Goal: Task Accomplishment & Management: Use online tool/utility

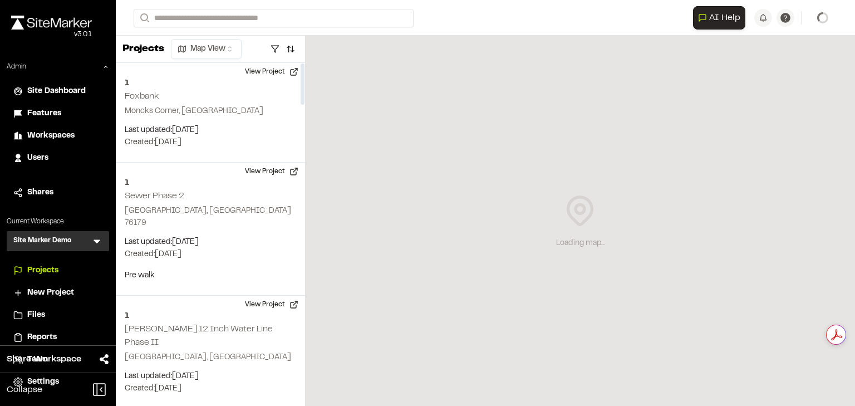
click at [64, 134] on span "Workspaces" at bounding box center [50, 136] width 47 height 12
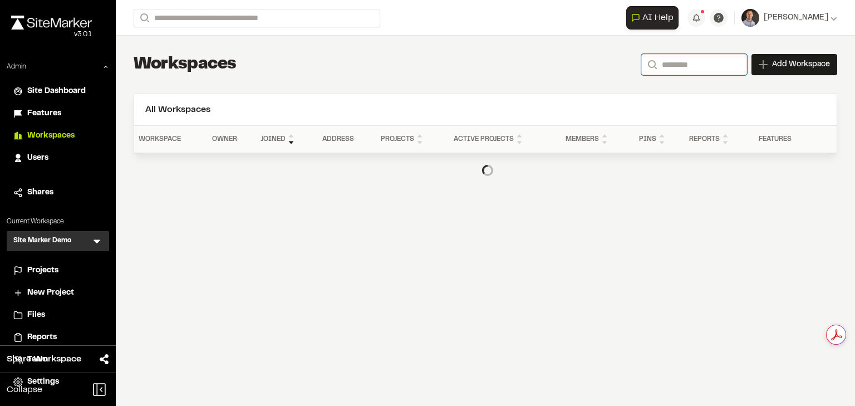
click at [711, 68] on input "Search" at bounding box center [694, 64] width 106 height 21
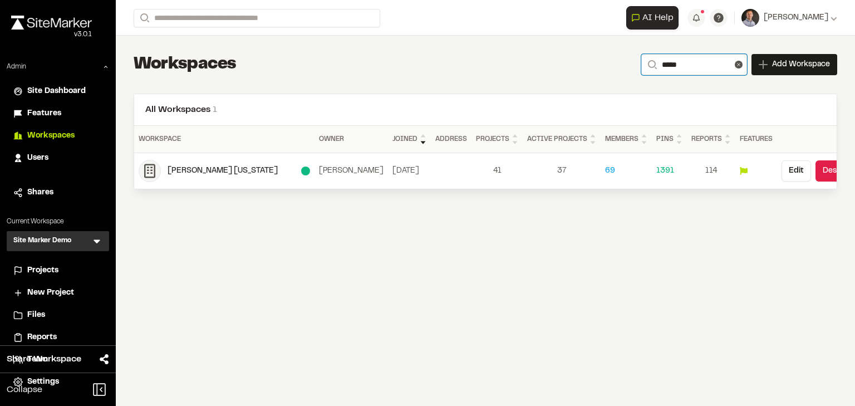
type input "*****"
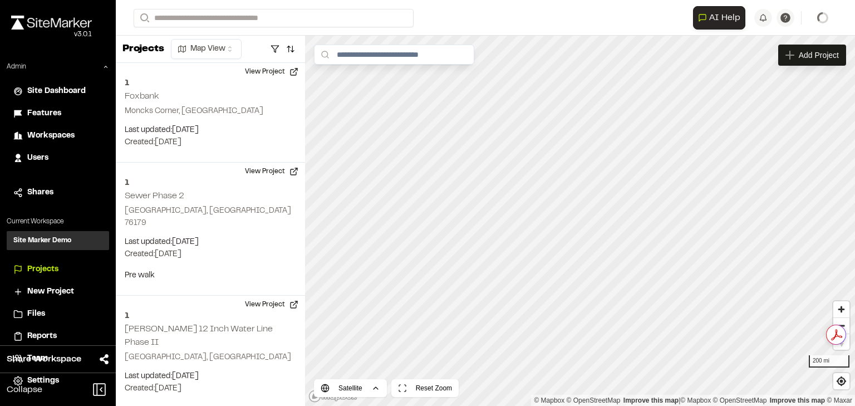
click at [91, 242] on div "Site Marker Demo SM" at bounding box center [58, 240] width 102 height 19
click at [99, 241] on icon at bounding box center [97, 242] width 7 height 4
click at [73, 264] on li at bounding box center [57, 266] width 101 height 24
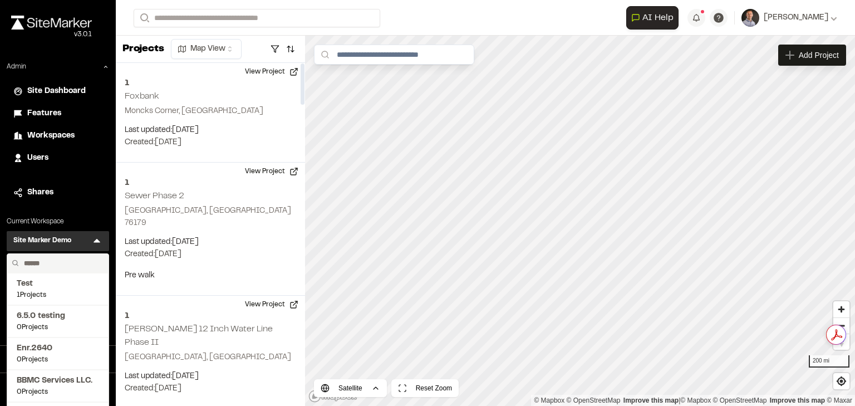
click at [65, 264] on input "text" at bounding box center [61, 263] width 85 height 19
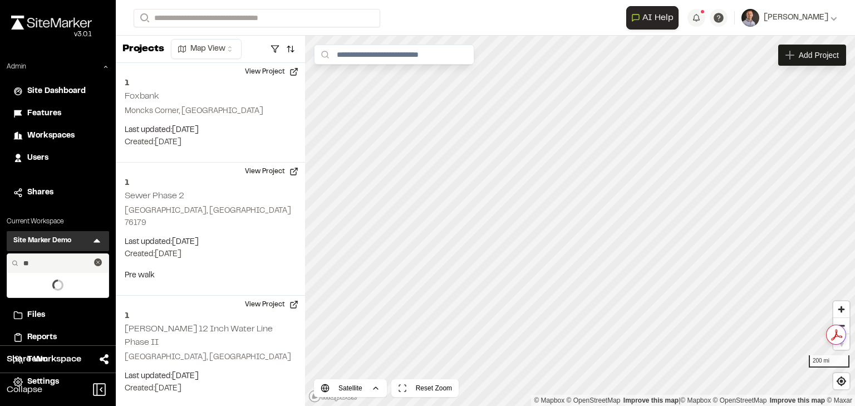
type input "*"
type input "*****"
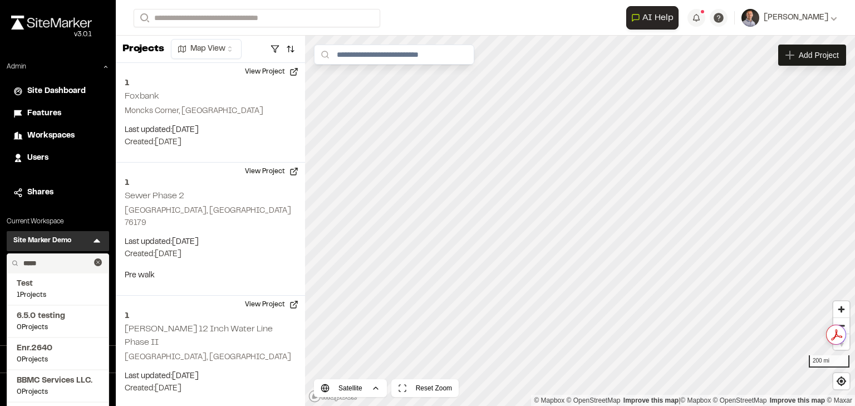
click at [73, 263] on input "*****" at bounding box center [56, 263] width 75 height 19
drag, startPoint x: 46, startPoint y: 261, endPoint x: 22, endPoint y: 261, distance: 24.5
click at [22, 261] on input "*****" at bounding box center [56, 263] width 75 height 19
type input "*****"
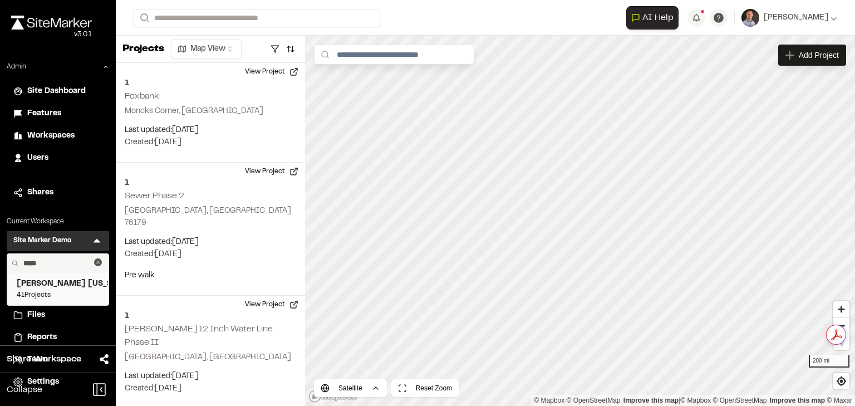
click at [51, 291] on span "41 Projects" at bounding box center [58, 295] width 82 height 10
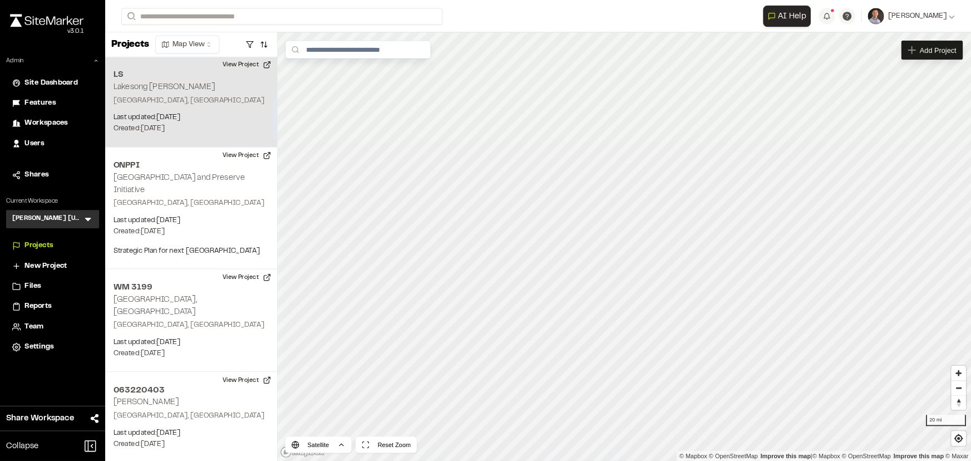
scroll to position [212, 0]
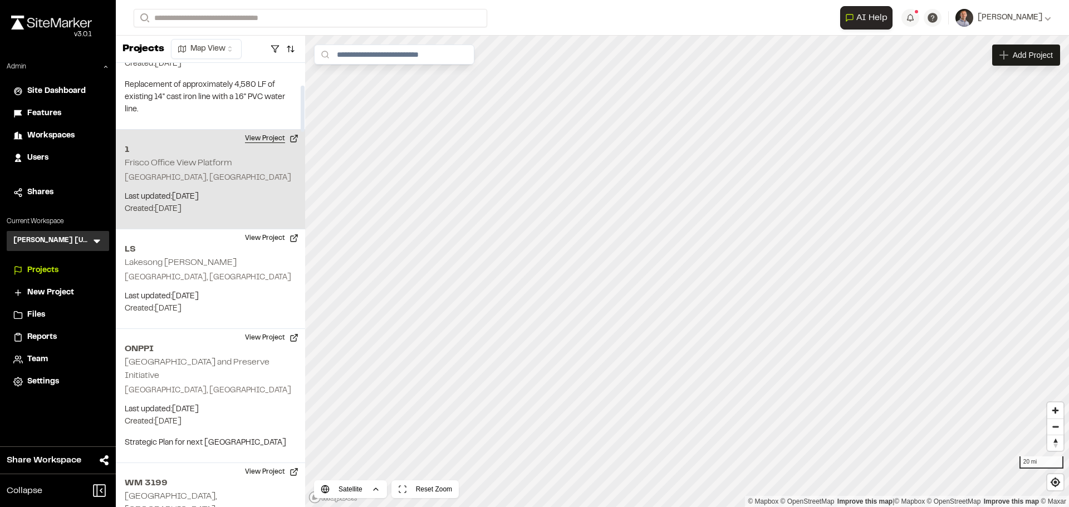
click at [258, 130] on button "View Project" at bounding box center [271, 139] width 67 height 18
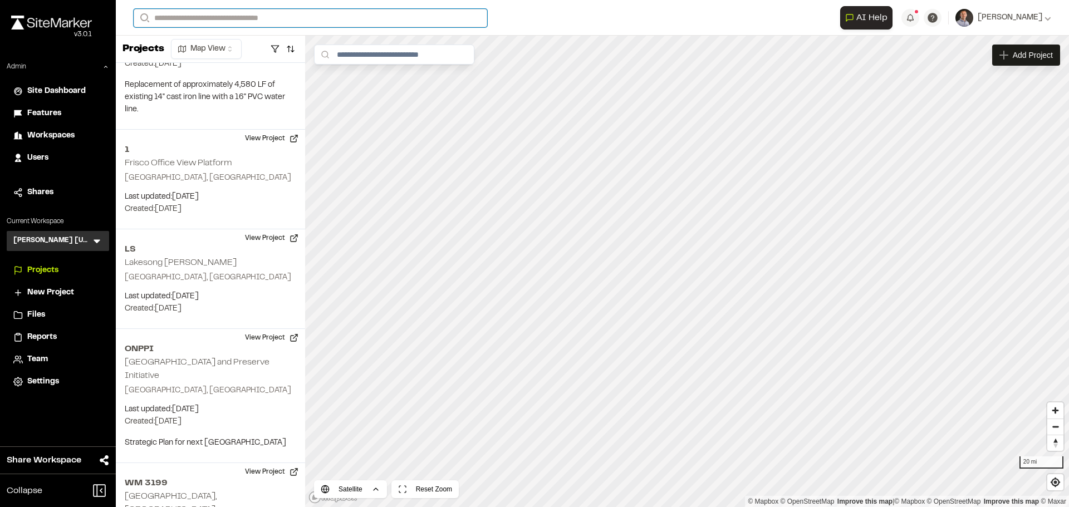
click at [200, 19] on input "Search" at bounding box center [310, 18] width 353 height 18
click at [224, 23] on input "Search" at bounding box center [310, 18] width 353 height 18
type input "***"
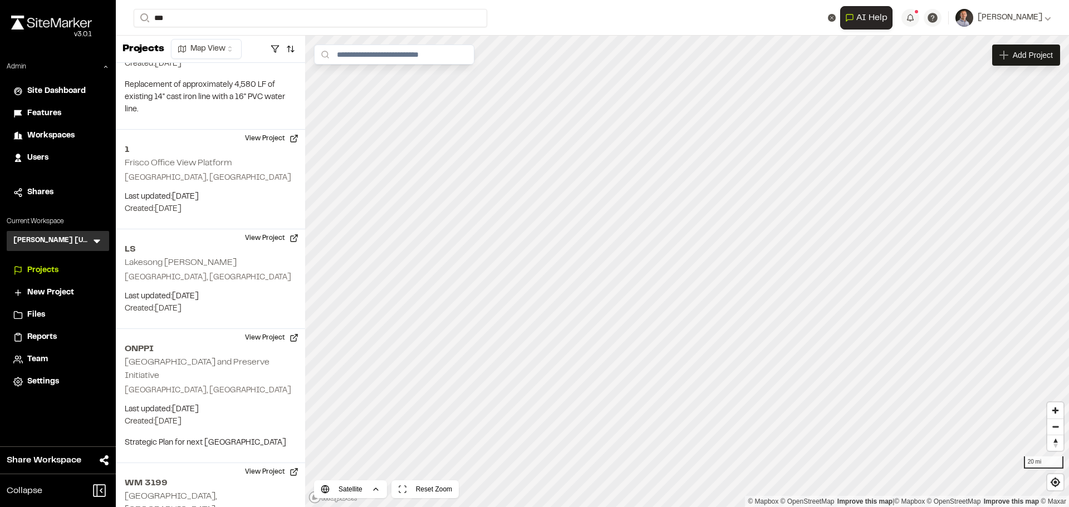
click at [221, 82] on p "063204007 COLLIN COUNTY MUD 4" at bounding box center [223, 79] width 165 height 13
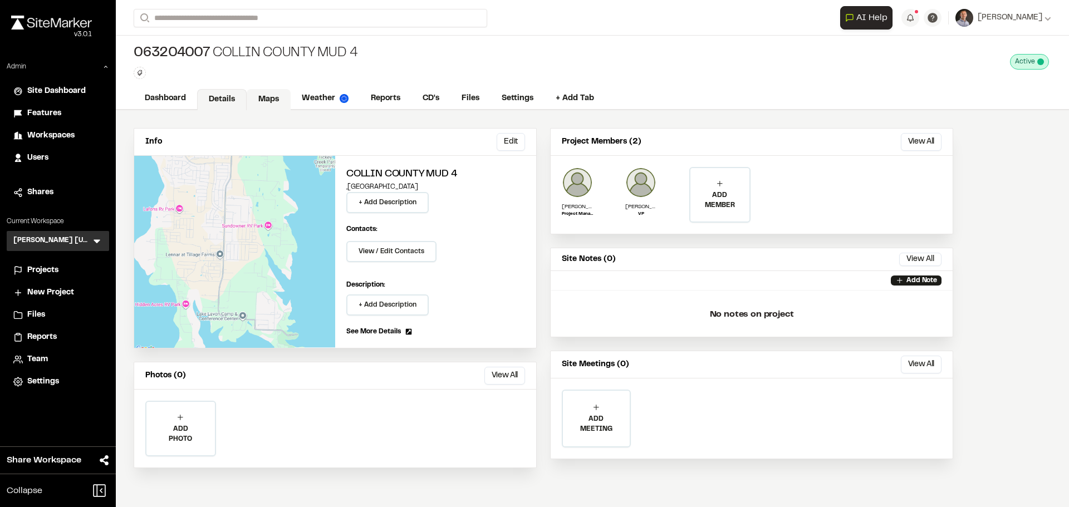
click at [267, 102] on link "Maps" at bounding box center [269, 99] width 44 height 21
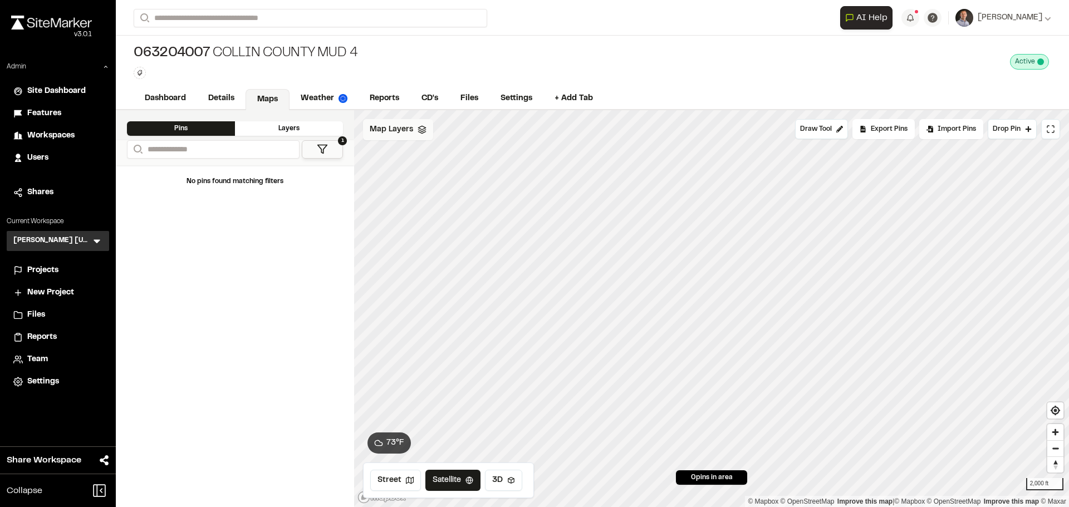
click at [392, 132] on span "Map Layers" at bounding box center [391, 130] width 43 height 12
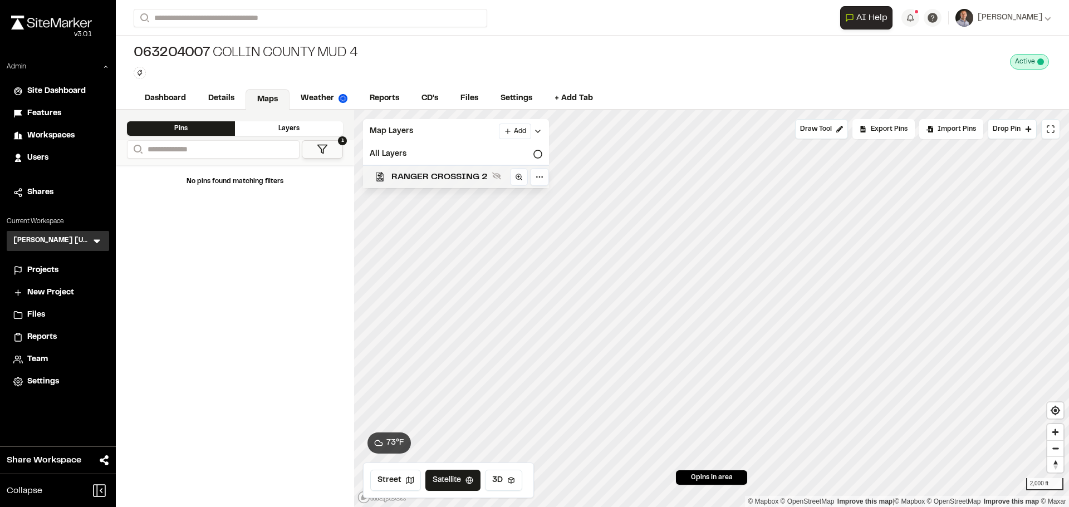
click at [420, 171] on span "RANGER CROSSING 2" at bounding box center [439, 176] width 96 height 13
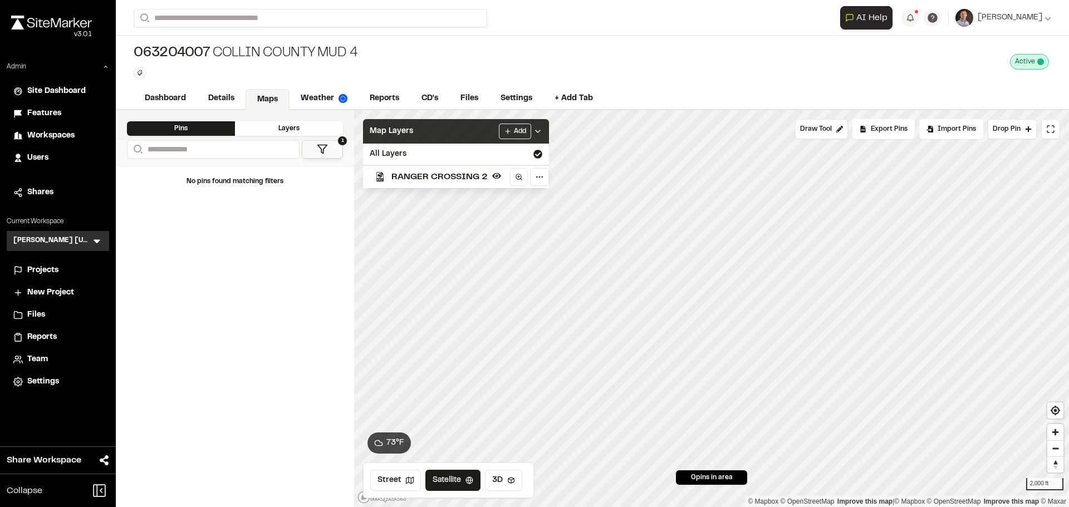
click at [431, 127] on div "Map Layers Add" at bounding box center [456, 131] width 186 height 24
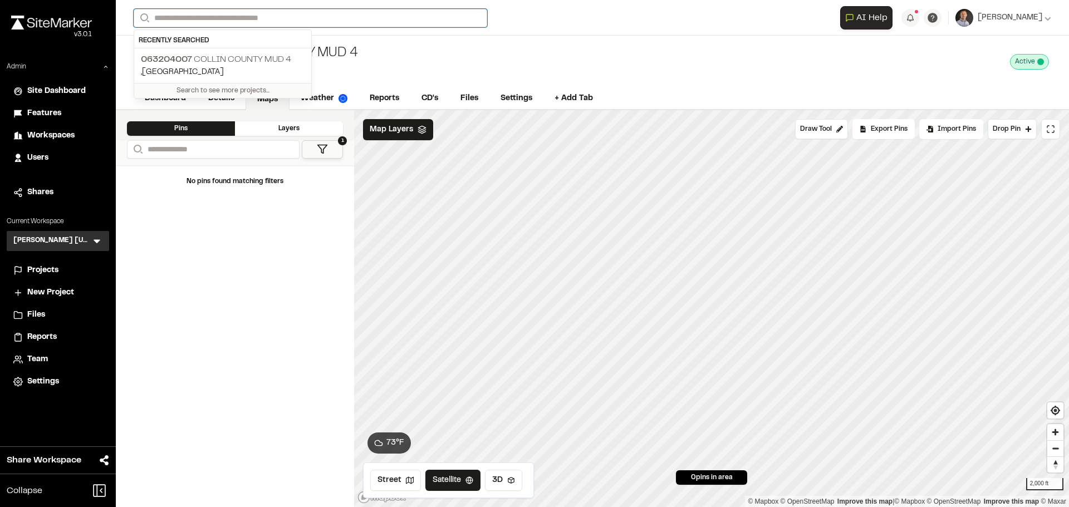
click at [274, 16] on input "Search" at bounding box center [310, 18] width 353 height 18
type input "***"
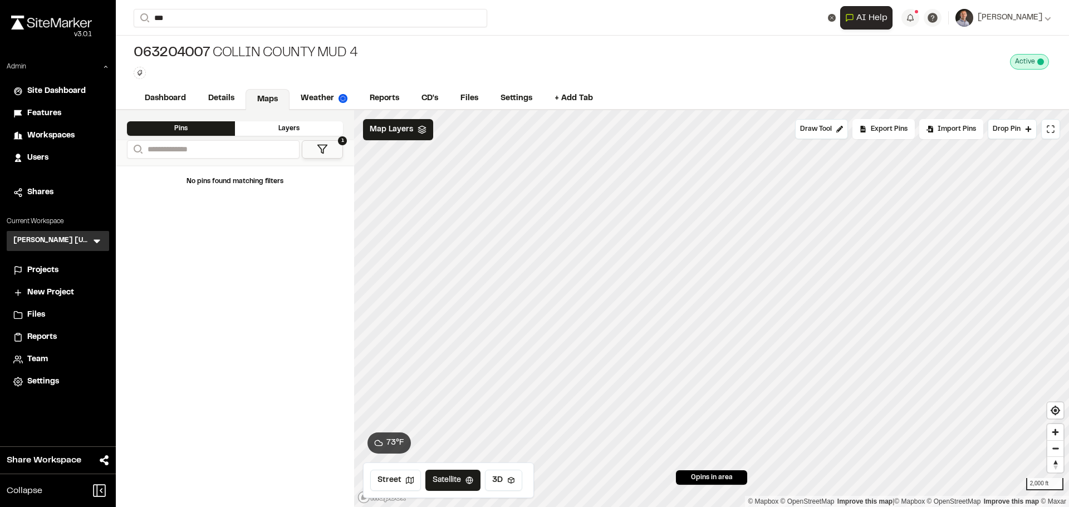
click at [258, 48] on p "063204015 Collin County MUD 2" at bounding box center [223, 44] width 165 height 13
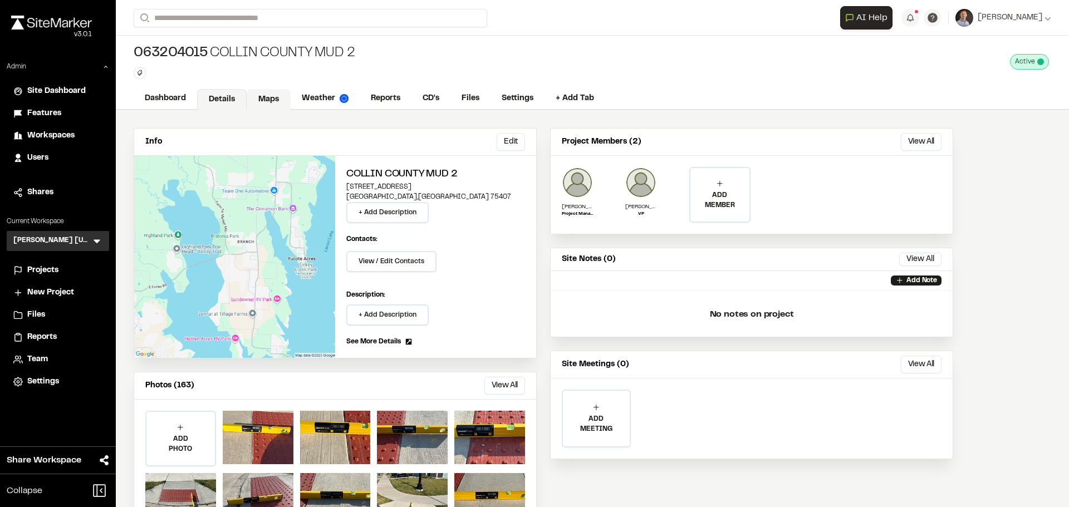
click at [263, 101] on link "Maps" at bounding box center [269, 99] width 44 height 21
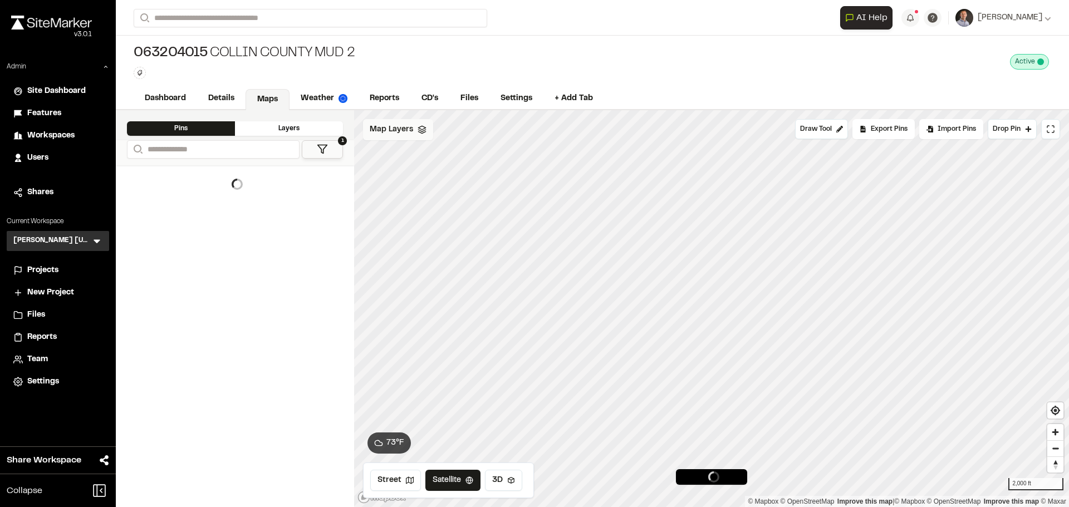
click at [401, 131] on span "Map Layers" at bounding box center [391, 130] width 43 height 12
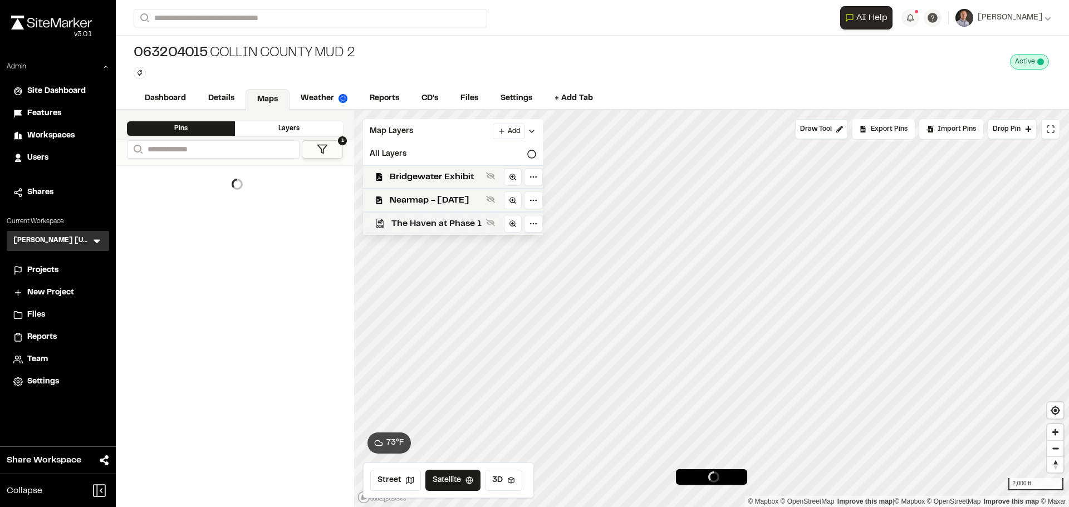
click at [417, 222] on span "The Haven at Phase 1" at bounding box center [436, 223] width 90 height 13
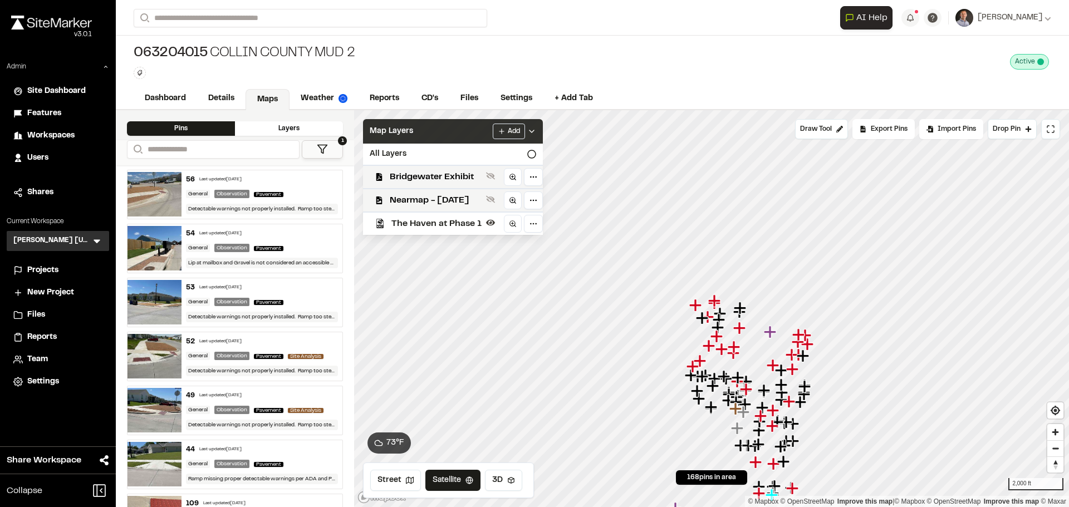
click at [458, 135] on div "Map Layers Add" at bounding box center [453, 131] width 180 height 24
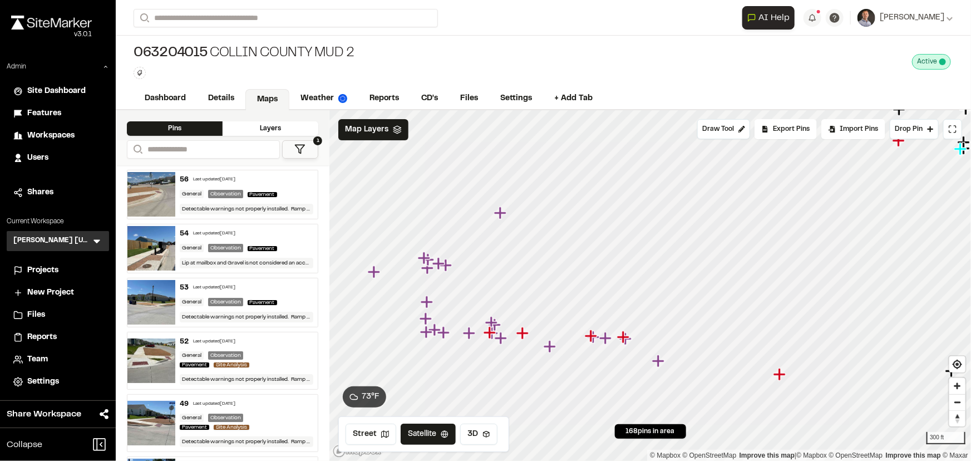
click at [50, 270] on span "Projects" at bounding box center [42, 270] width 31 height 12
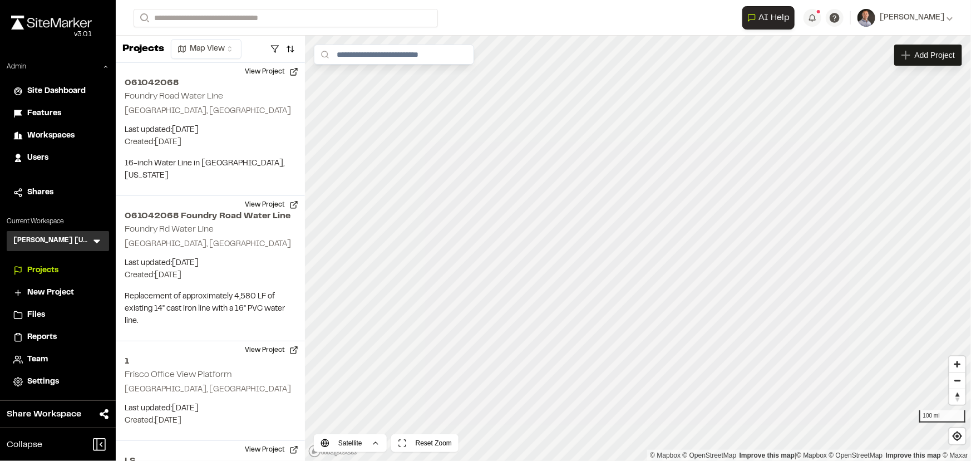
click at [89, 244] on div "Kimley Horn Texas KH Menu" at bounding box center [58, 241] width 102 height 20
click at [96, 240] on icon at bounding box center [97, 242] width 7 height 4
click at [54, 262] on circle at bounding box center [58, 266] width 10 height 10
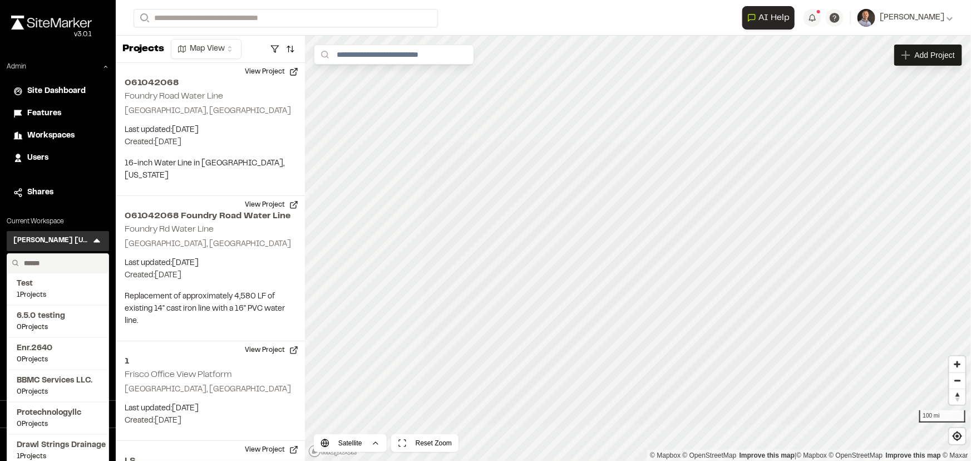
click at [50, 266] on input "text" at bounding box center [61, 263] width 85 height 19
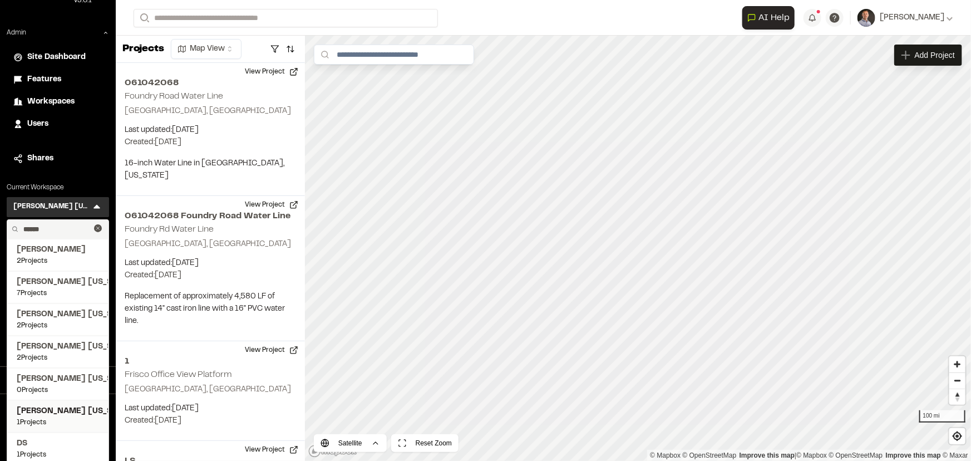
scroll to position [50, 0]
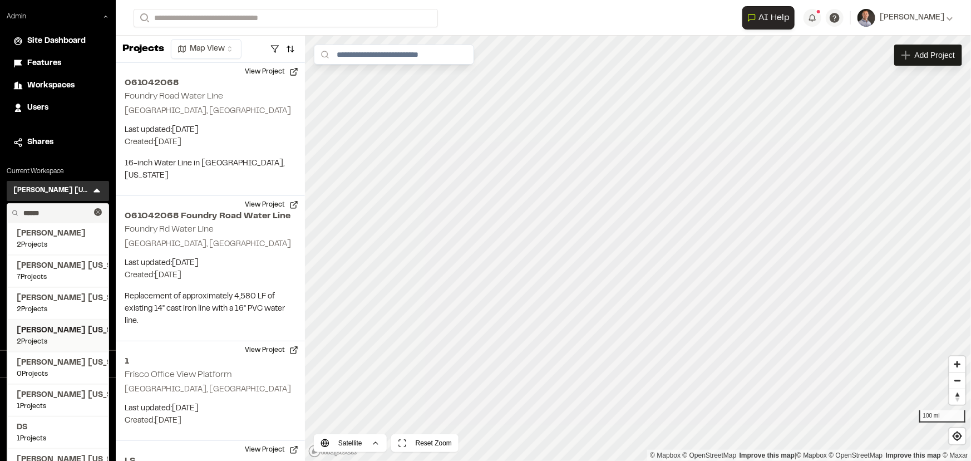
type input "******"
click at [72, 326] on span "Kimley Horn Georgia" at bounding box center [58, 331] width 82 height 12
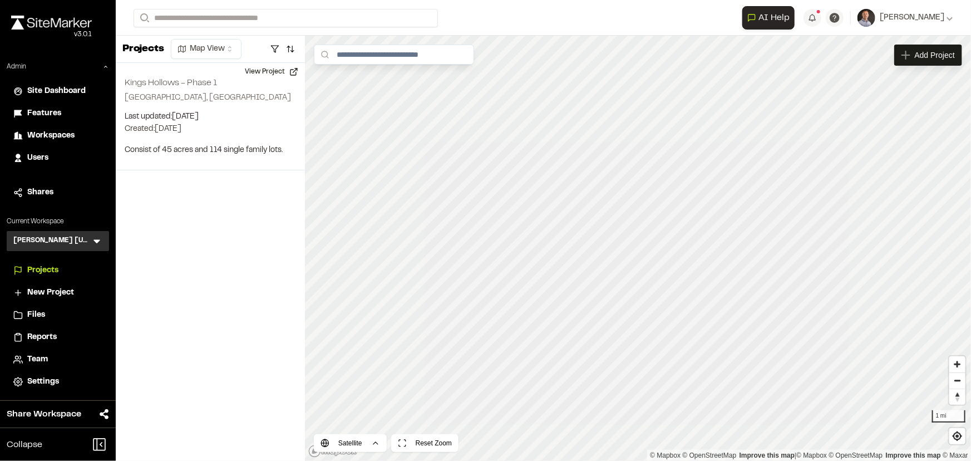
click at [36, 359] on span "Team" at bounding box center [37, 359] width 21 height 12
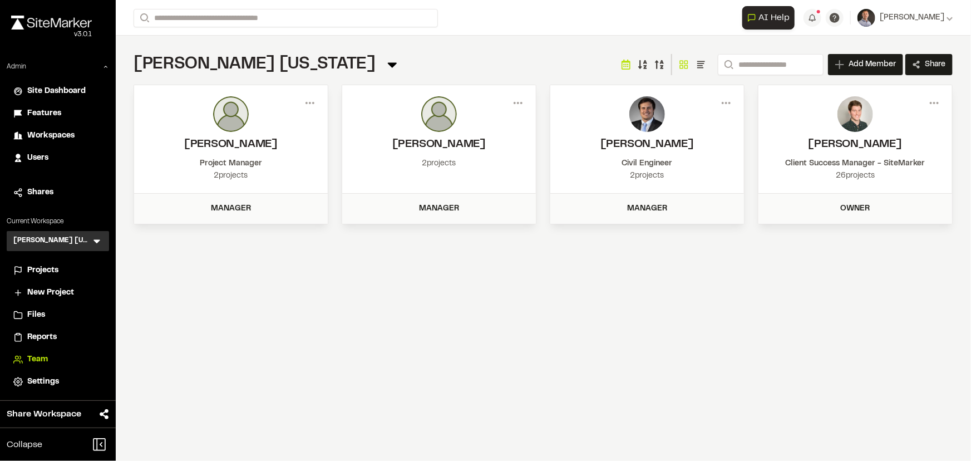
click at [852, 64] on span "Add Member" at bounding box center [872, 64] width 47 height 11
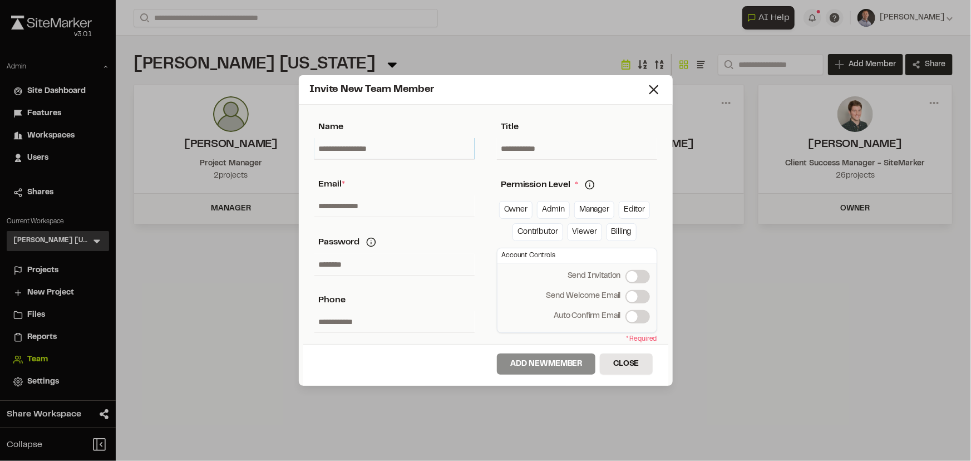
click at [396, 144] on input "text" at bounding box center [395, 148] width 160 height 21
type input "*"
type input "***"
type input "*"
type input "**********"
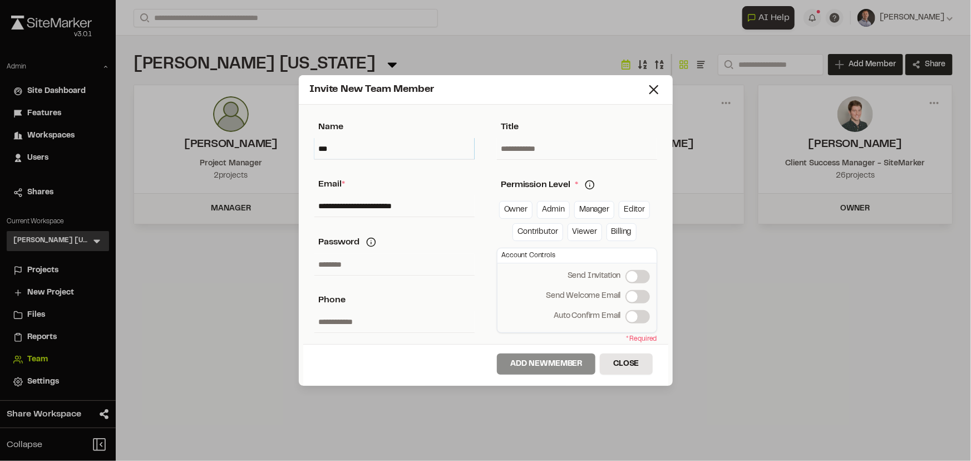
click at [428, 148] on input "***" at bounding box center [395, 148] width 160 height 21
type input "**********"
click at [598, 208] on link "Manager" at bounding box center [594, 210] width 40 height 18
click at [548, 363] on button "Add New Member" at bounding box center [546, 363] width 99 height 21
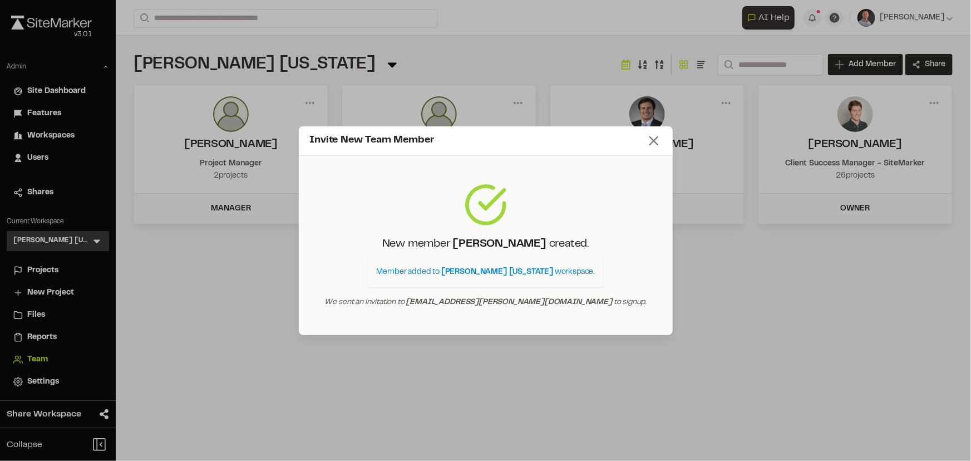
click at [647, 141] on icon at bounding box center [654, 141] width 16 height 16
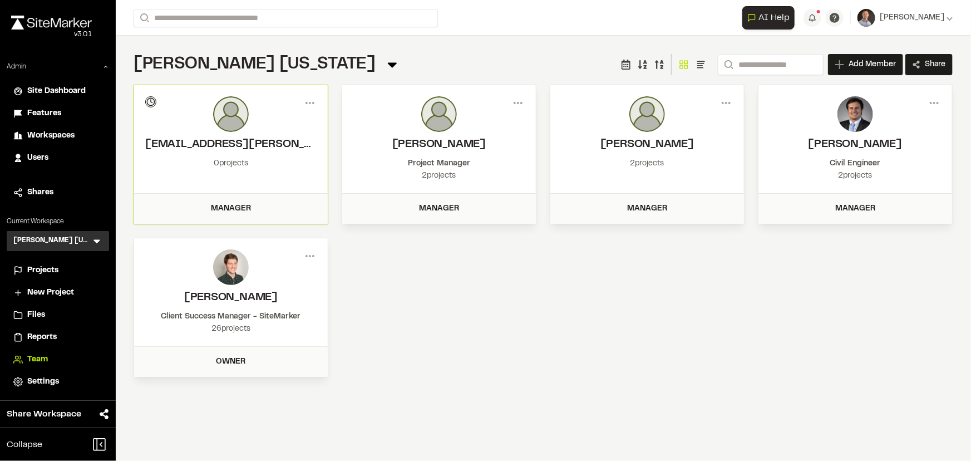
click at [46, 268] on span "Projects" at bounding box center [42, 270] width 31 height 12
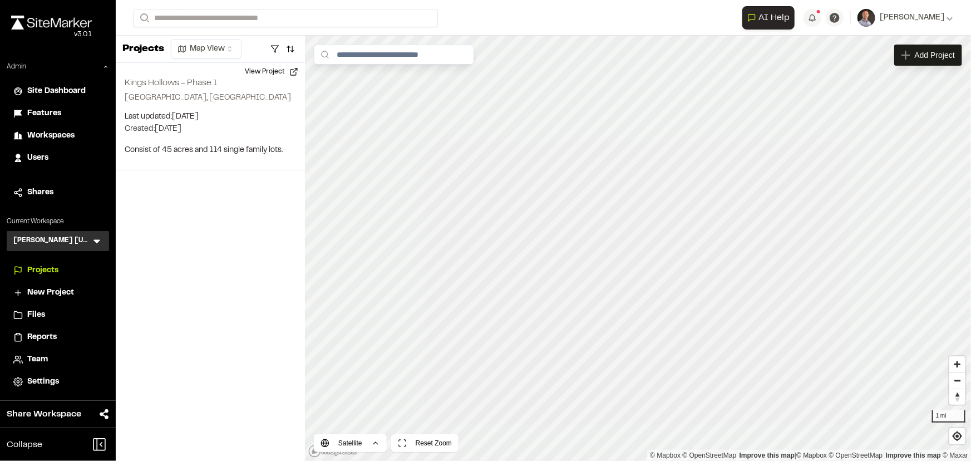
click at [96, 241] on icon at bounding box center [97, 242] width 7 height 4
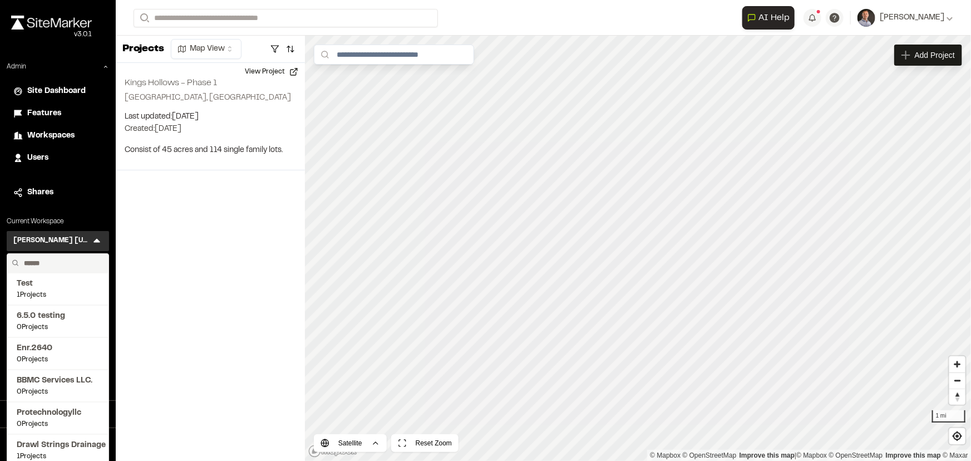
click at [72, 262] on input "text" at bounding box center [61, 263] width 85 height 19
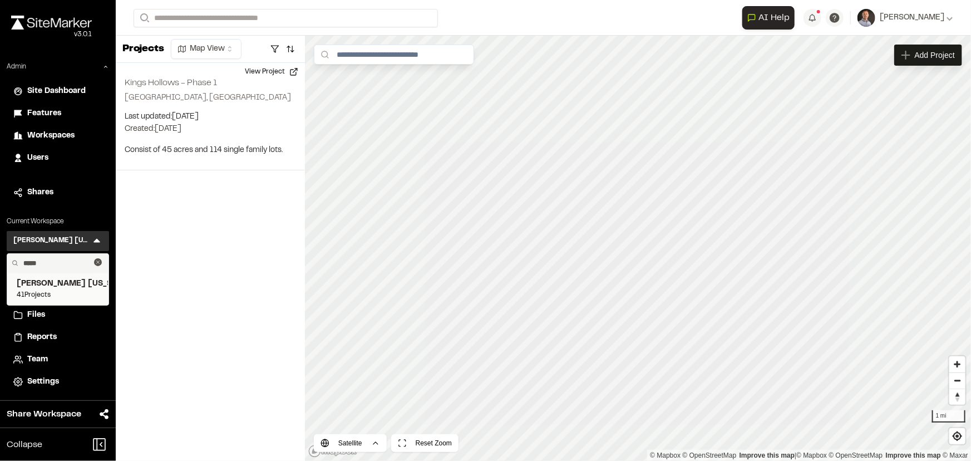
type input "*****"
click at [50, 283] on span "Kimley Horn Texas" at bounding box center [58, 284] width 82 height 12
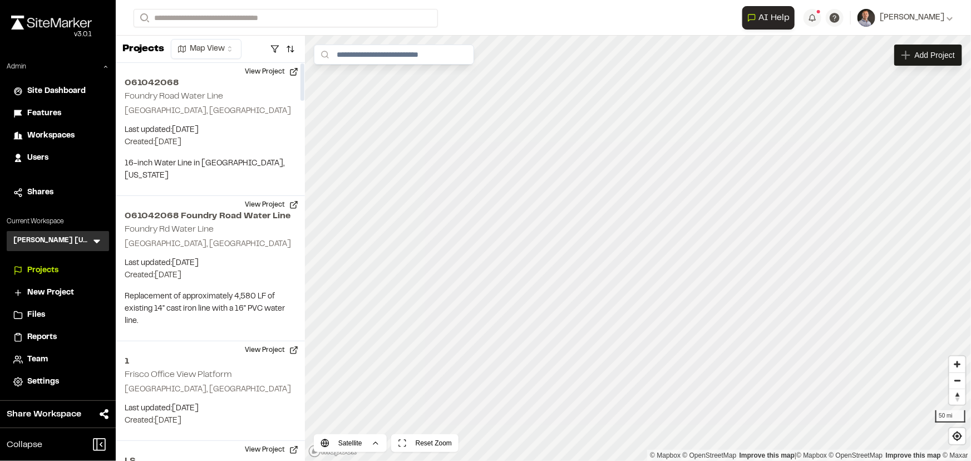
click at [42, 361] on span "Team" at bounding box center [37, 359] width 21 height 12
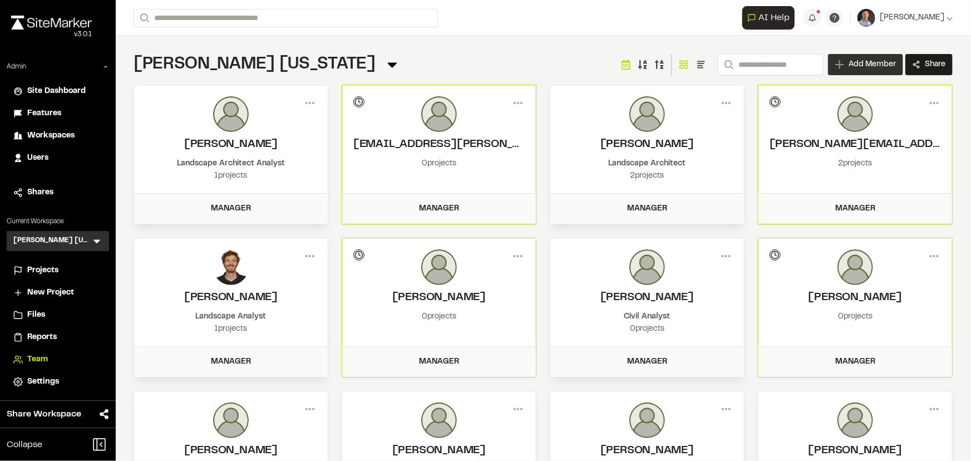
click at [854, 67] on span "Add Member" at bounding box center [872, 64] width 47 height 11
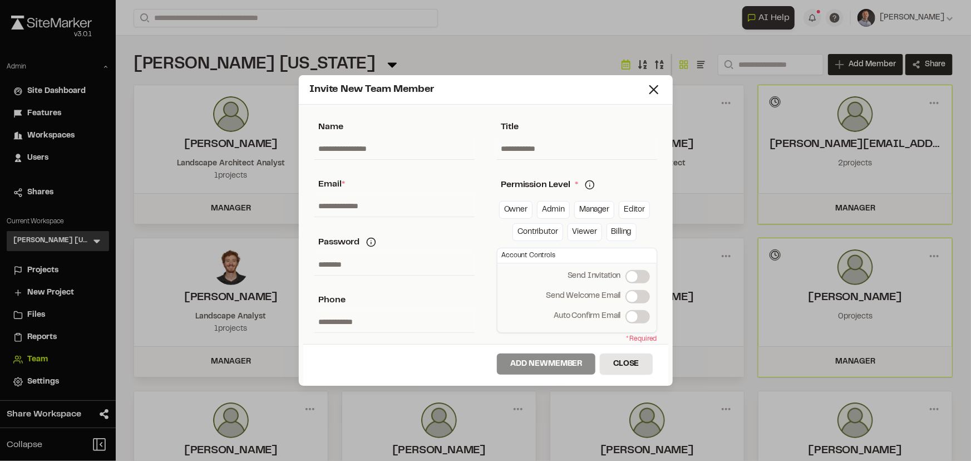
click at [588, 188] on icon at bounding box center [590, 185] width 10 height 10
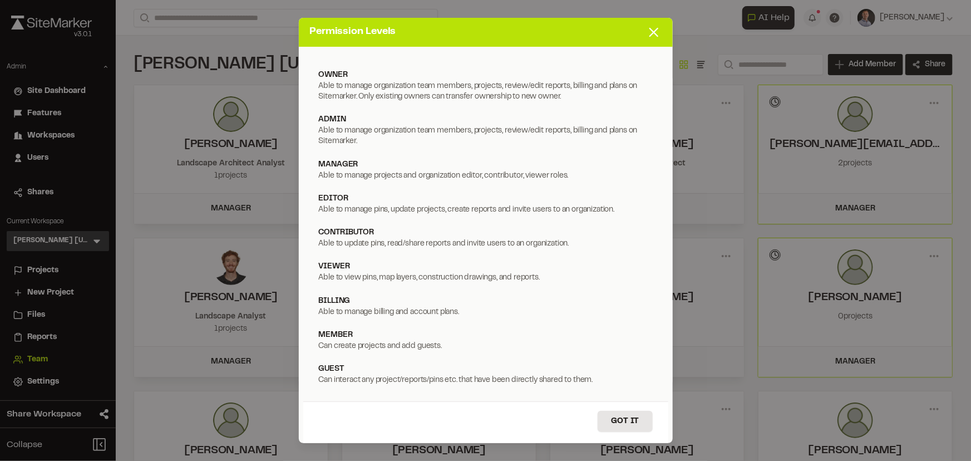
drag, startPoint x: 655, startPoint y: 37, endPoint x: 581, endPoint y: 1, distance: 81.9
click at [654, 35] on icon at bounding box center [654, 32] width 16 height 16
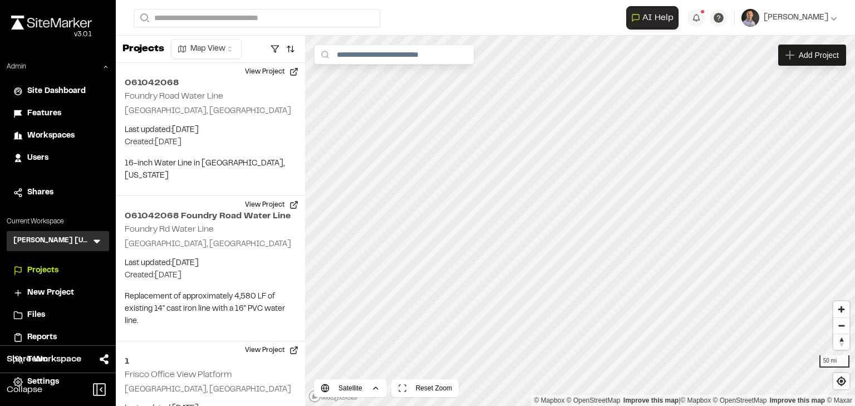
click at [98, 240] on icon at bounding box center [97, 242] width 7 height 4
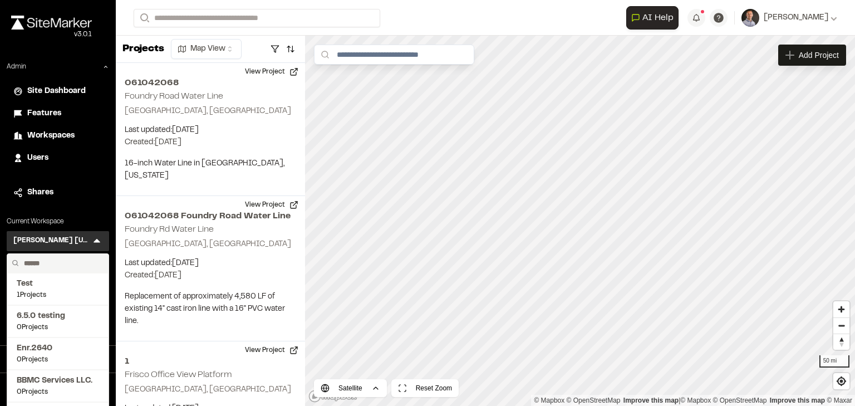
click at [65, 259] on input "text" at bounding box center [61, 263] width 85 height 19
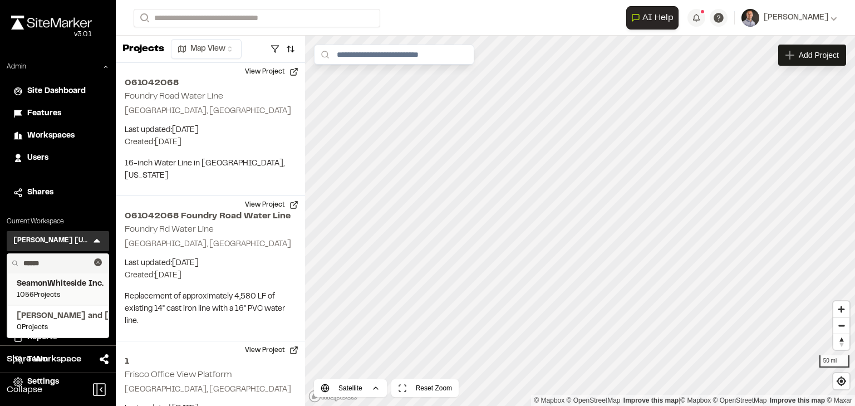
type input "******"
click at [61, 291] on span "1056 Projects" at bounding box center [58, 295] width 82 height 10
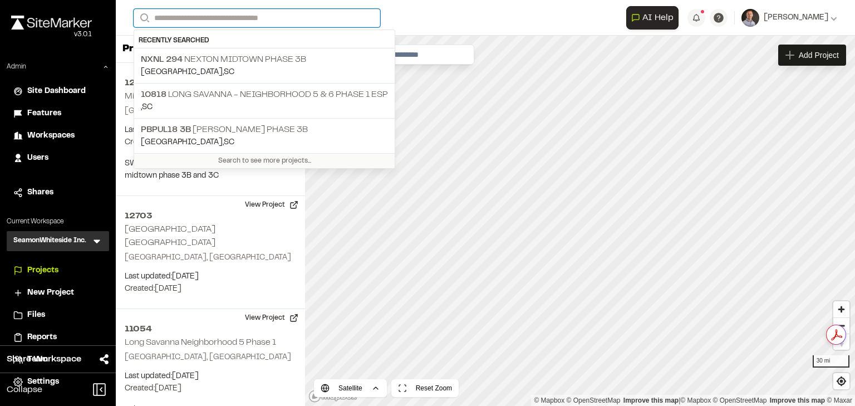
click at [274, 21] on input "Search" at bounding box center [257, 18] width 247 height 18
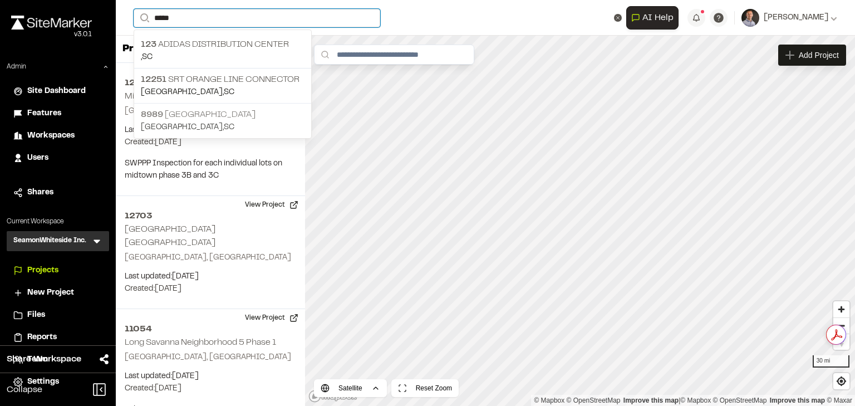
type input "*****"
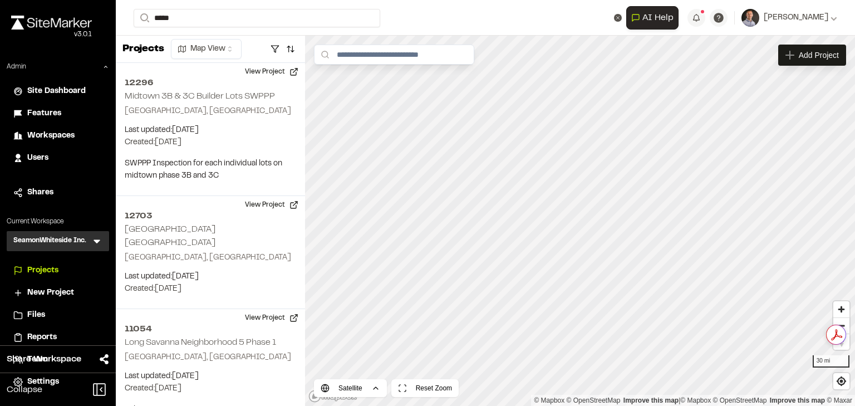
click at [201, 112] on p "8989 Cedar Hill" at bounding box center [223, 114] width 164 height 13
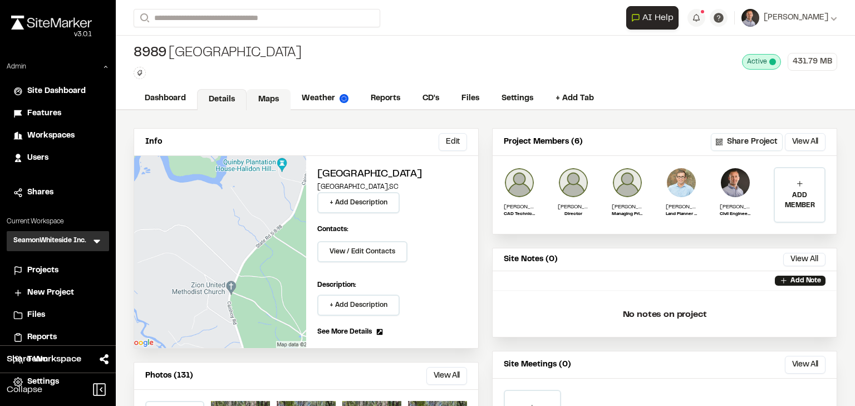
click at [274, 97] on link "Maps" at bounding box center [269, 99] width 44 height 21
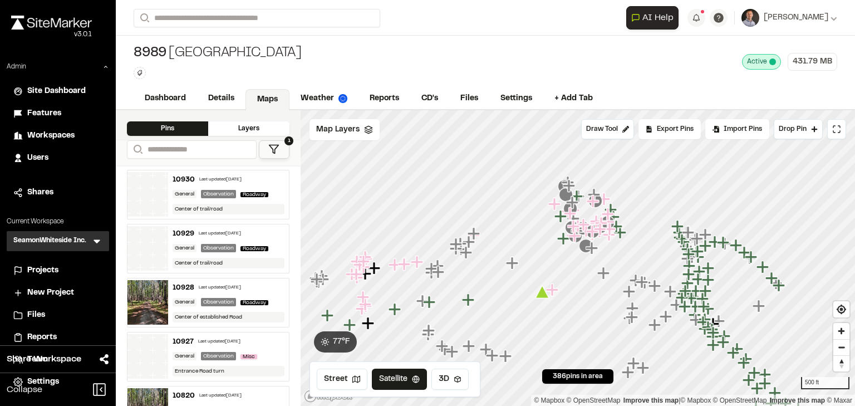
drag, startPoint x: 366, startPoint y: 285, endPoint x: 430, endPoint y: 270, distance: 65.2
click at [430, 270] on icon "Map marker" at bounding box center [431, 268] width 12 height 12
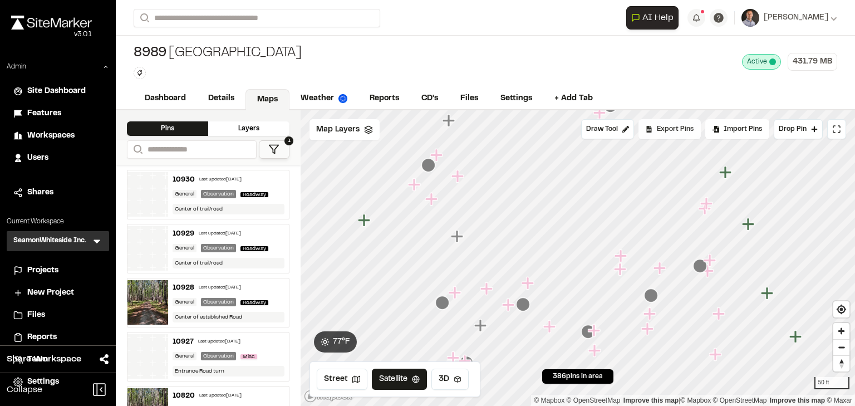
click at [664, 130] on span "Export Pins" at bounding box center [675, 129] width 37 height 10
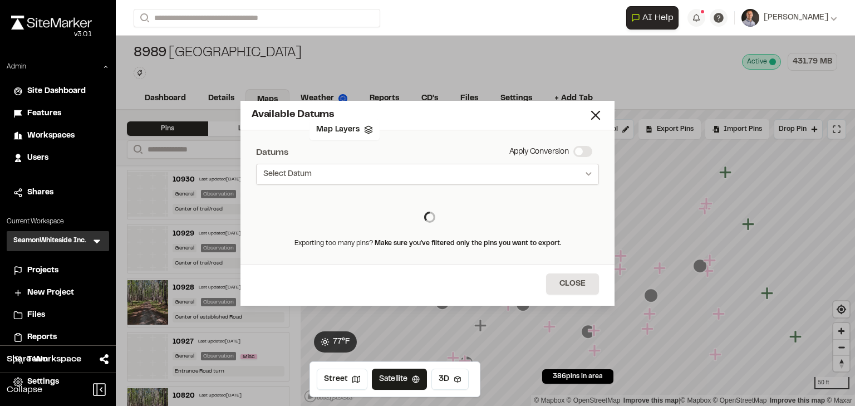
click at [403, 173] on button "Select Datum" at bounding box center [427, 174] width 343 height 21
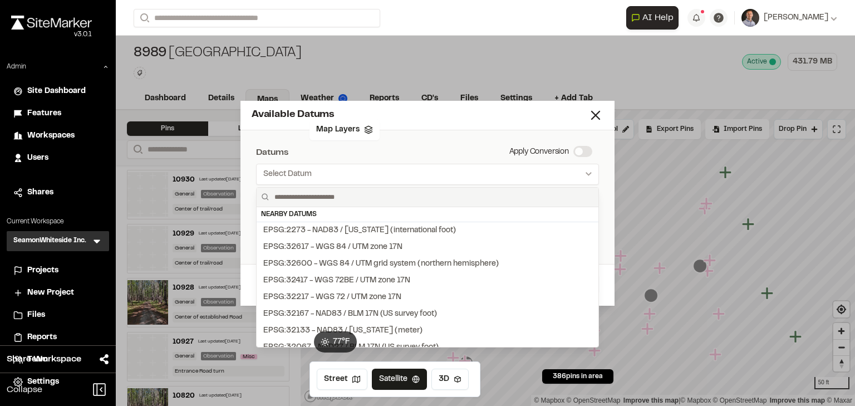
click at [408, 153] on div at bounding box center [427, 203] width 855 height 406
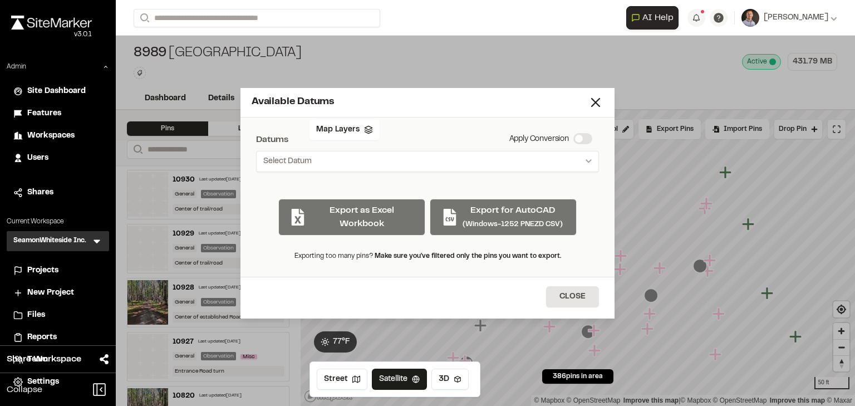
drag, startPoint x: 592, startPoint y: 102, endPoint x: 432, endPoint y: 121, distance: 161.4
click at [592, 102] on icon at bounding box center [596, 103] width 16 height 16
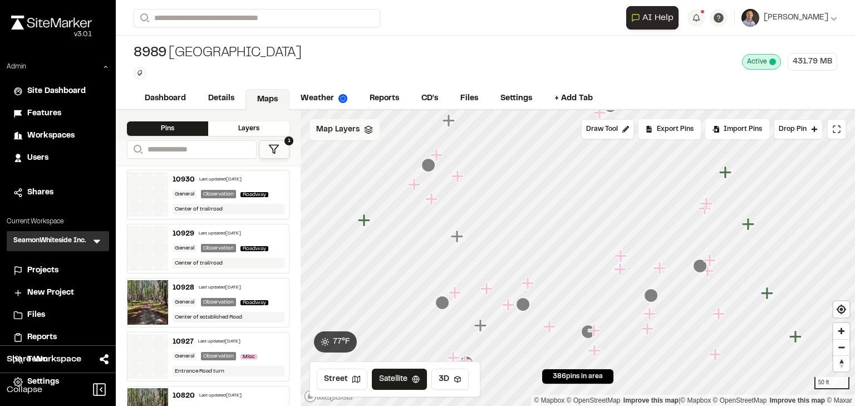
click at [337, 131] on span "Map Layers" at bounding box center [337, 130] width 43 height 12
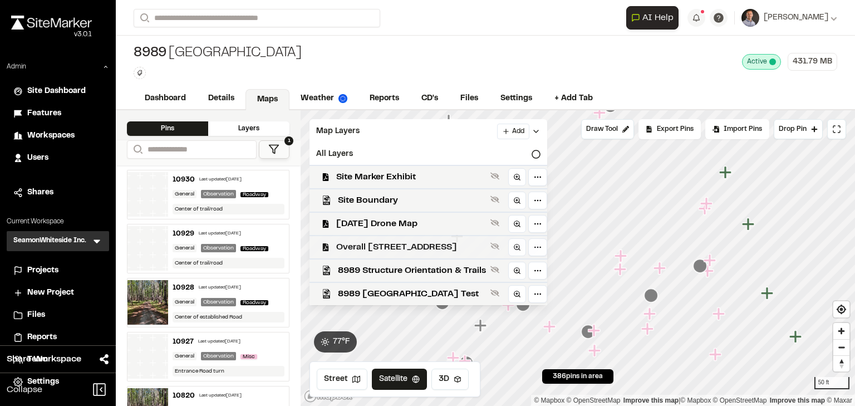
click at [374, 243] on span "Overall 8989 Cedar Hill Rev02" at bounding box center [411, 246] width 150 height 13
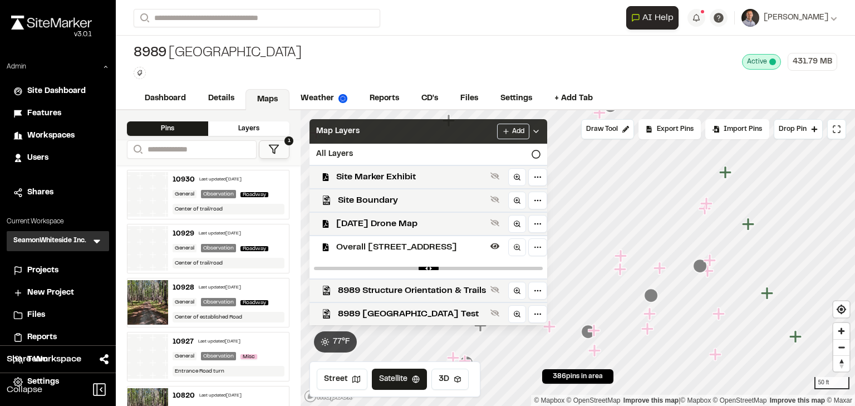
click at [403, 132] on div "Map Layers Add" at bounding box center [428, 131] width 238 height 24
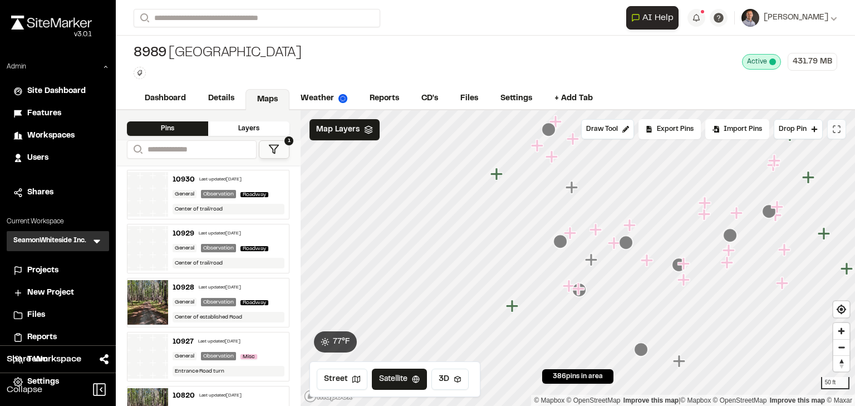
click at [835, 123] on button at bounding box center [836, 129] width 19 height 20
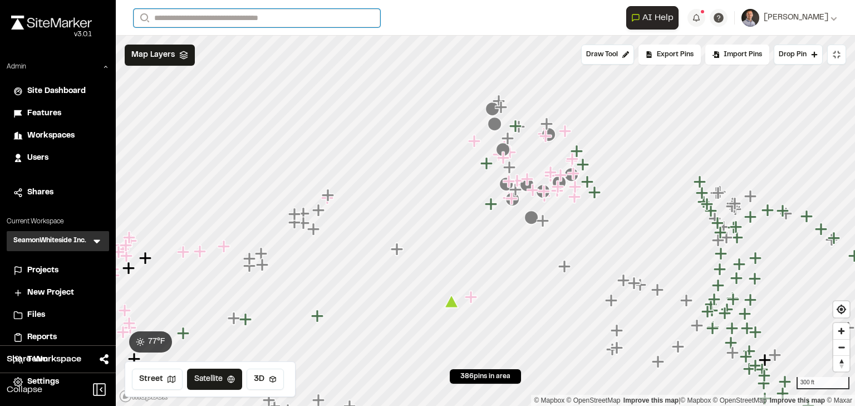
click at [198, 19] on input "Search" at bounding box center [257, 18] width 247 height 18
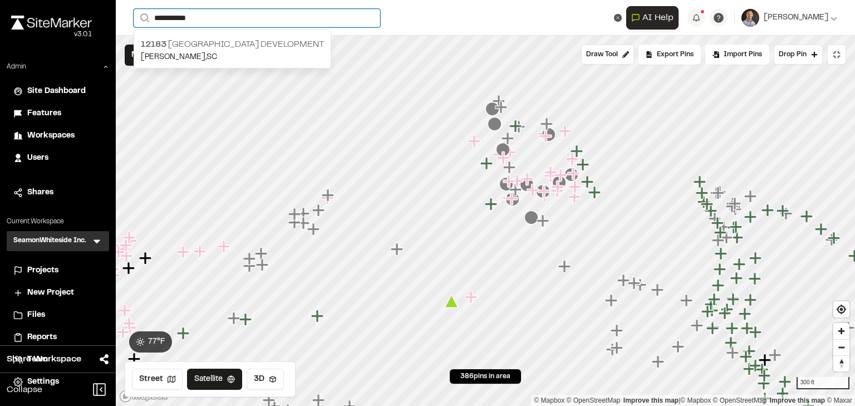
type input "**********"
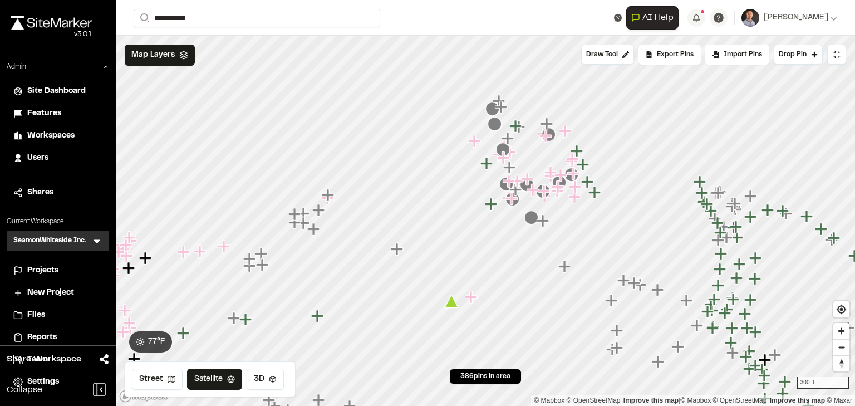
click at [33, 274] on span "Projects" at bounding box center [42, 270] width 31 height 12
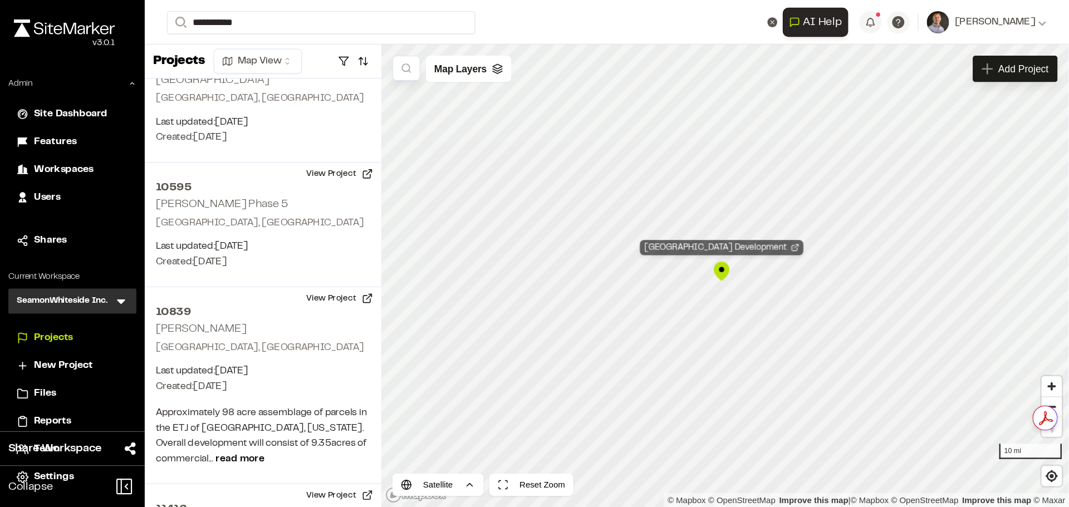
scroll to position [19959, 0]
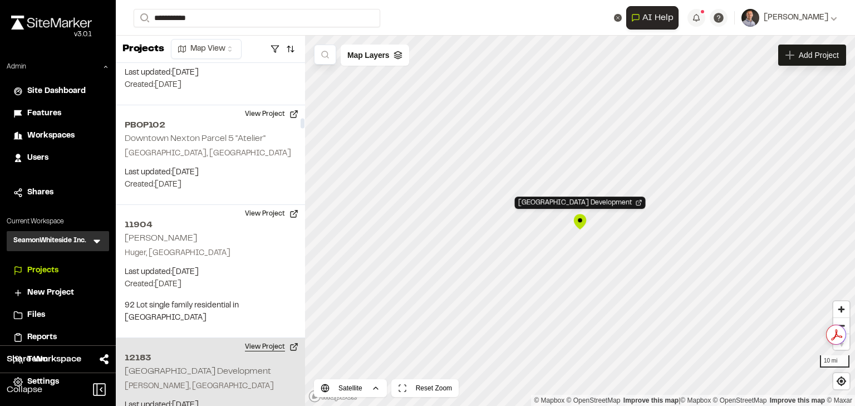
click at [274, 338] on button "View Project" at bounding box center [271, 347] width 67 height 18
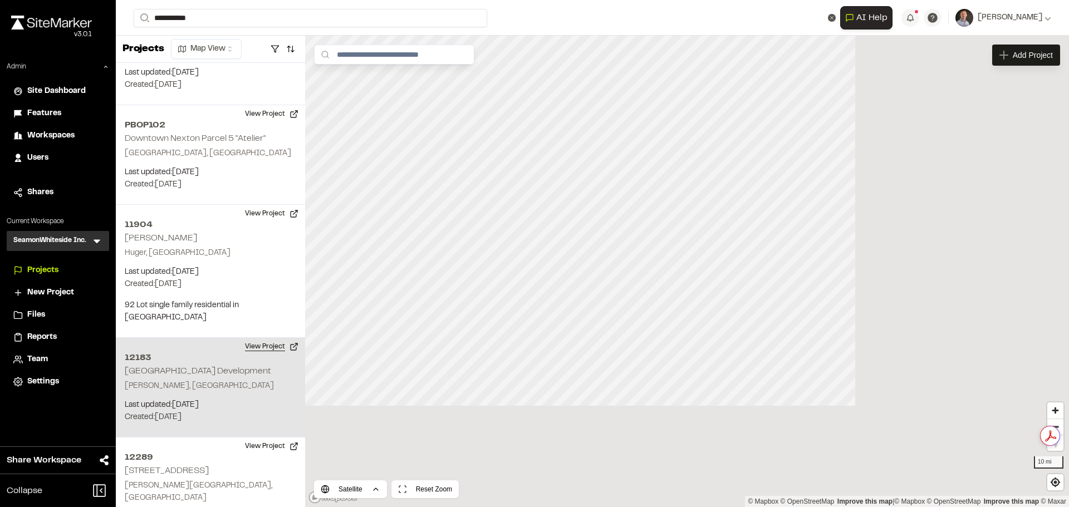
scroll to position [19960, 0]
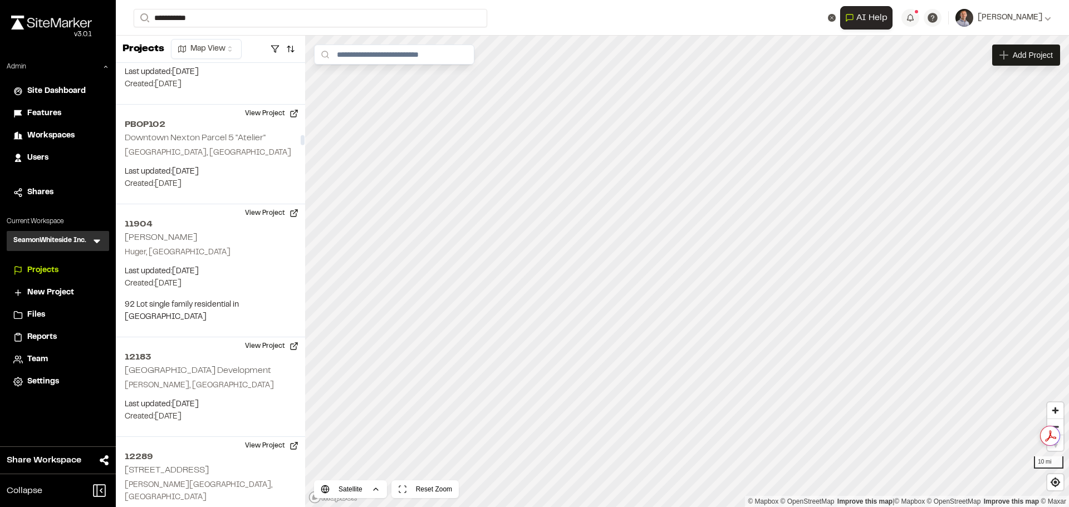
click at [96, 241] on icon at bounding box center [97, 242] width 7 height 4
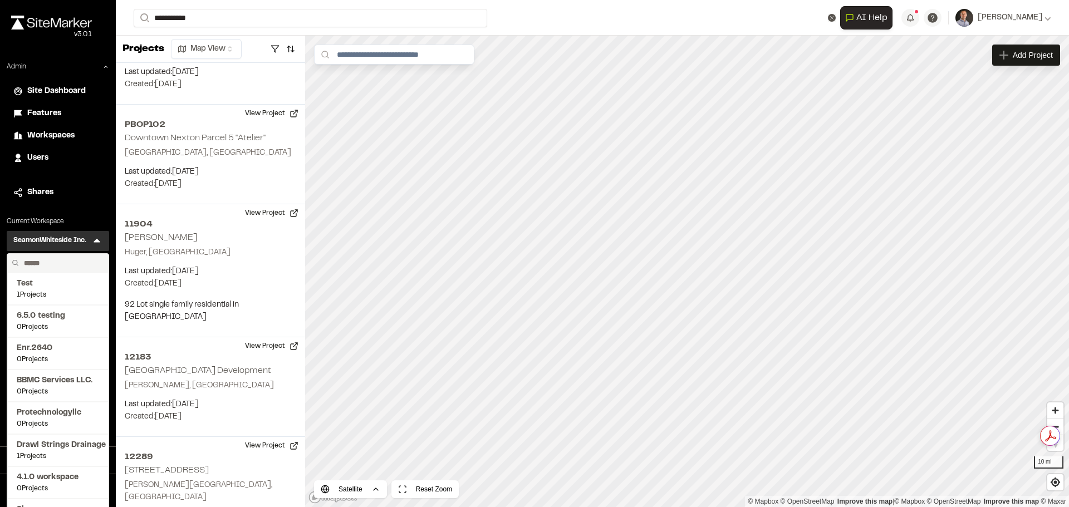
click at [65, 266] on input "text" at bounding box center [61, 263] width 85 height 19
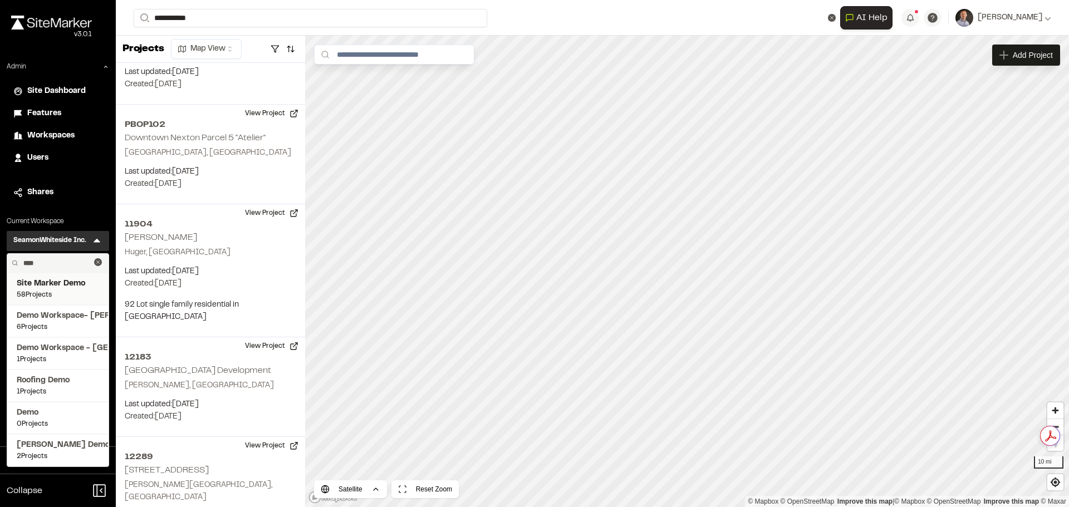
type input "****"
click at [59, 292] on span "58 Projects" at bounding box center [58, 295] width 82 height 10
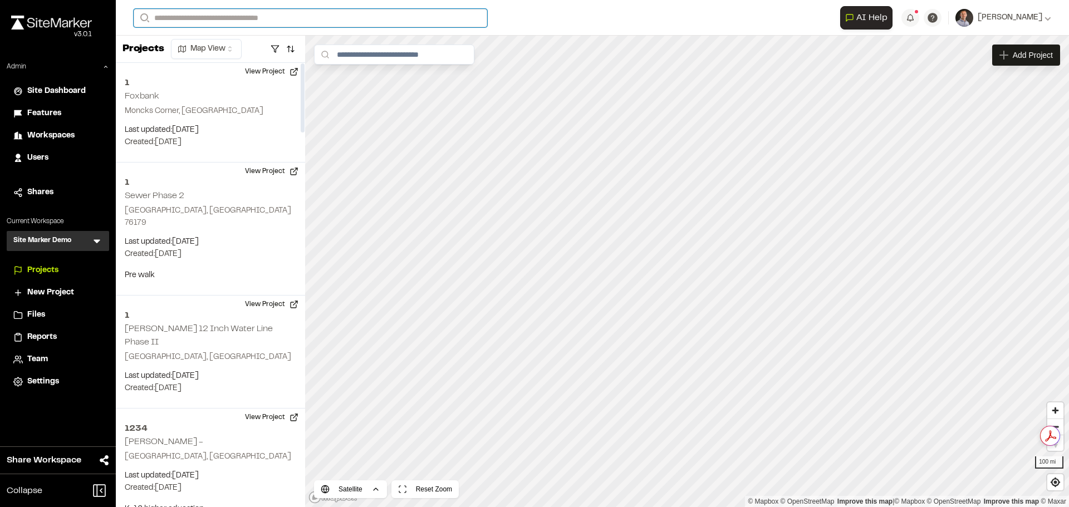
click at [275, 21] on input "Search" at bounding box center [310, 18] width 353 height 18
click at [243, 61] on p "TE123 364 Uptown Phase 3B" at bounding box center [223, 59] width 164 height 13
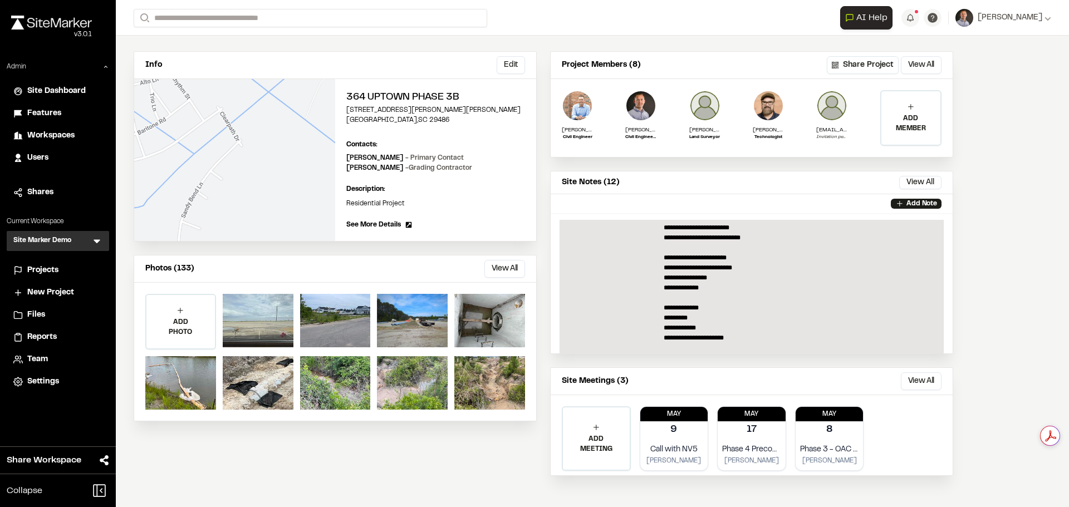
scroll to position [56, 0]
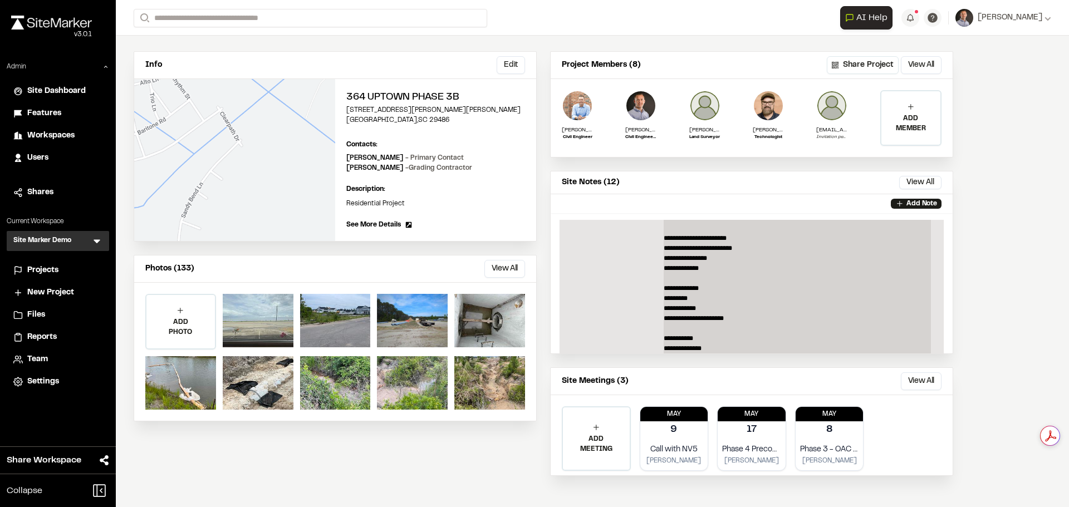
click at [826, 245] on p "**********" at bounding box center [797, 293] width 267 height 220
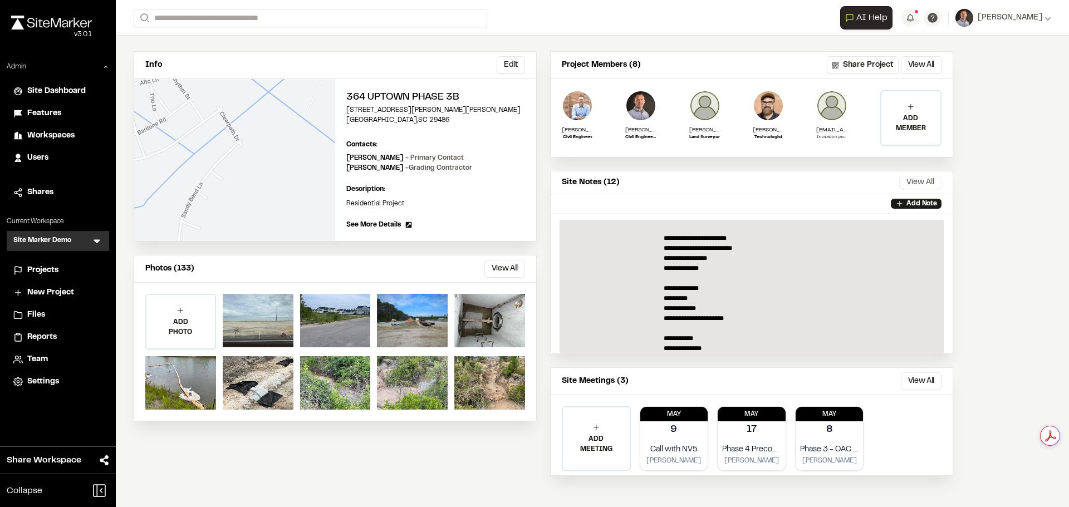
click at [854, 185] on button "View All" at bounding box center [920, 182] width 42 height 13
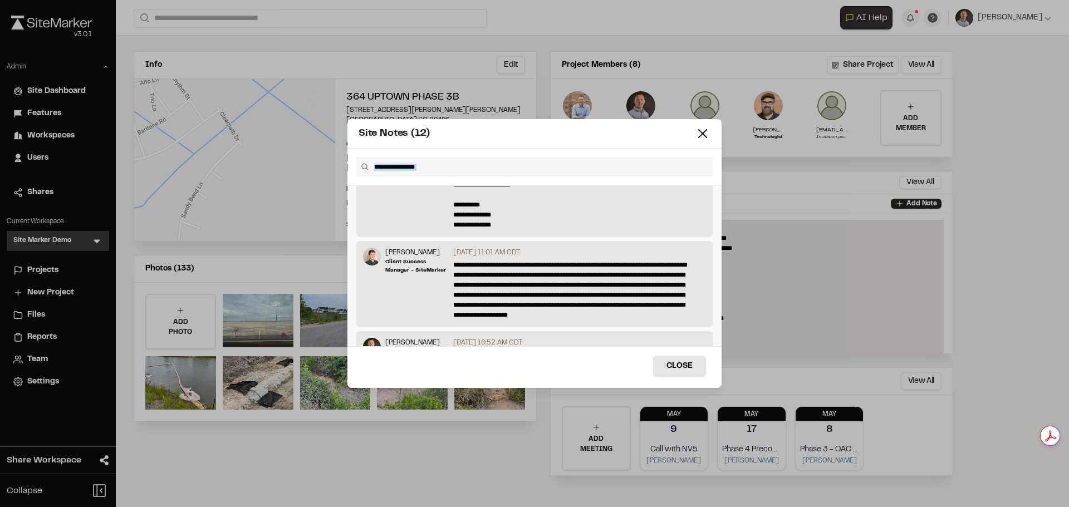
scroll to position [87, 0]
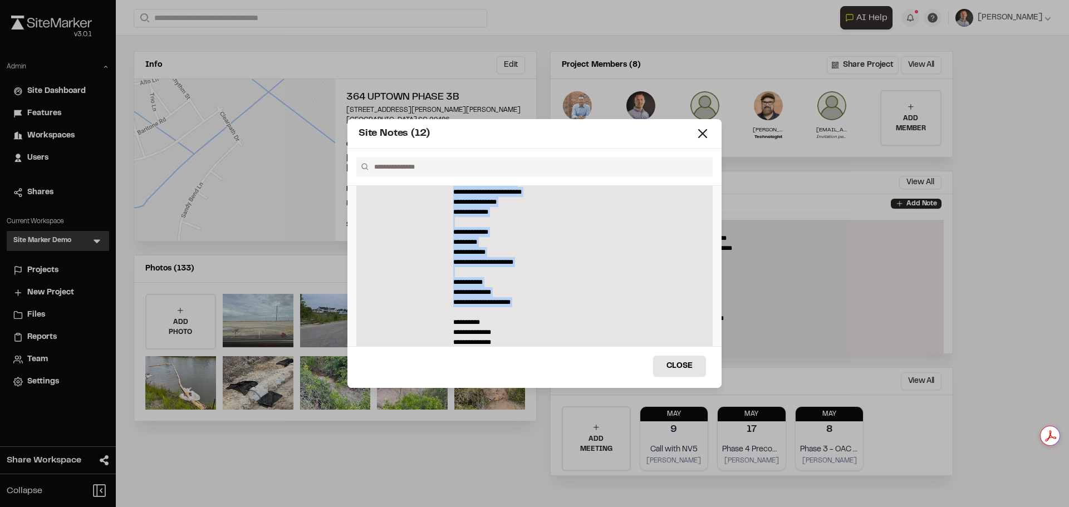
drag, startPoint x: 451, startPoint y: 215, endPoint x: 549, endPoint y: 309, distance: 135.8
click at [549, 310] on p "**********" at bounding box center [576, 237] width 247 height 220
click at [685, 362] on button "Close" at bounding box center [679, 366] width 53 height 21
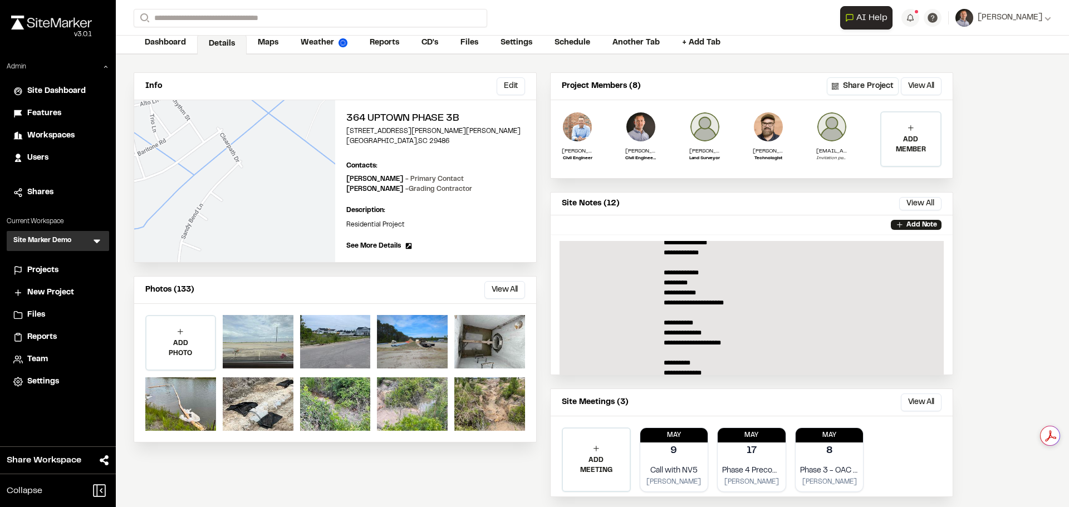
scroll to position [111, 0]
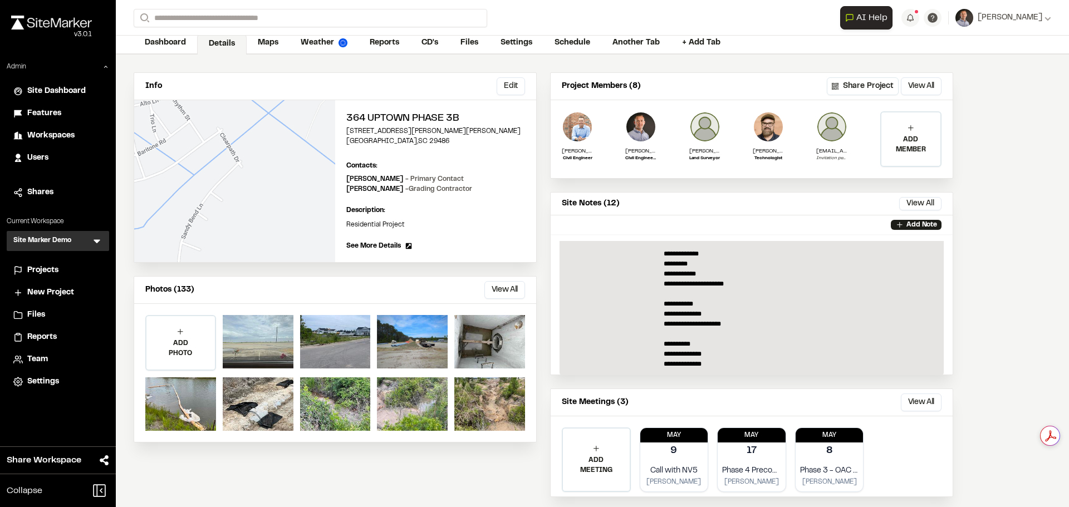
click at [51, 269] on span "Projects" at bounding box center [42, 270] width 31 height 12
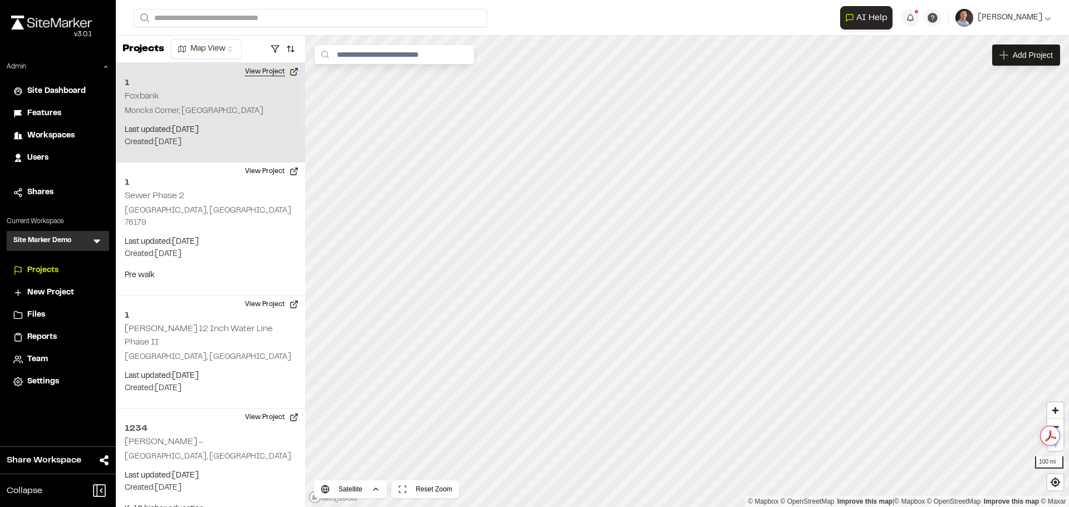
click at [266, 72] on button "View Project" at bounding box center [271, 72] width 67 height 18
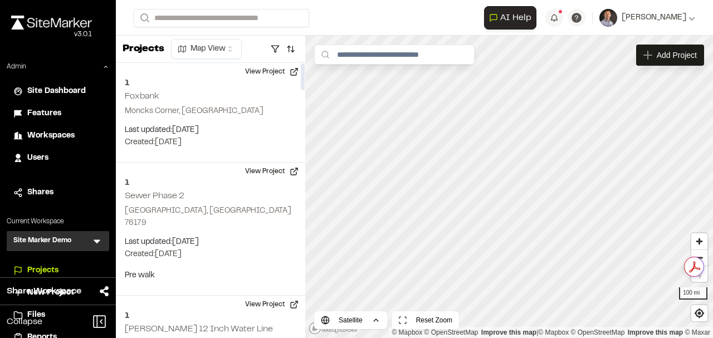
click at [96, 240] on icon at bounding box center [97, 242] width 7 height 4
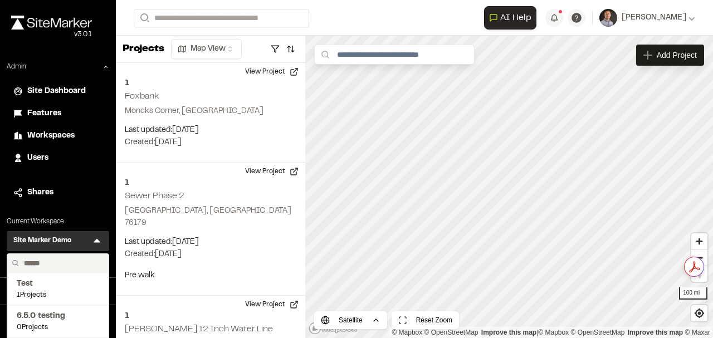
click at [62, 267] on input "text" at bounding box center [61, 263] width 85 height 19
type input "******"
click at [51, 284] on span "SeamonWhiteside Inc." at bounding box center [58, 284] width 82 height 12
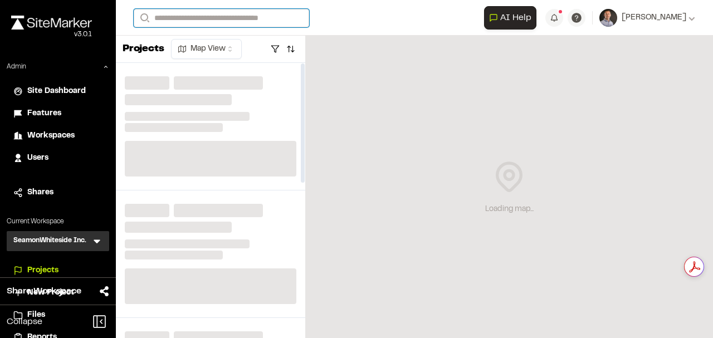
click at [227, 18] on input "Search" at bounding box center [221, 18] width 175 height 18
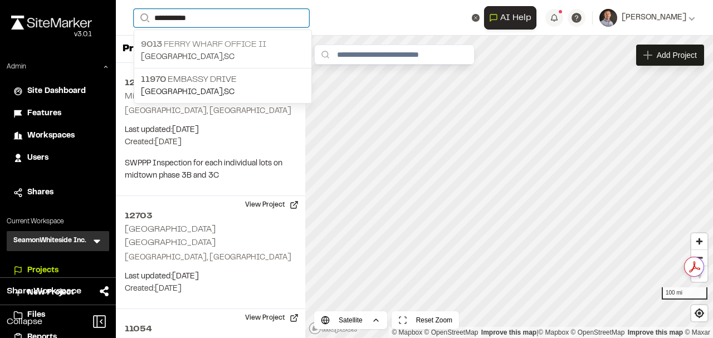
type input "**********"
click at [232, 40] on p "9013 Ferry Wharf Office II" at bounding box center [223, 44] width 164 height 13
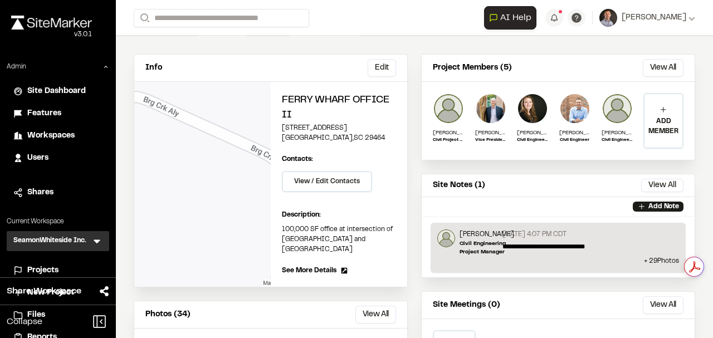
scroll to position [37, 0]
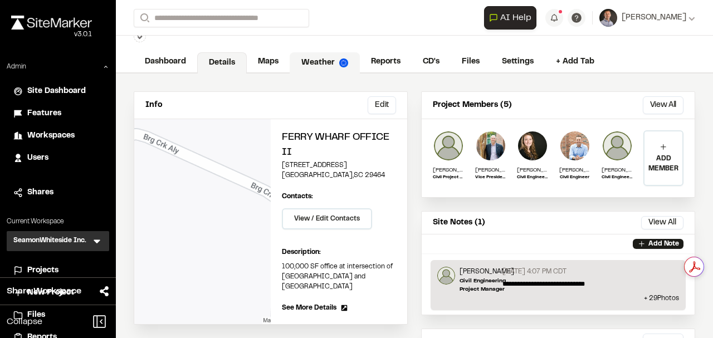
click at [330, 63] on link "Weather" at bounding box center [324, 62] width 70 height 21
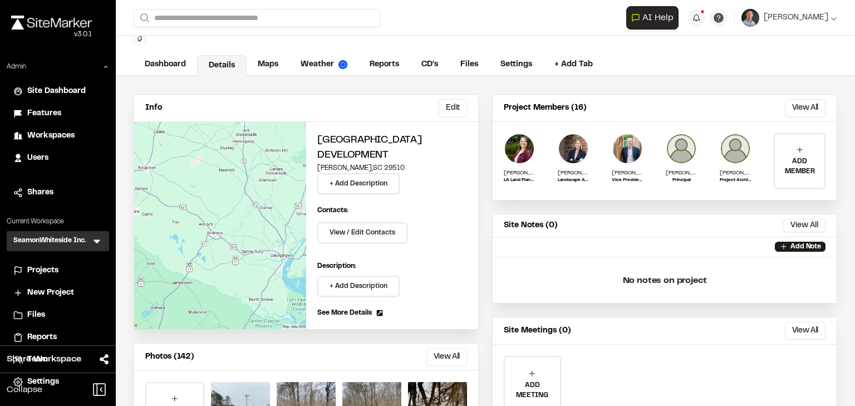
scroll to position [45, 0]
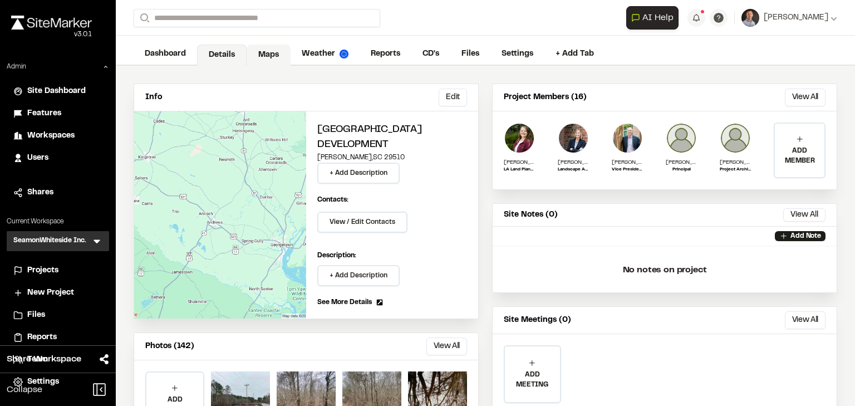
click at [265, 58] on link "Maps" at bounding box center [269, 55] width 44 height 21
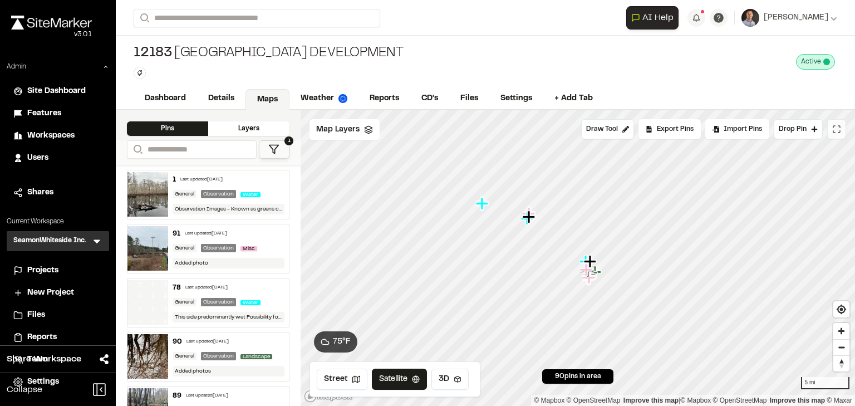
click at [839, 131] on icon at bounding box center [836, 129] width 9 height 9
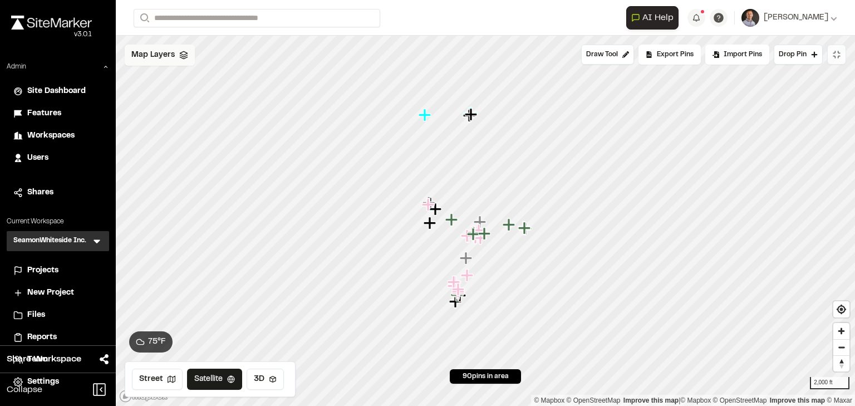
click at [156, 60] on span "Map Layers" at bounding box center [152, 55] width 43 height 12
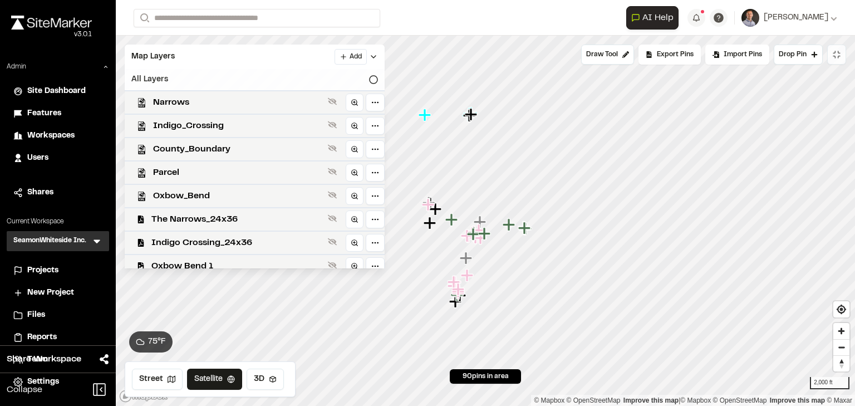
click at [350, 82] on div "All Layers" at bounding box center [255, 79] width 260 height 21
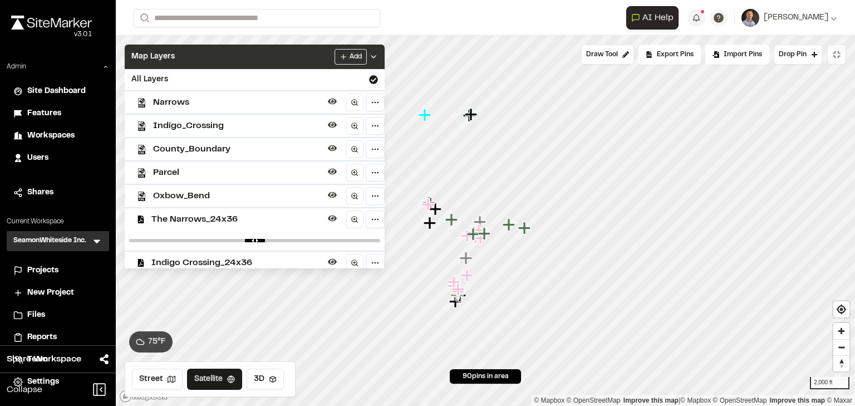
click at [291, 53] on div "Map Layers Add" at bounding box center [255, 57] width 260 height 24
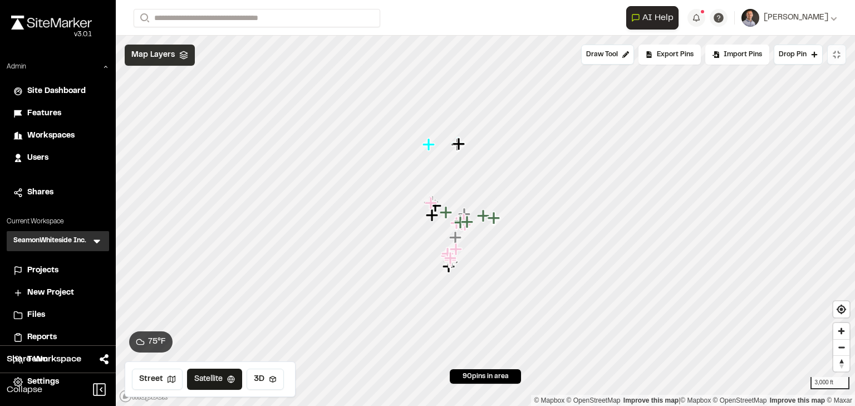
click at [148, 51] on span "Map Layers" at bounding box center [152, 55] width 43 height 12
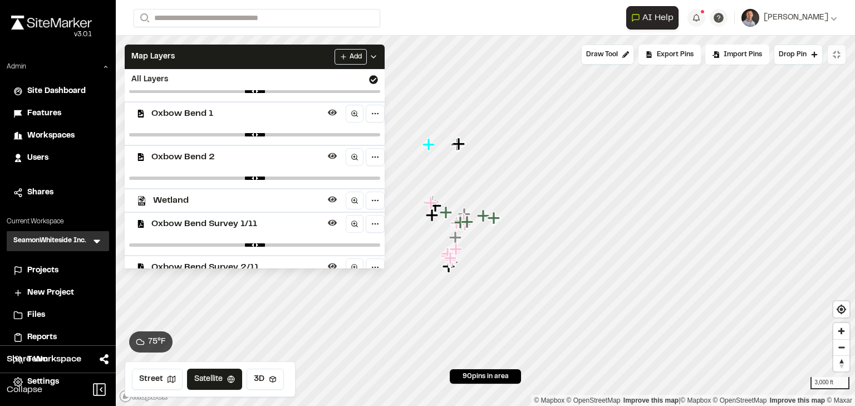
scroll to position [178, 0]
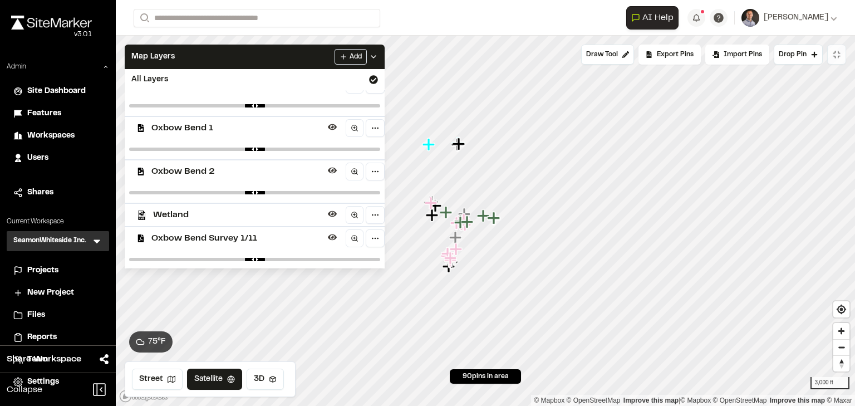
click at [185, 214] on span "Wetland" at bounding box center [238, 214] width 170 height 13
click at [173, 215] on span "Wetland" at bounding box center [238, 214] width 170 height 13
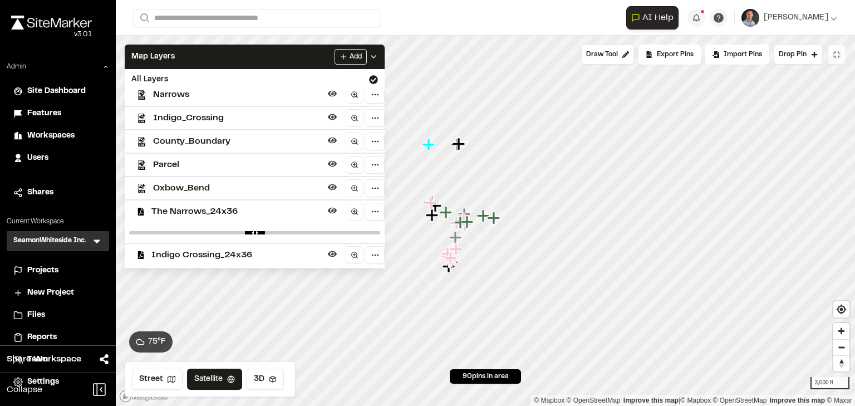
scroll to position [0, 0]
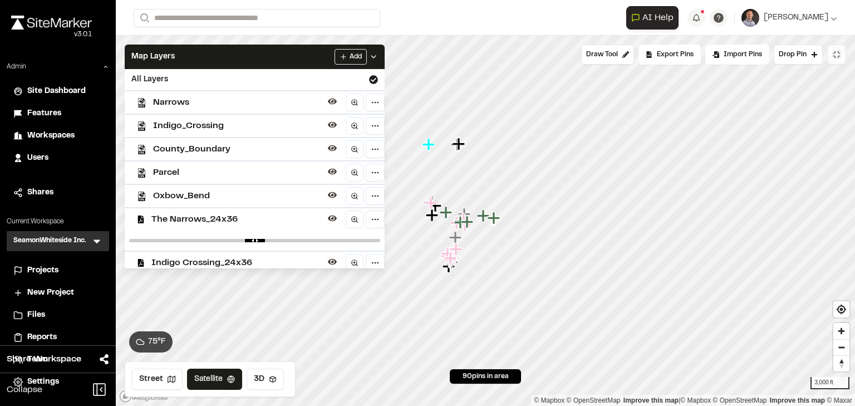
click at [178, 198] on span "Oxbow_Bend" at bounding box center [238, 195] width 170 height 13
click at [171, 171] on span "Parcel" at bounding box center [238, 172] width 170 height 13
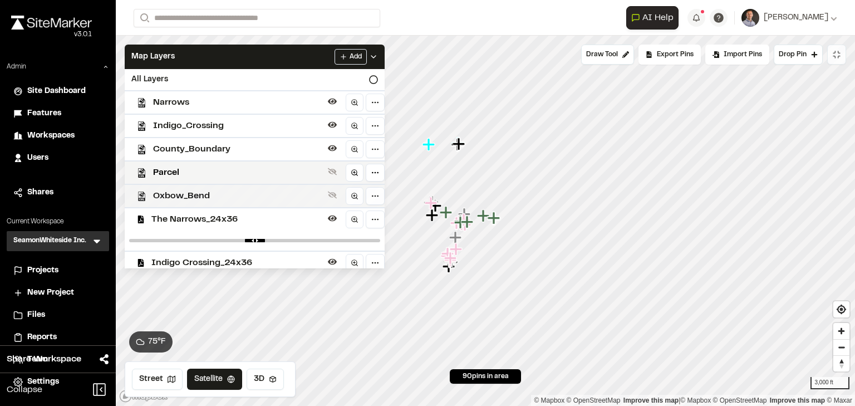
click at [167, 189] on div "Oxbow_Bend" at bounding box center [250, 195] width 269 height 23
drag, startPoint x: 171, startPoint y: 214, endPoint x: 175, endPoint y: 235, distance: 21.5
click at [171, 215] on span "The Narrows_24x36" at bounding box center [237, 219] width 172 height 13
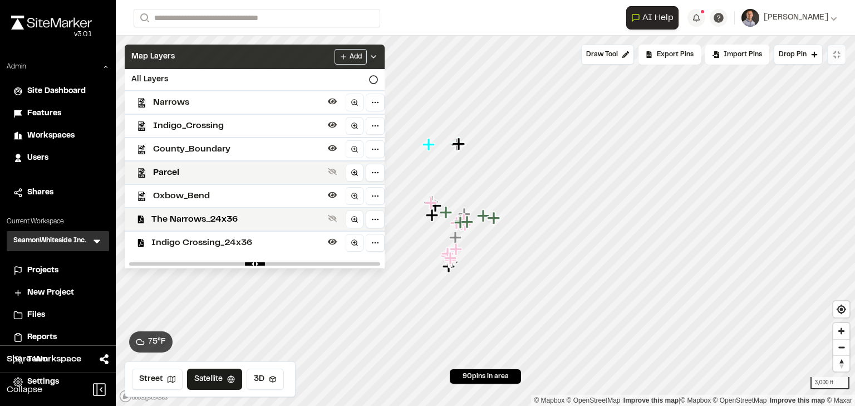
click at [237, 46] on div "Map Layers Add" at bounding box center [255, 57] width 260 height 24
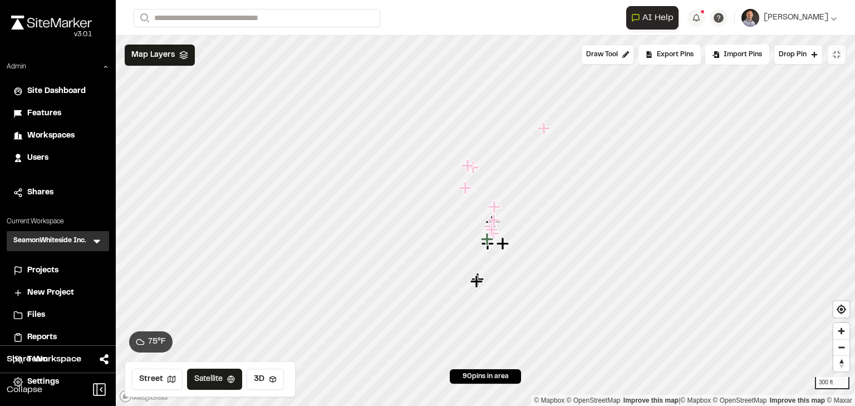
click at [458, 36] on div at bounding box center [485, 36] width 739 height 0
click at [465, 187] on icon "Map marker" at bounding box center [464, 187] width 12 height 12
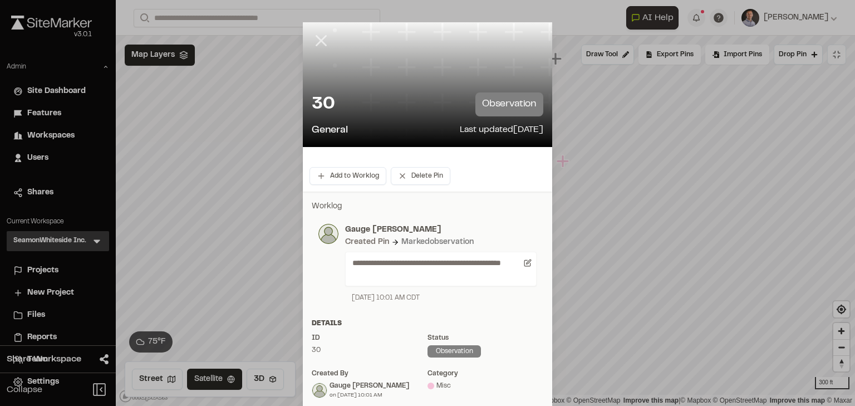
click at [316, 46] on icon at bounding box center [321, 40] width 19 height 19
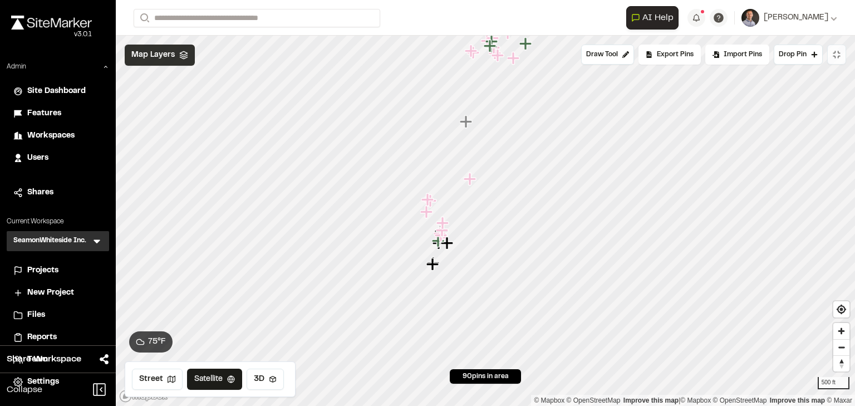
click at [162, 55] on span "Map Layers" at bounding box center [152, 55] width 43 height 12
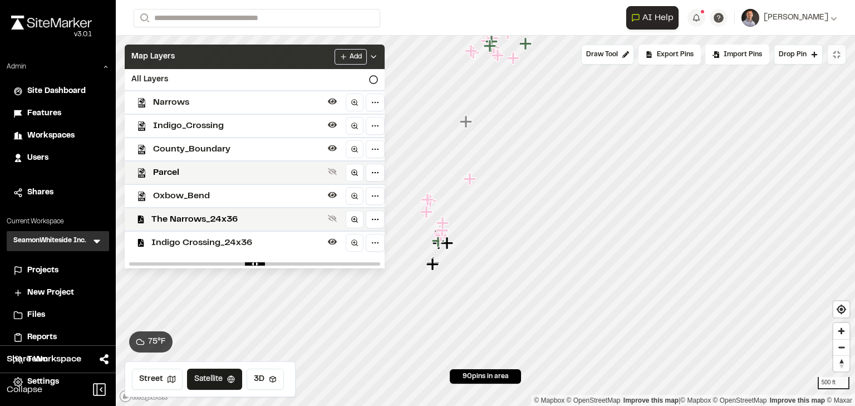
click at [297, 57] on div "Map Layers Add" at bounding box center [255, 57] width 260 height 24
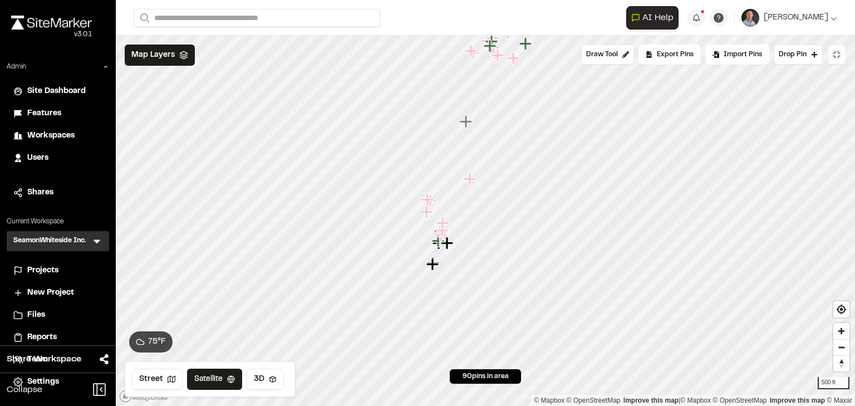
click at [426, 216] on icon "Map marker" at bounding box center [426, 211] width 12 height 12
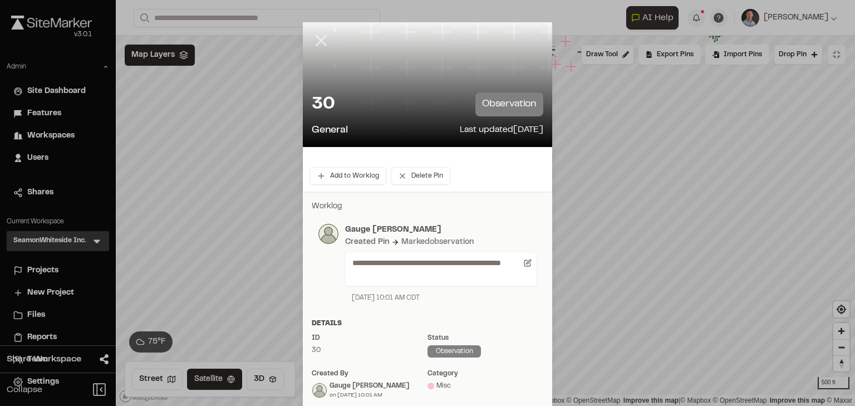
click at [318, 40] on line at bounding box center [321, 40] width 9 height 9
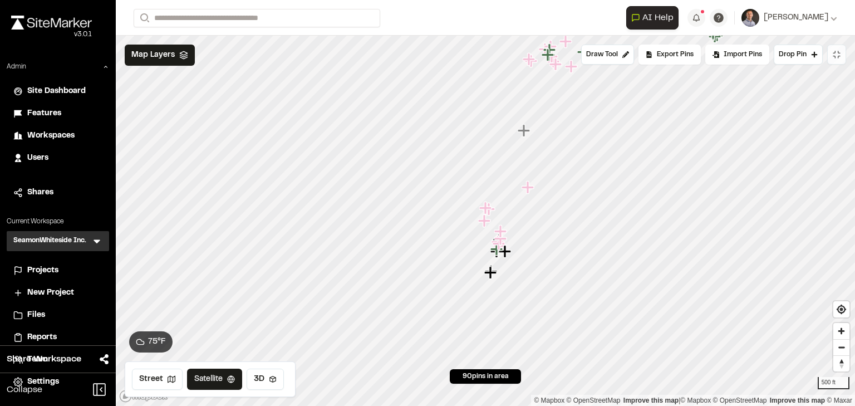
click at [489, 271] on icon "Map marker" at bounding box center [490, 272] width 12 height 12
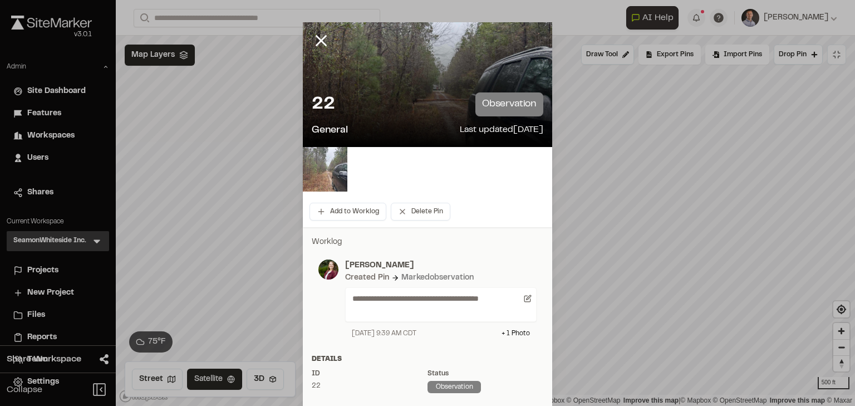
click at [339, 165] on img at bounding box center [325, 169] width 45 height 45
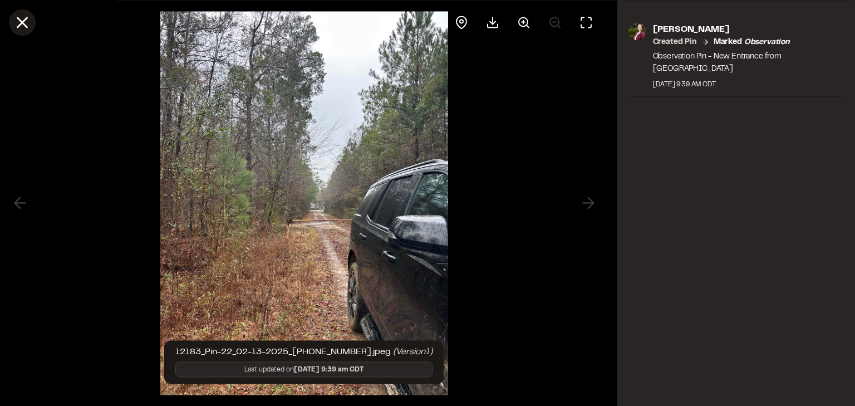
click at [25, 19] on line at bounding box center [22, 22] width 9 height 9
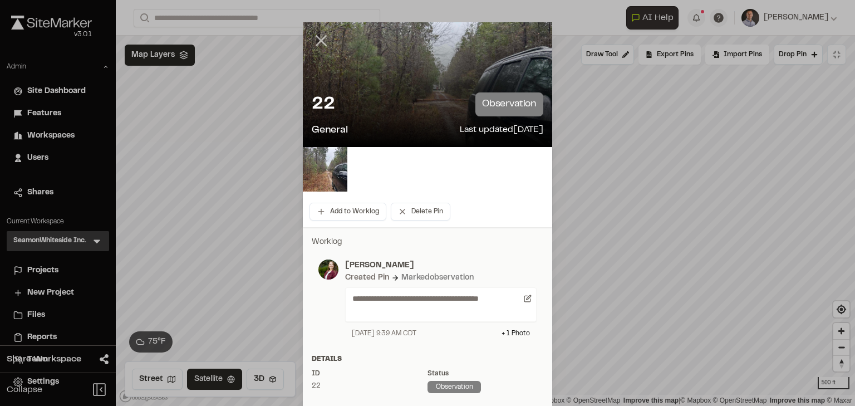
click at [317, 46] on line at bounding box center [321, 40] width 9 height 9
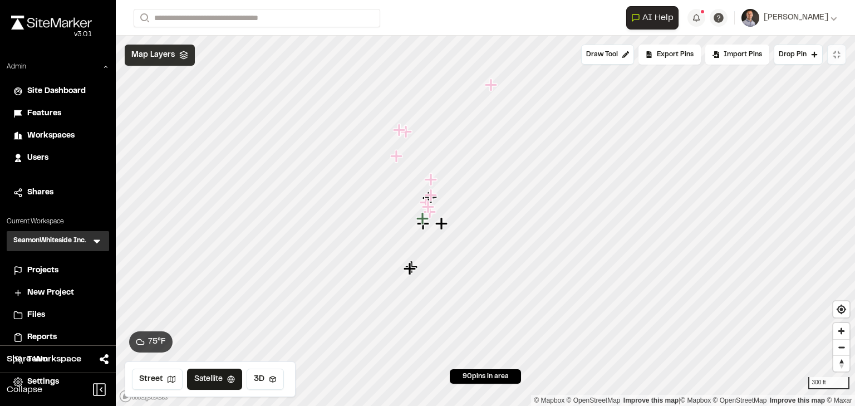
click at [151, 58] on span "Map Layers" at bounding box center [152, 55] width 43 height 12
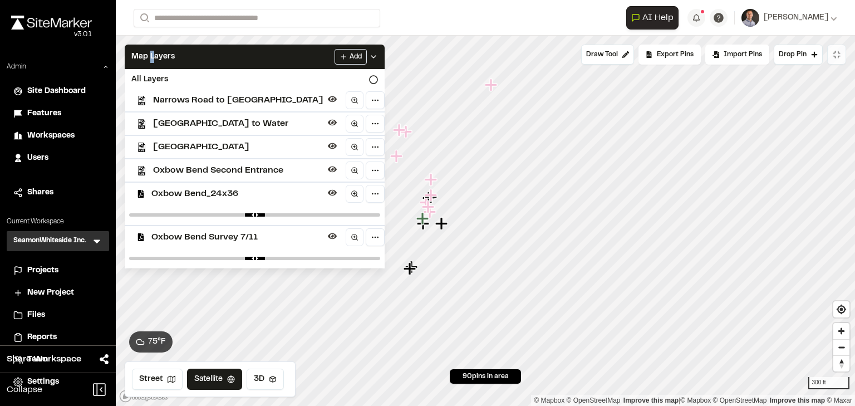
scroll to position [877, 0]
click at [223, 173] on span "Oxbow Bend Second Entrance" at bounding box center [238, 170] width 170 height 13
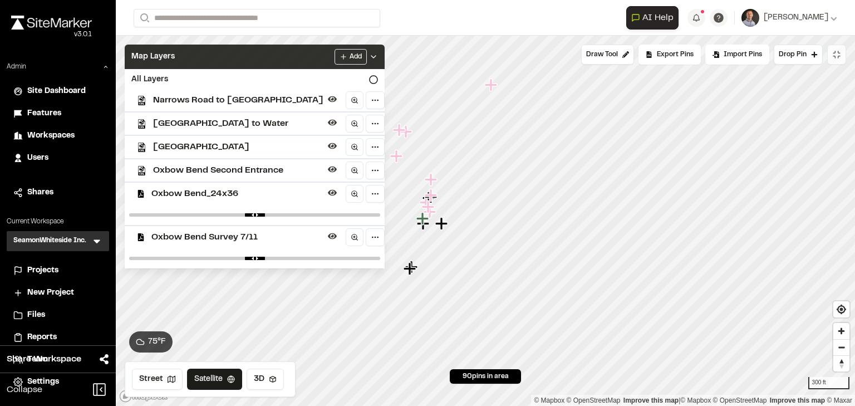
click at [232, 58] on div "Map Layers Add" at bounding box center [255, 57] width 260 height 24
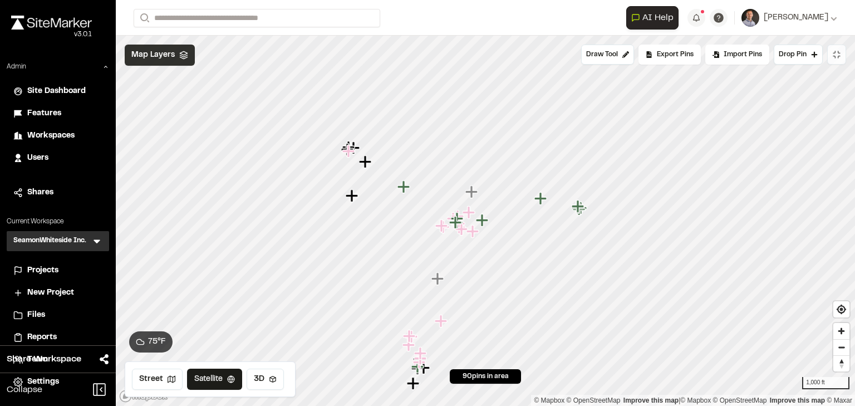
click at [149, 54] on span "Map Layers" at bounding box center [152, 55] width 43 height 12
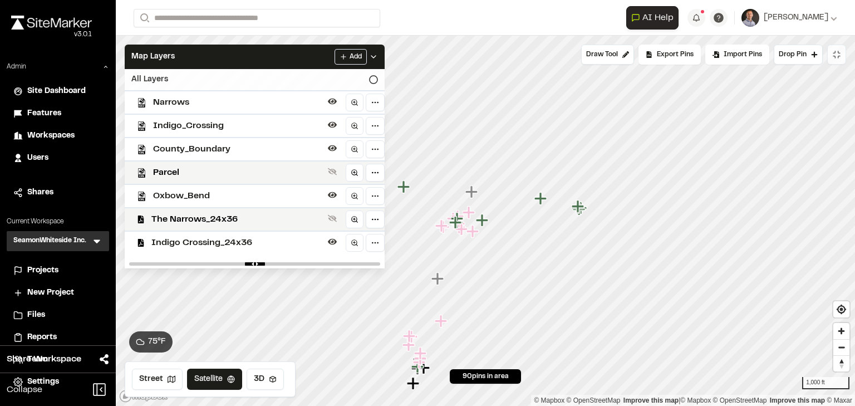
click at [307, 77] on div "All Layers" at bounding box center [255, 79] width 260 height 21
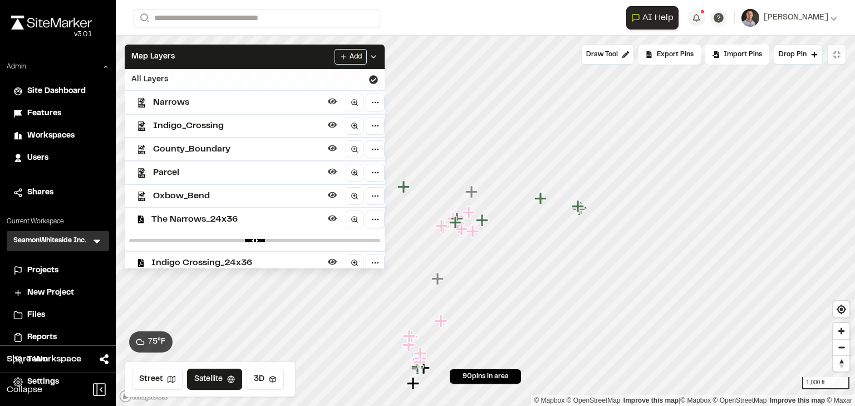
click at [307, 77] on div "All Layers" at bounding box center [255, 79] width 260 height 21
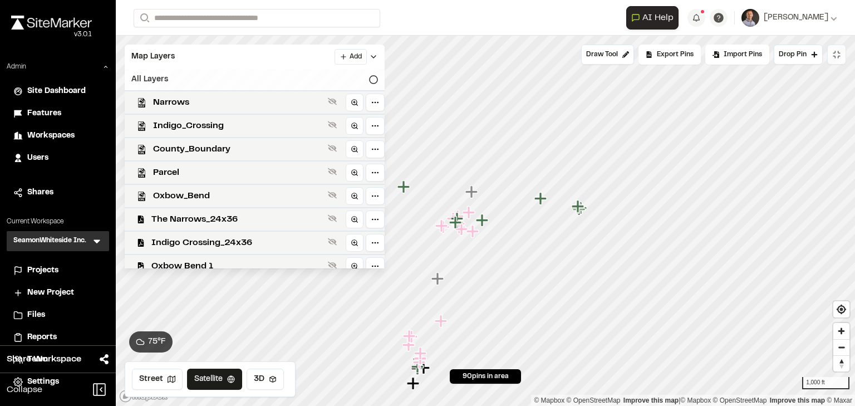
click at [307, 77] on div "All Layers" at bounding box center [255, 79] width 260 height 21
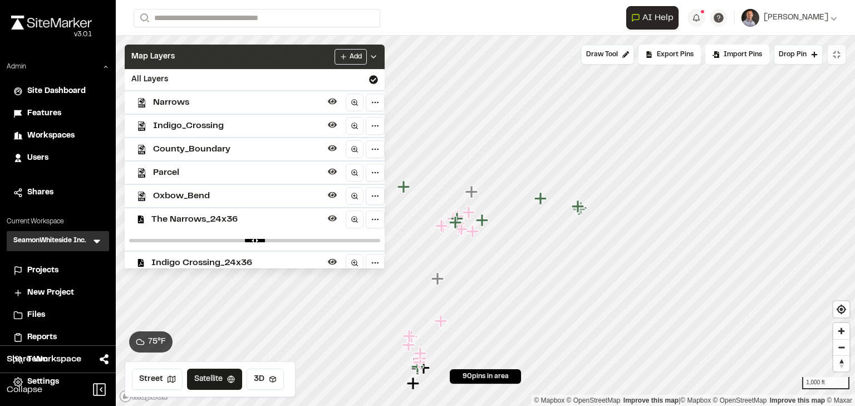
click at [291, 51] on div "Map Layers Add" at bounding box center [255, 57] width 260 height 24
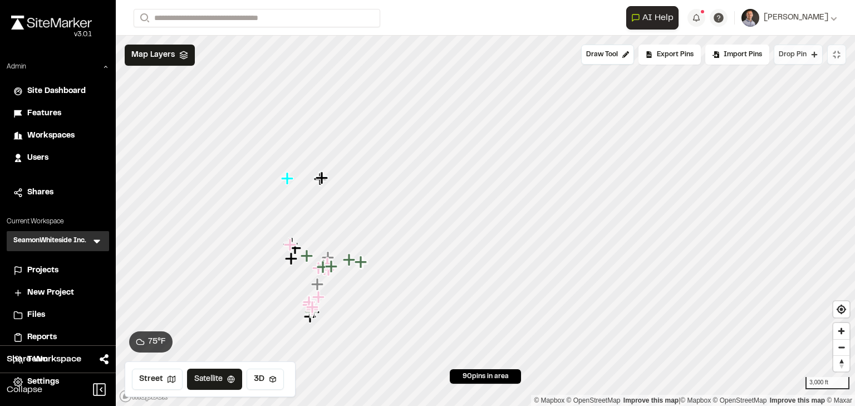
click at [795, 53] on span "Drop Pin" at bounding box center [793, 55] width 28 height 10
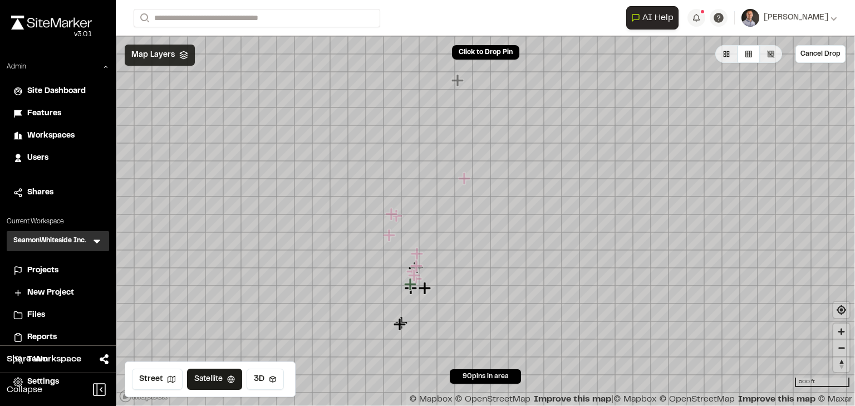
click at [163, 56] on span "Map Layers" at bounding box center [152, 55] width 43 height 12
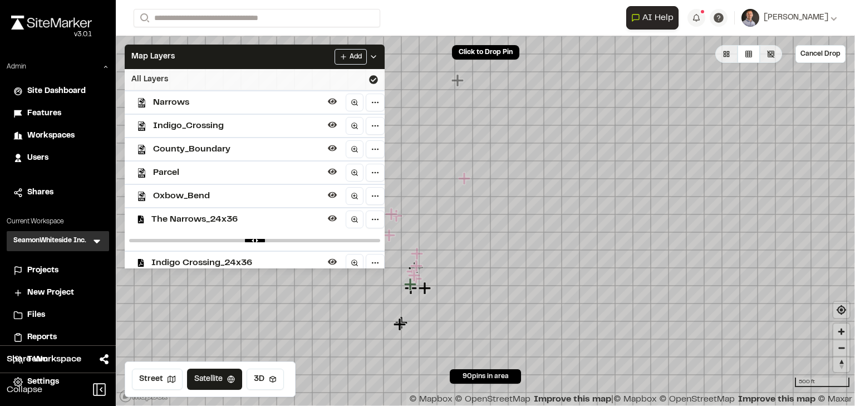
click at [194, 81] on div "All Layers" at bounding box center [255, 79] width 260 height 21
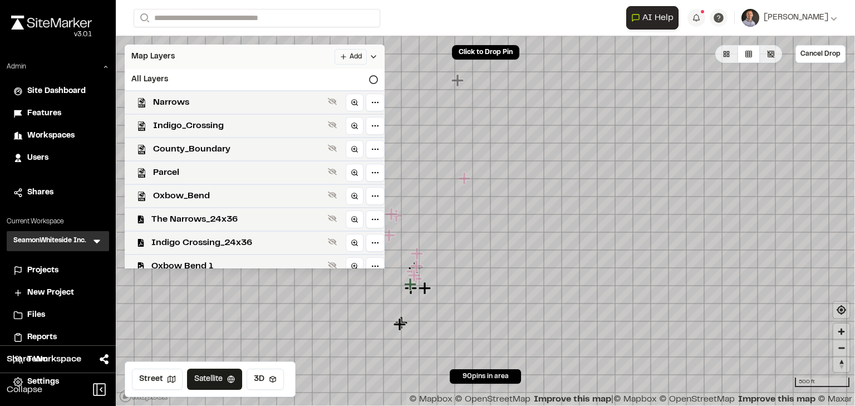
click at [202, 56] on div "Map Layers Add" at bounding box center [255, 57] width 260 height 24
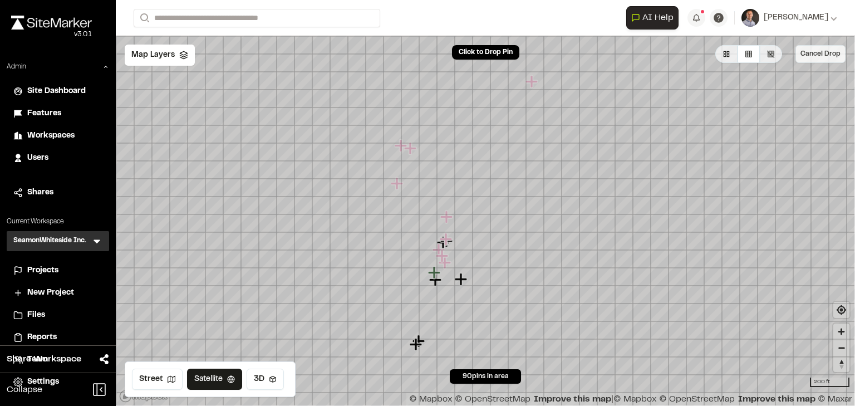
click at [822, 53] on button "Cancel Drop" at bounding box center [820, 54] width 50 height 18
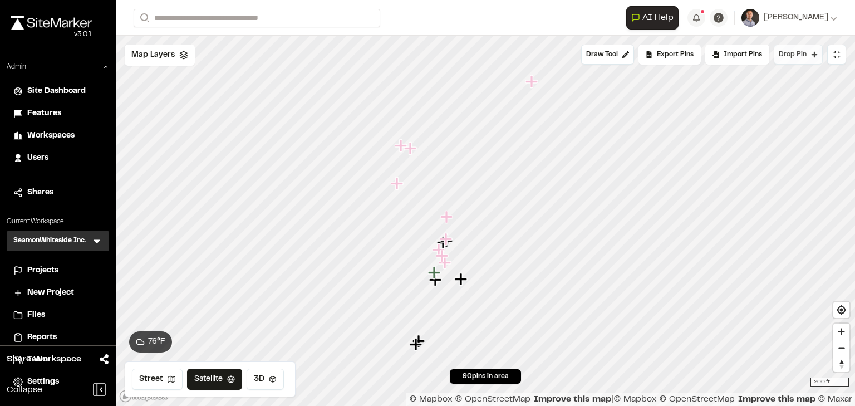
click at [805, 53] on span "Drop Pin" at bounding box center [793, 55] width 28 height 10
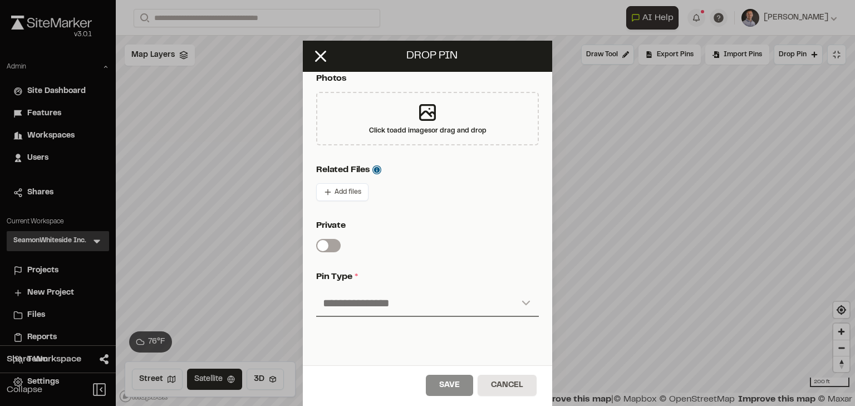
scroll to position [267, 0]
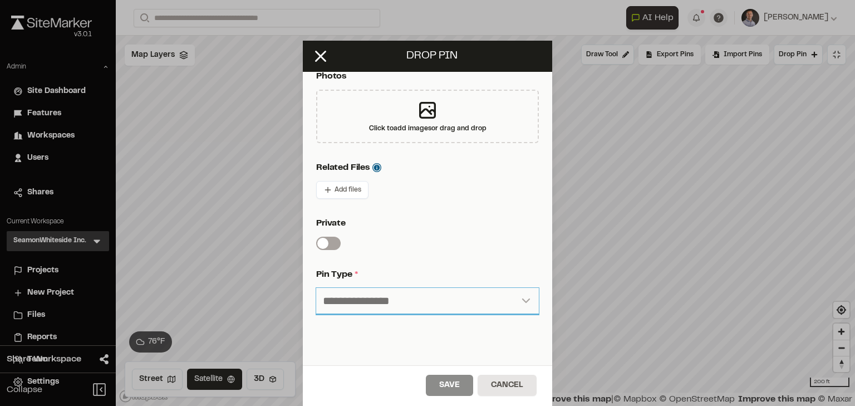
click at [412, 298] on select "**********" at bounding box center [427, 301] width 223 height 27
select select "*"
click at [316, 288] on select "**********" at bounding box center [427, 301] width 223 height 27
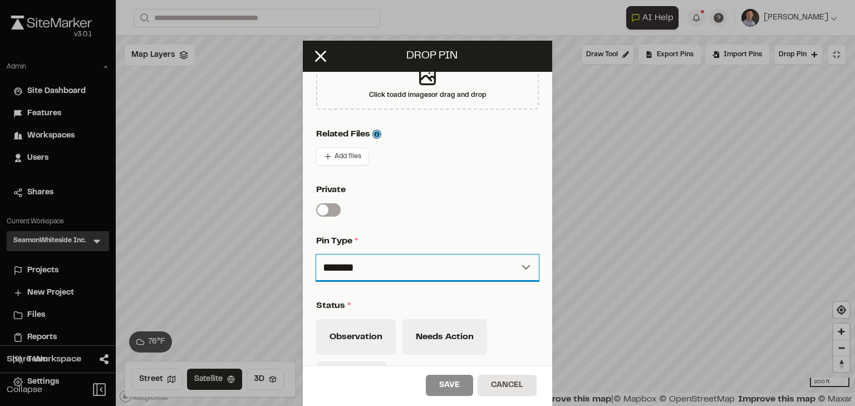
scroll to position [401, 0]
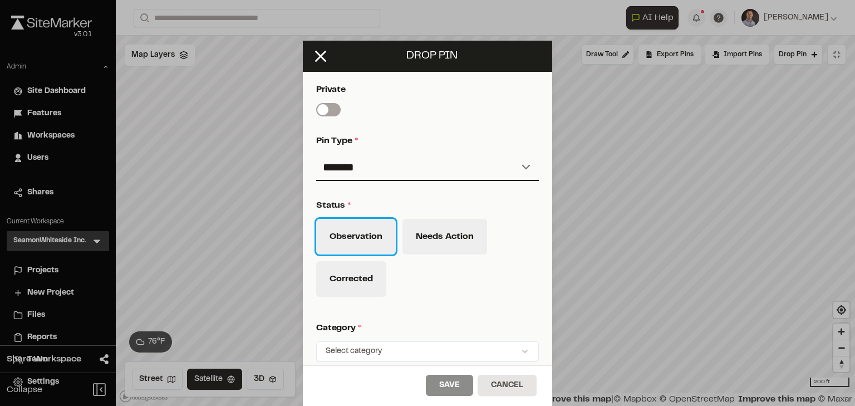
click at [372, 239] on button "Observation" at bounding box center [356, 237] width 80 height 36
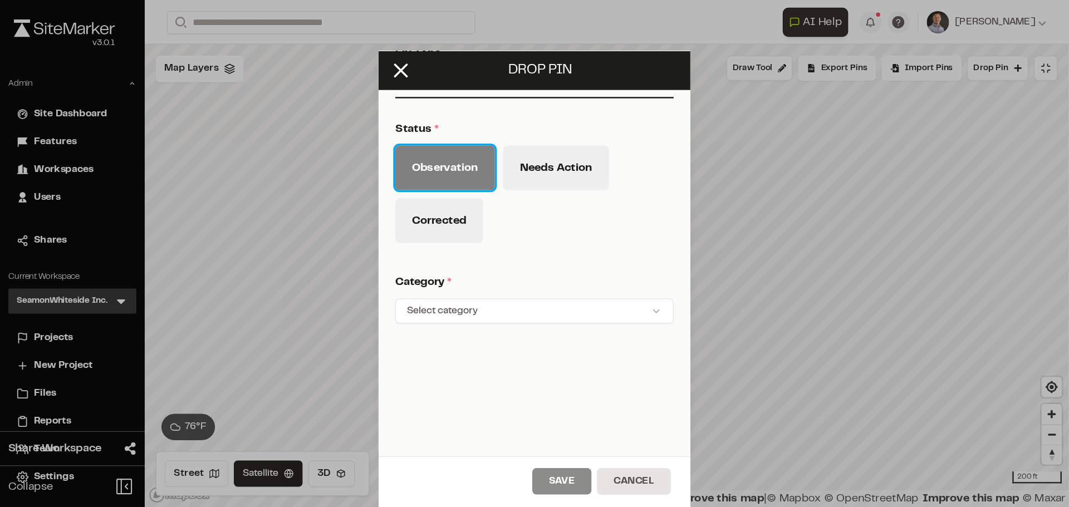
scroll to position [512, 0]
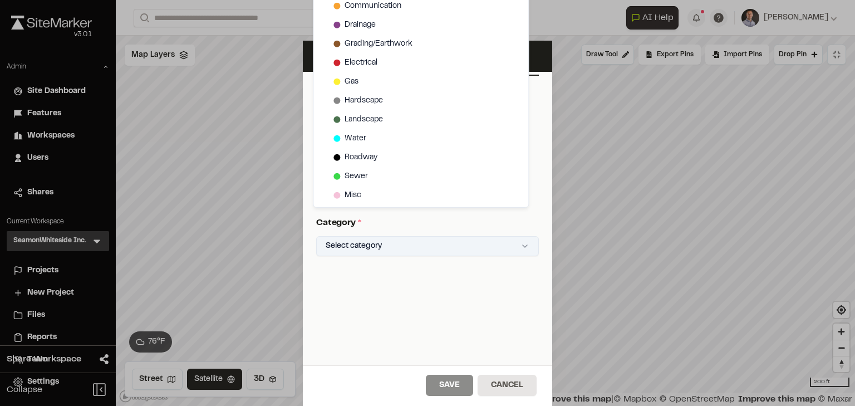
click at [414, 247] on html "Close sidebar v 3.0.1 Admin Site Dashboard Features Workspaces Users Shares Cur…" at bounding box center [427, 203] width 855 height 406
click at [528, 231] on html "Close sidebar v 3.0.1 Admin Site Dashboard Features Workspaces Users Shares Cur…" at bounding box center [427, 203] width 855 height 406
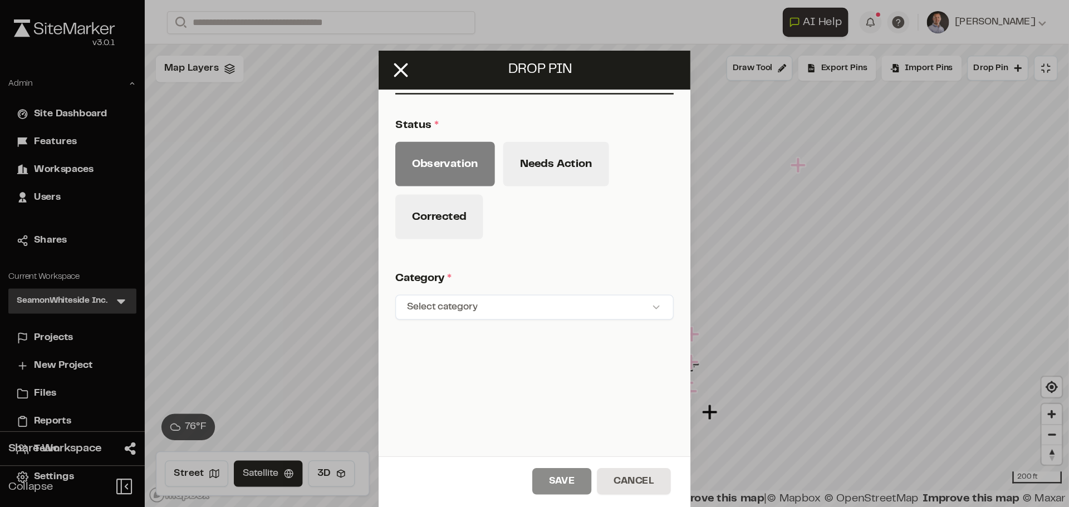
scroll to position [433, 0]
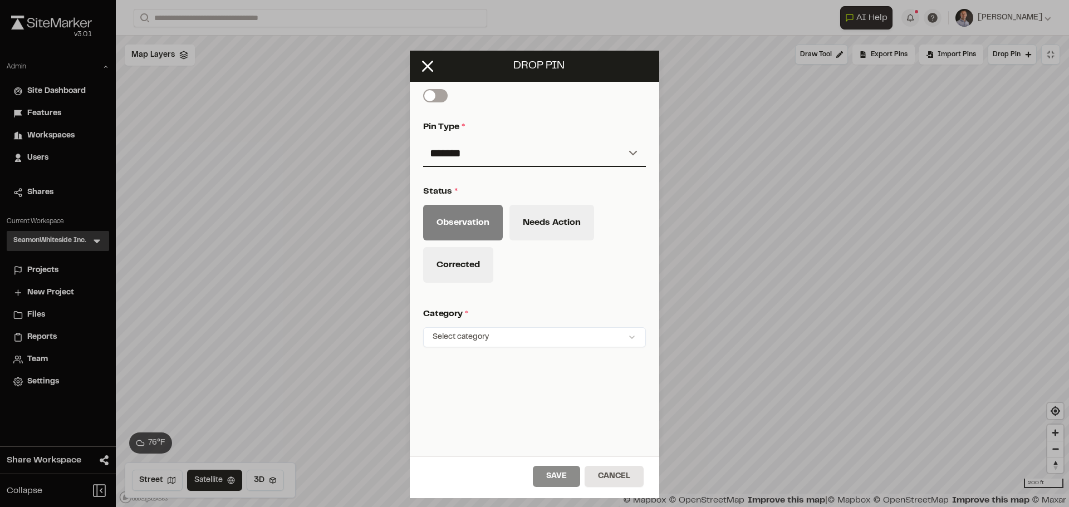
click at [571, 328] on div "Click to Drop Pin 12183 Black River New Park Development 90 pins in area Draw T…" at bounding box center [592, 271] width 953 height 471
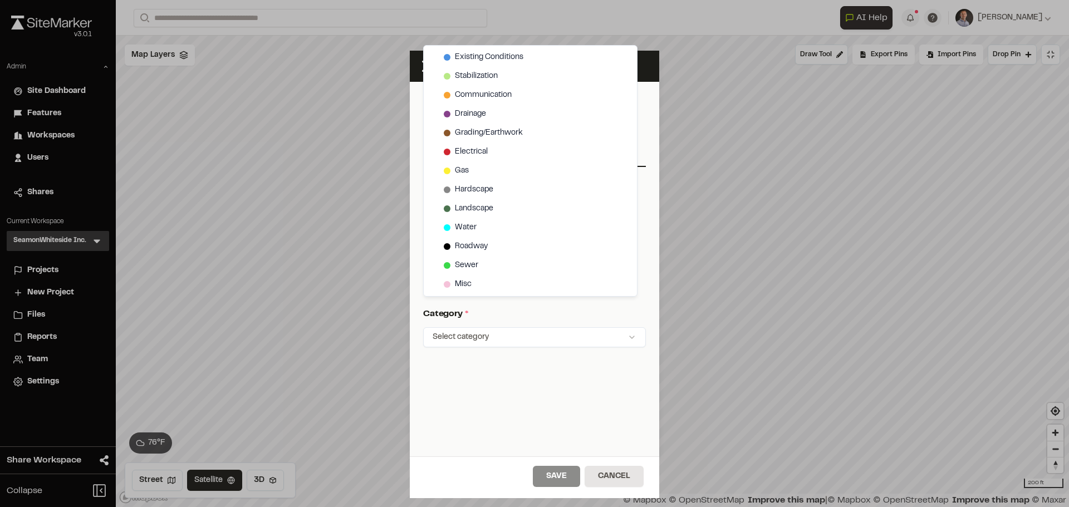
click at [515, 308] on html "Close sidebar v 3.0.1 Admin Site Dashboard Features Workspaces Users Shares Cur…" at bounding box center [534, 253] width 1069 height 507
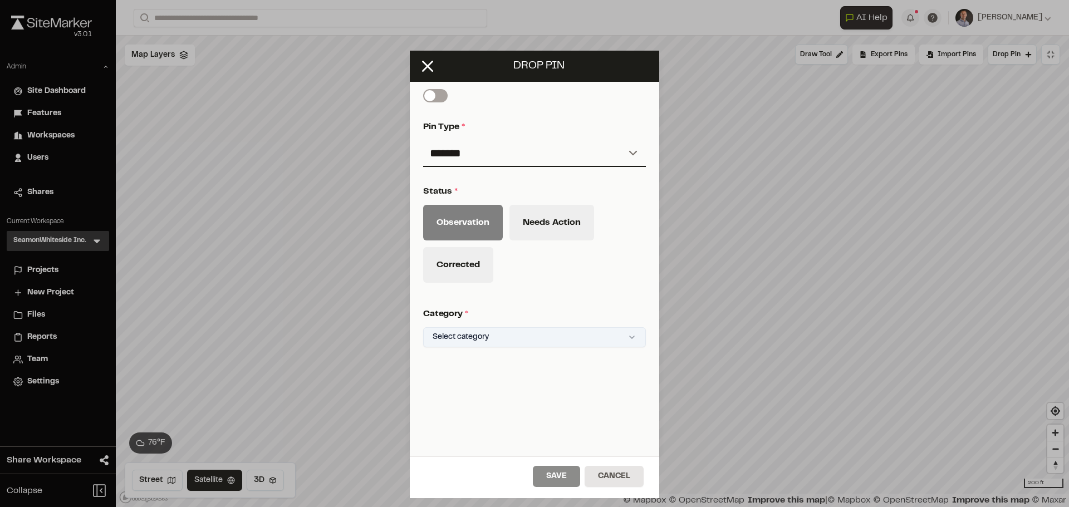
click at [511, 326] on html "Close sidebar v 3.0.1 Admin Site Dashboard Features Workspaces Users Shares Cur…" at bounding box center [534, 253] width 1069 height 507
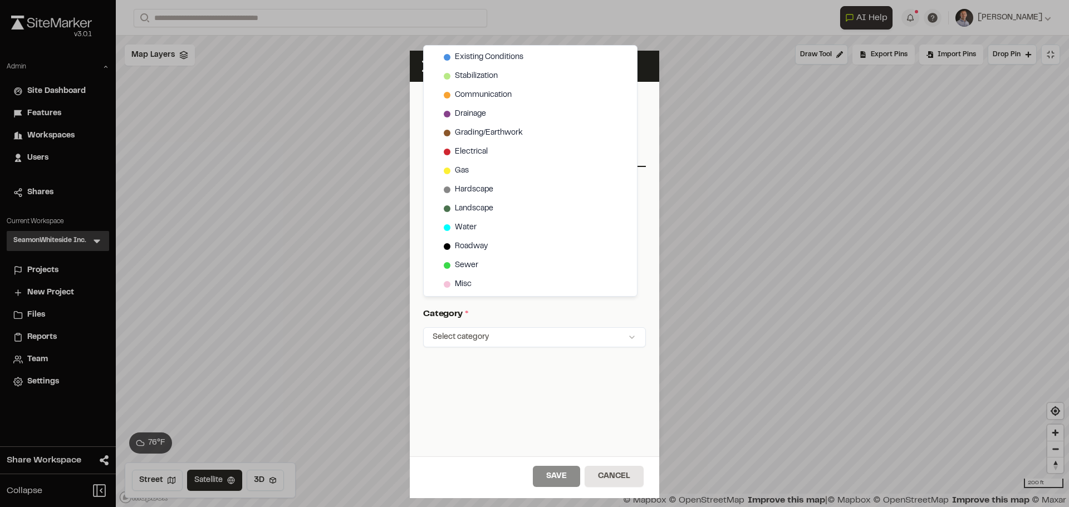
click at [596, 405] on html "Close sidebar v 3.0.1 Admin Site Dashboard Features Workspaces Users Shares Cur…" at bounding box center [534, 253] width 1069 height 507
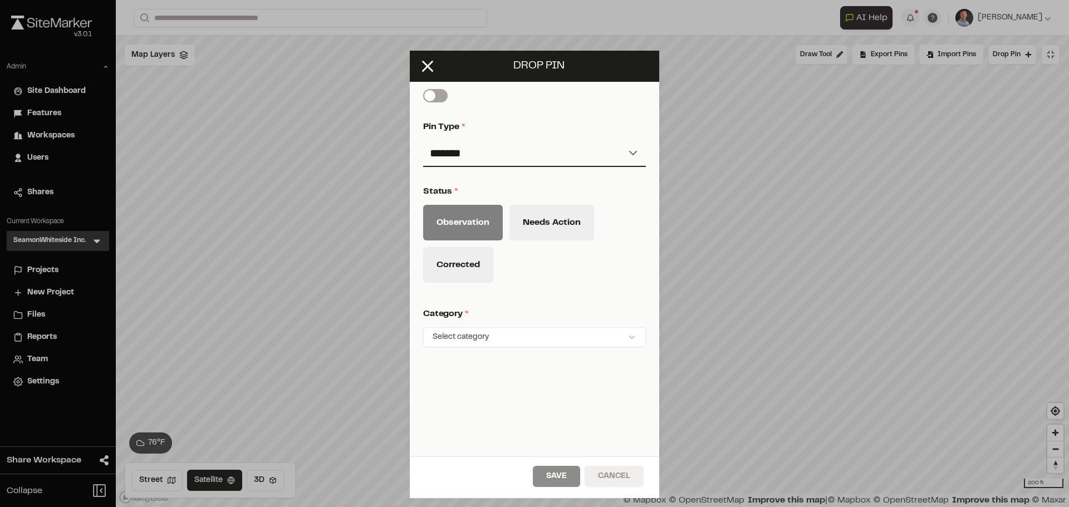
click at [627, 405] on button "Cancel" at bounding box center [613, 476] width 59 height 21
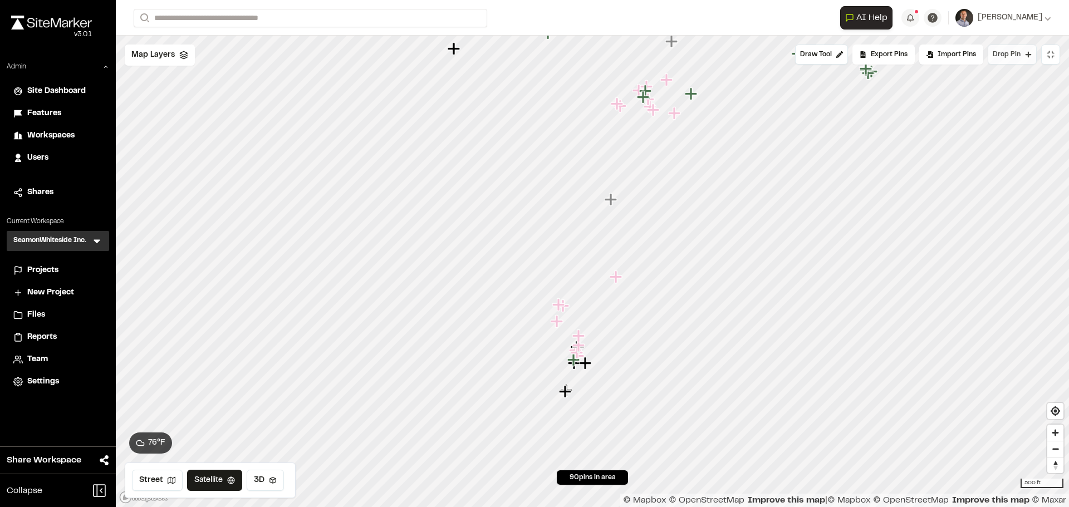
click at [854, 55] on span "Drop Pin" at bounding box center [1006, 55] width 28 height 10
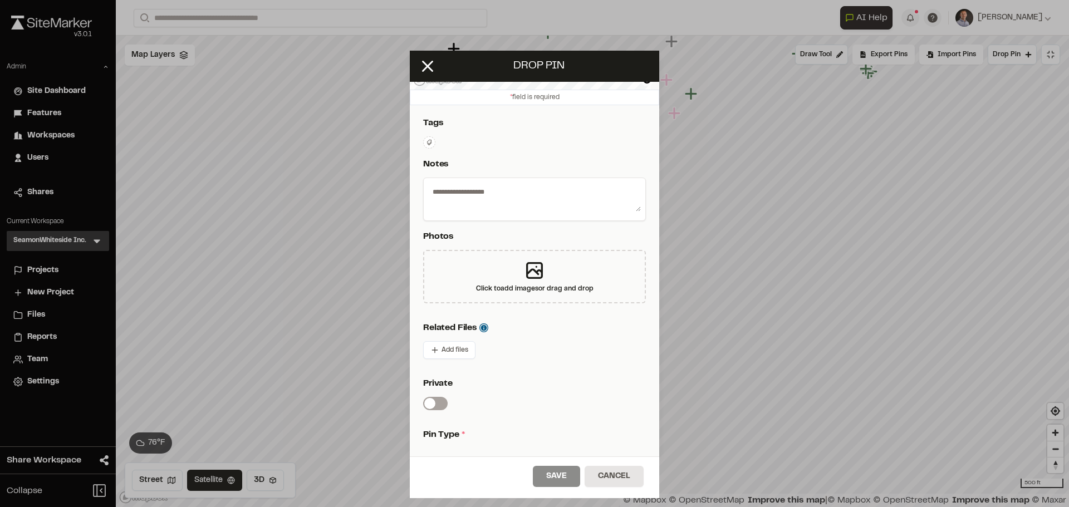
scroll to position [253, 0]
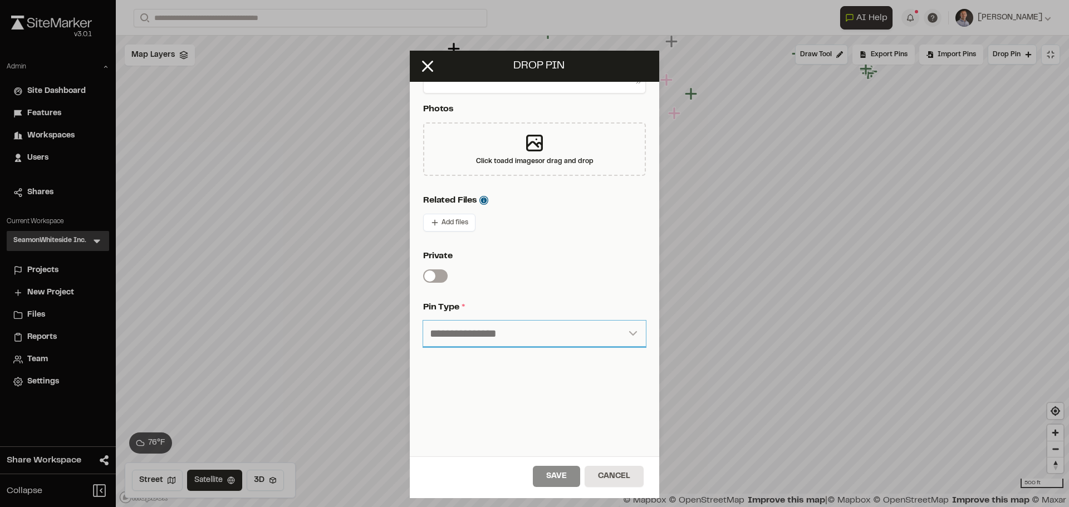
click at [502, 330] on select "**********" at bounding box center [534, 334] width 223 height 27
click at [483, 329] on select "**********" at bounding box center [534, 334] width 223 height 27
click at [423, 321] on select "**********" at bounding box center [534, 334] width 223 height 27
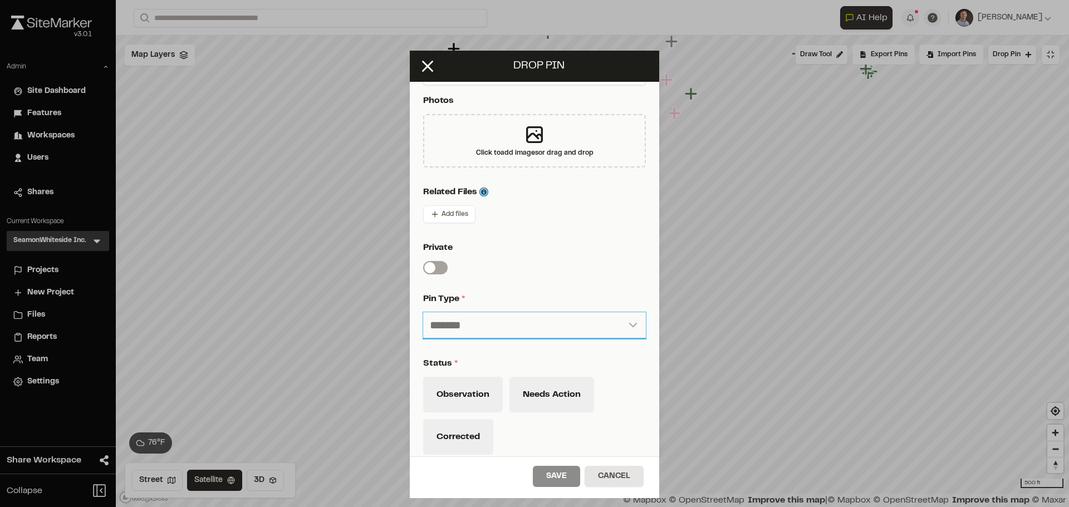
click at [489, 326] on select "**********" at bounding box center [534, 325] width 223 height 27
select select "*"
click at [423, 312] on select "**********" at bounding box center [534, 325] width 223 height 27
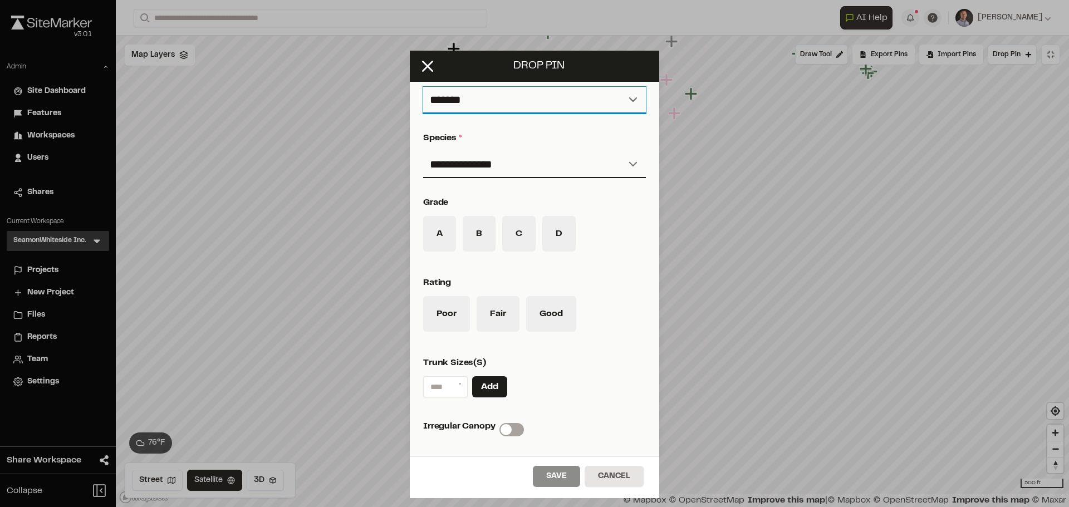
scroll to position [475, 0]
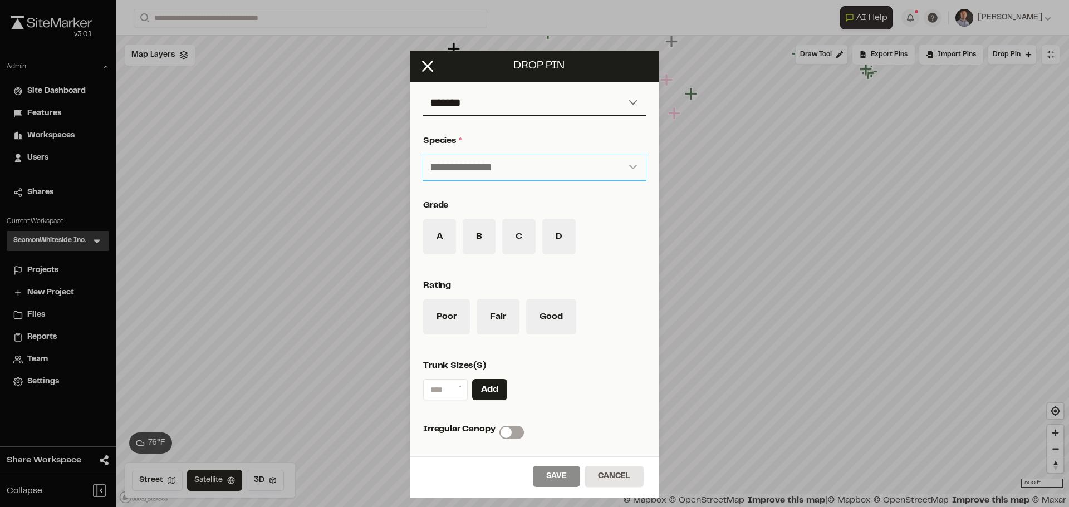
click at [555, 160] on select "**********" at bounding box center [534, 167] width 223 height 27
click at [648, 210] on div "**********" at bounding box center [534, 141] width 249 height 789
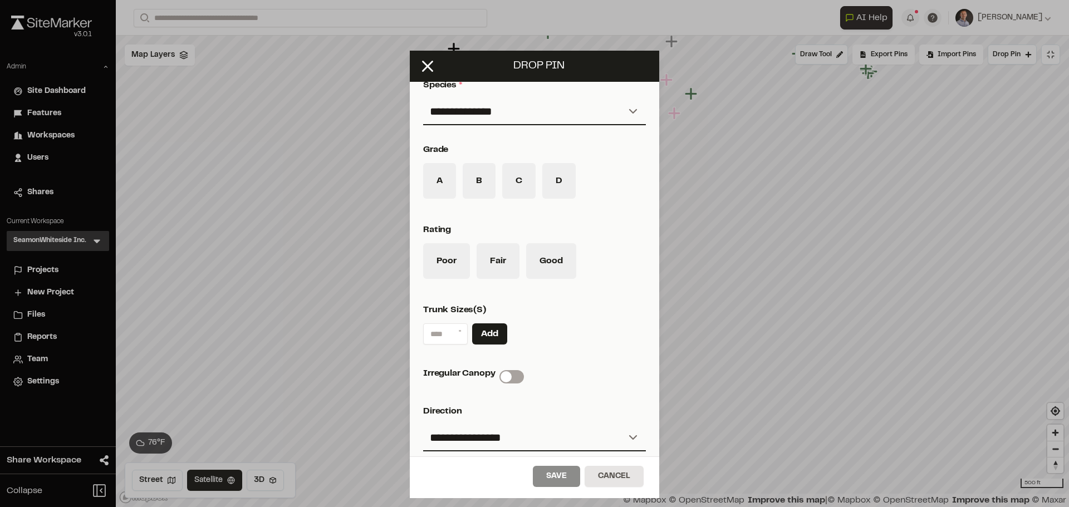
scroll to position [587, 0]
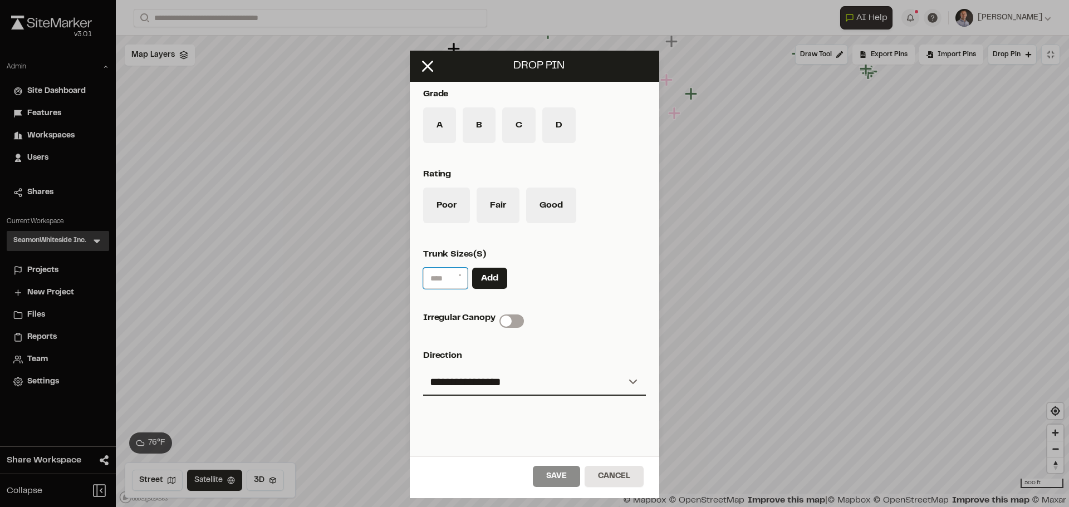
click at [453, 282] on input at bounding box center [445, 278] width 45 height 21
click at [620, 405] on div "Save Cancel" at bounding box center [534, 477] width 249 height 42
click at [621, 405] on button "Cancel" at bounding box center [613, 476] width 59 height 21
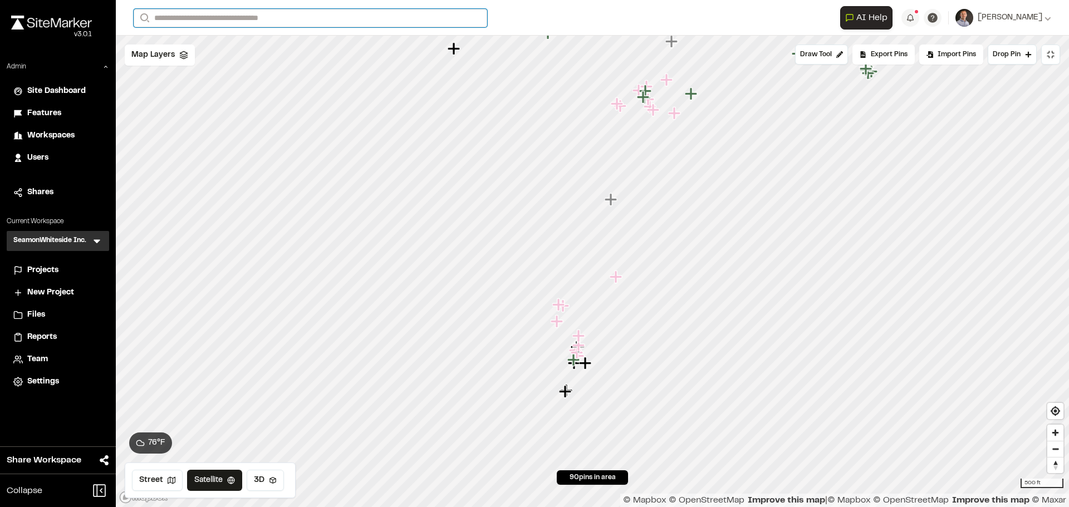
click at [365, 21] on input "Search" at bounding box center [310, 18] width 353 height 18
type input "******"
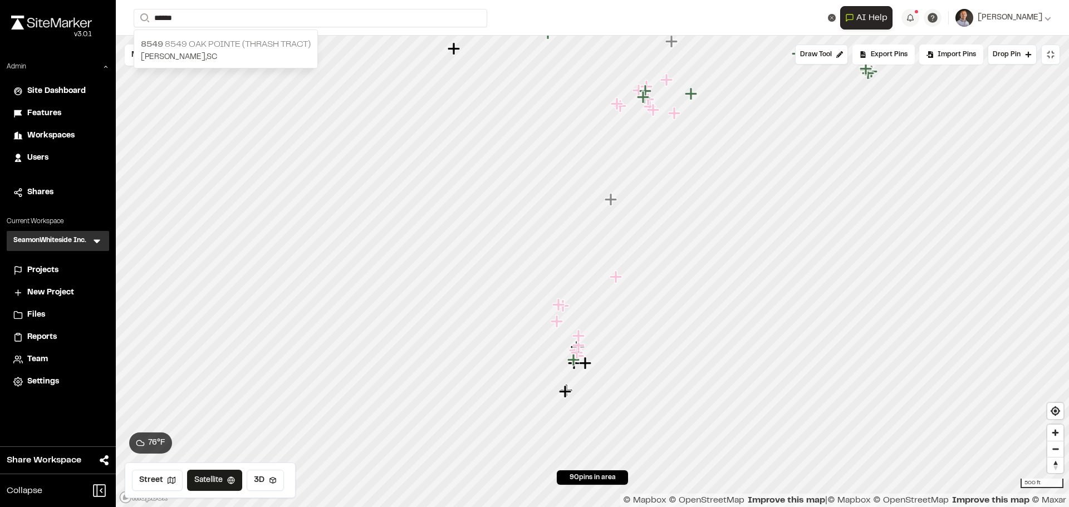
click at [255, 47] on p "8549 8549 Oak Pointe (Thrash Tract)" at bounding box center [226, 44] width 170 height 13
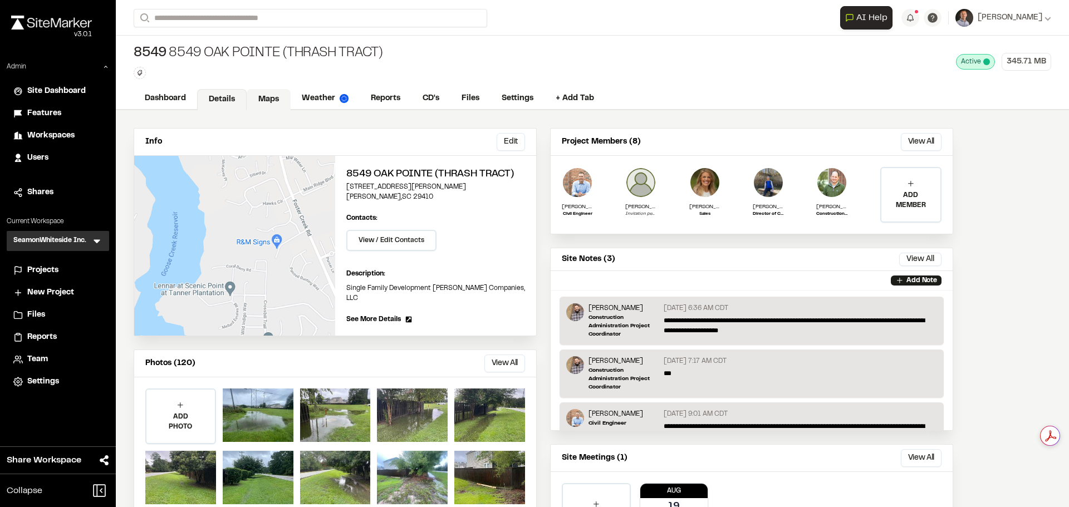
click at [262, 93] on link "Maps" at bounding box center [269, 99] width 44 height 21
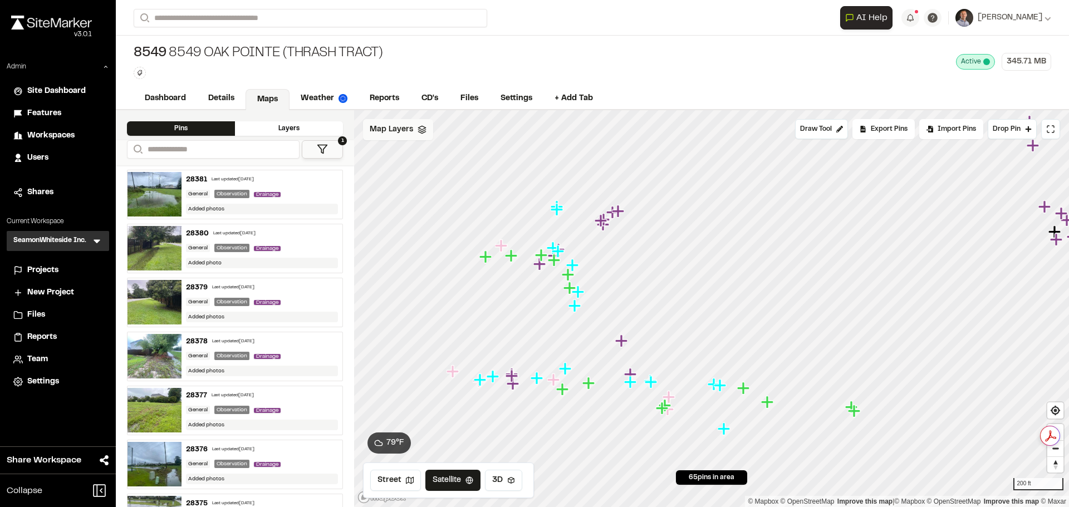
click at [376, 136] on div "Map Layers" at bounding box center [398, 129] width 70 height 21
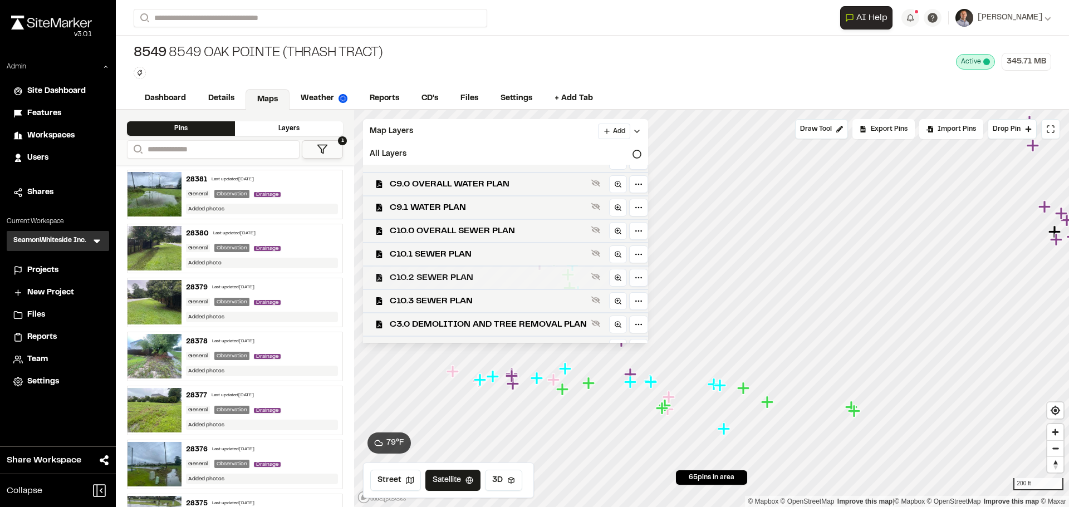
scroll to position [219, 0]
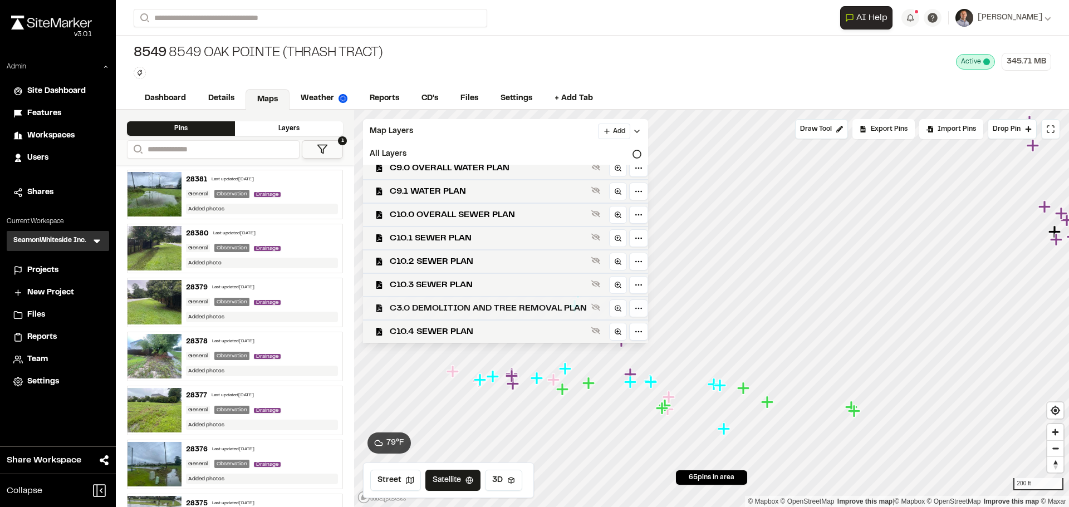
click at [482, 311] on span "C3.0 DEMOLITION AND TREE REMOVAL PLAN" at bounding box center [488, 308] width 197 height 13
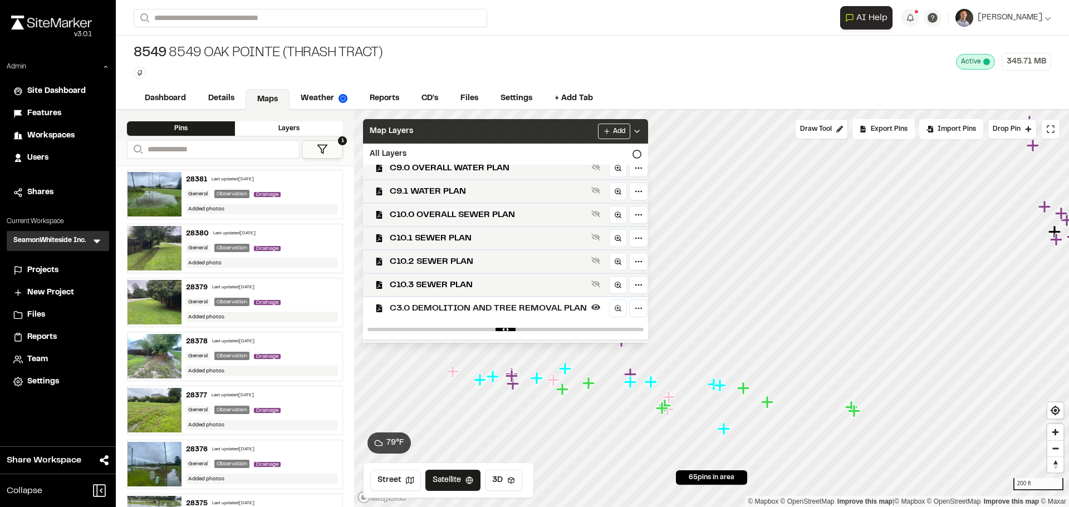
click at [573, 130] on div "Map Layers Add" at bounding box center [505, 131] width 285 height 24
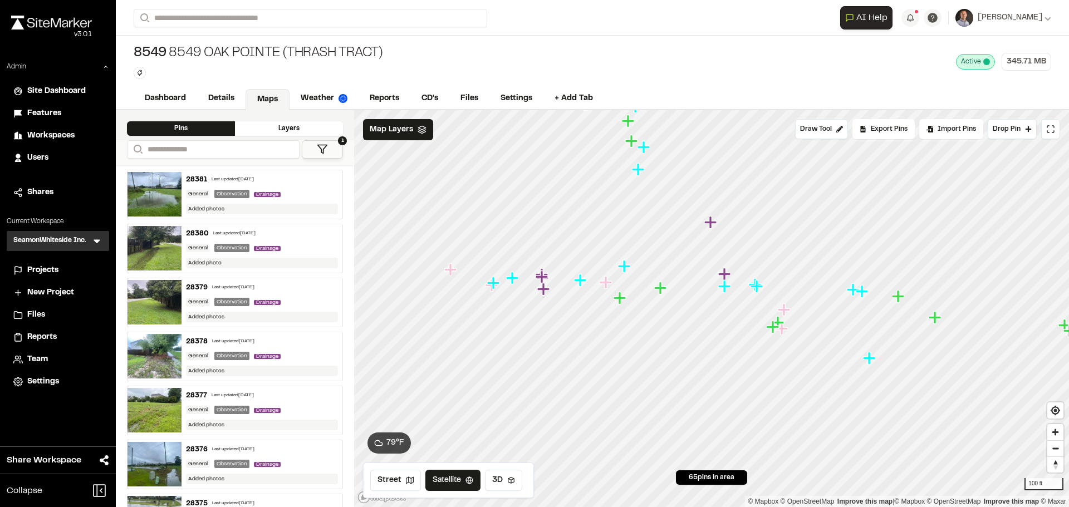
click at [328, 147] on button "1" at bounding box center [322, 149] width 41 height 18
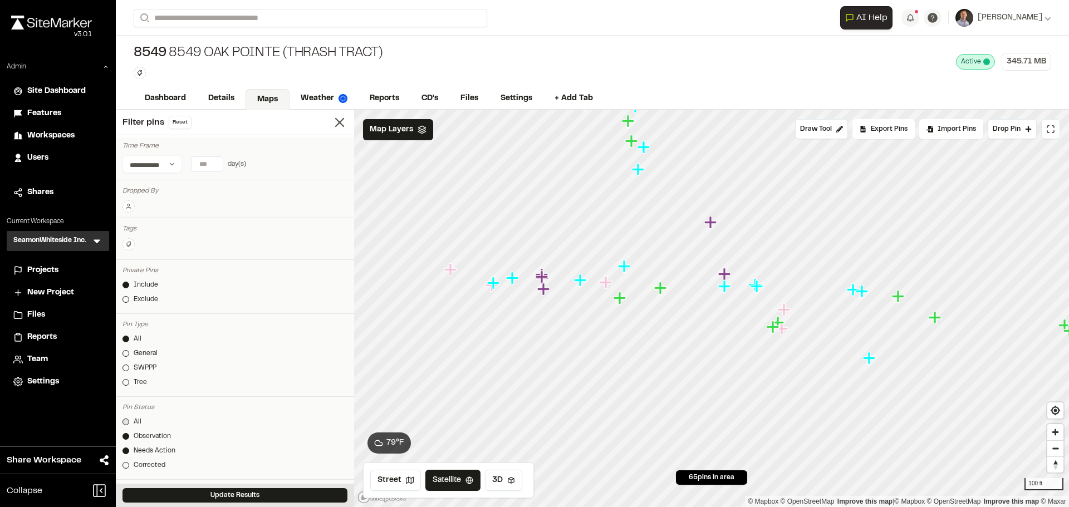
click at [136, 422] on div "All" at bounding box center [138, 422] width 8 height 10
click at [188, 495] on button "Update Results" at bounding box center [234, 495] width 225 height 14
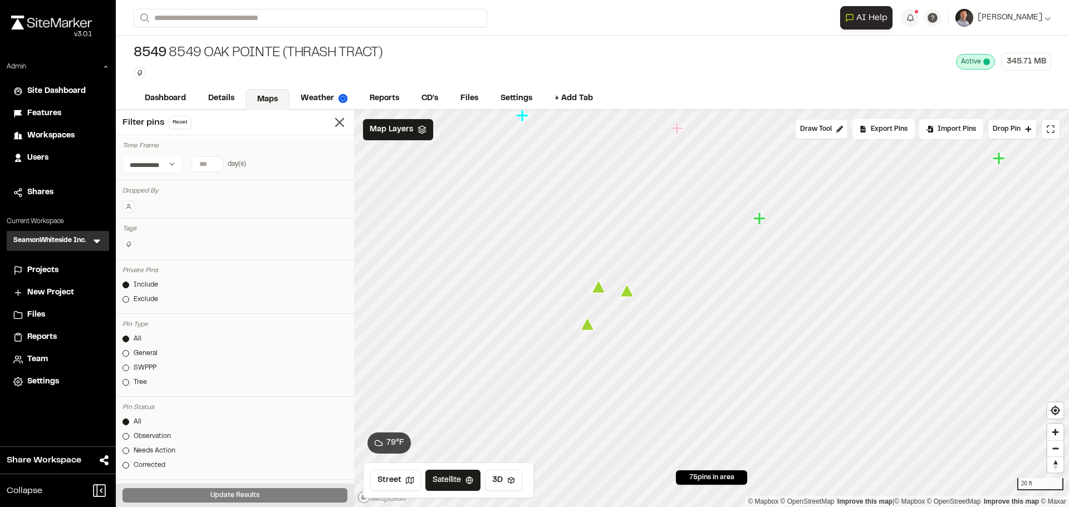
click at [587, 325] on icon "Map marker" at bounding box center [588, 324] width 14 height 13
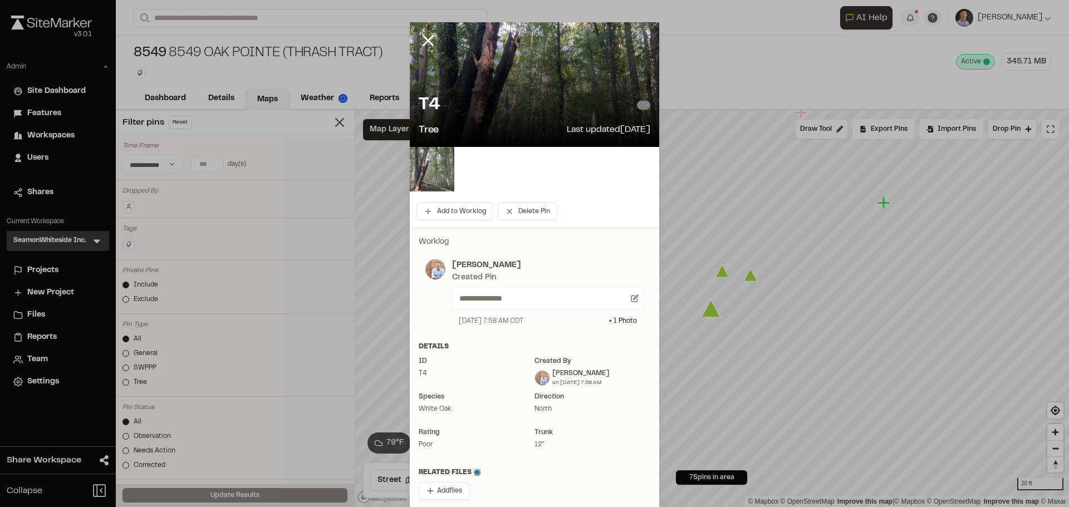
click at [435, 172] on img at bounding box center [432, 169] width 45 height 45
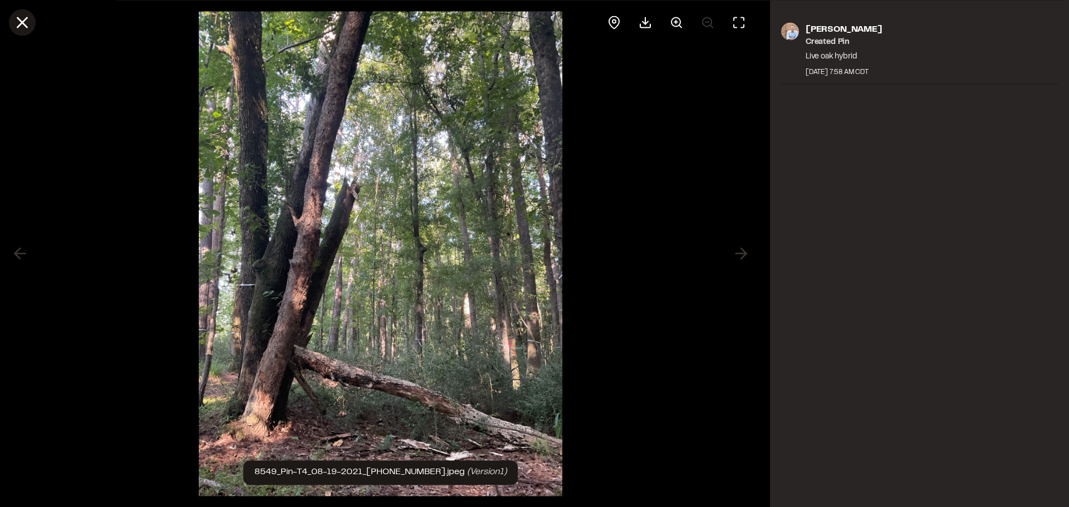
click at [26, 22] on icon at bounding box center [22, 22] width 19 height 19
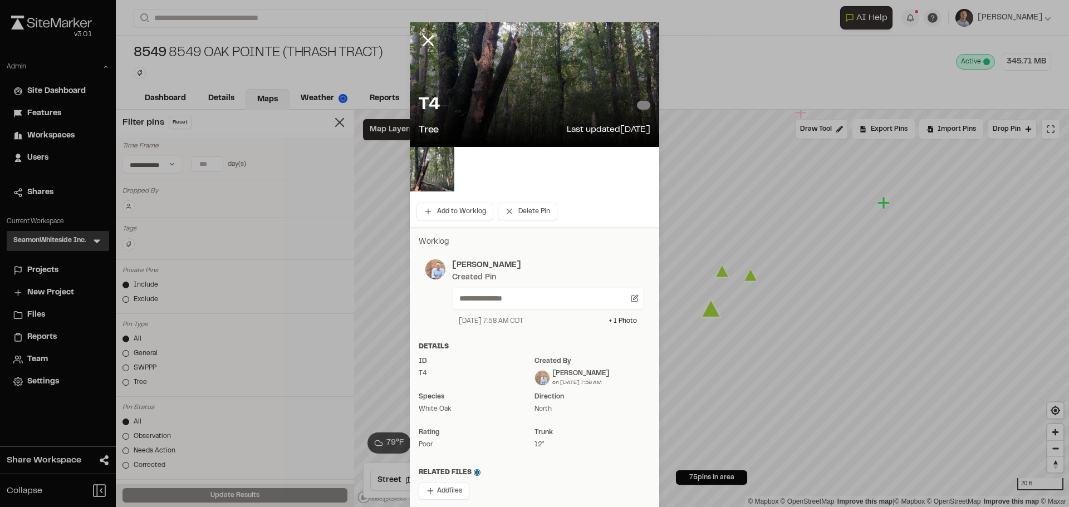
click at [426, 45] on icon at bounding box center [428, 40] width 19 height 19
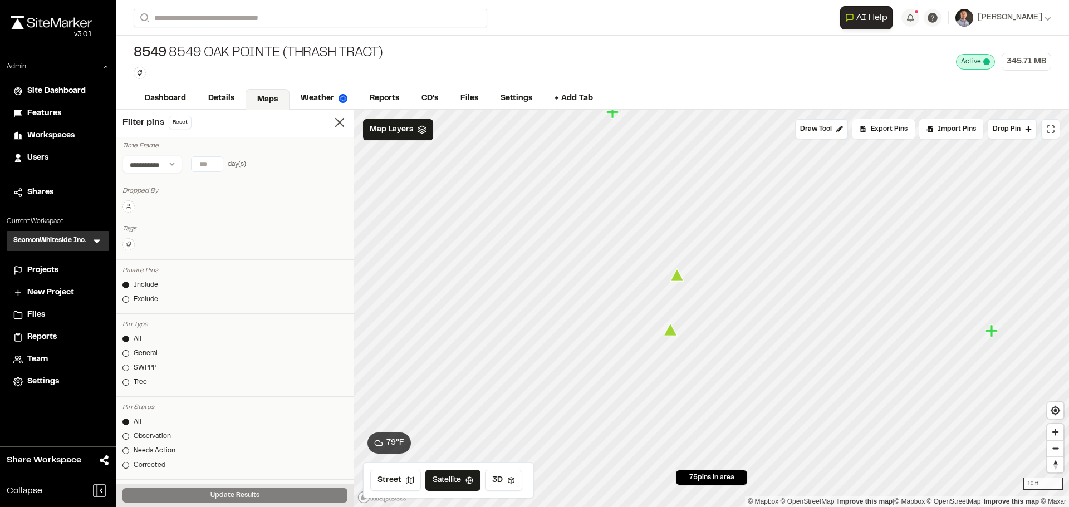
click at [671, 333] on icon "Map marker" at bounding box center [671, 329] width 14 height 13
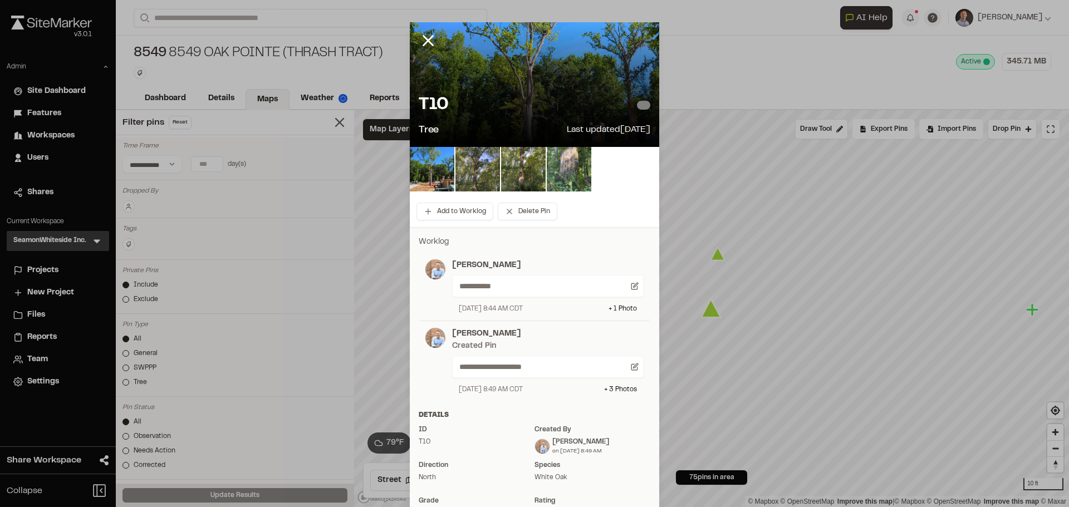
click at [478, 163] on img at bounding box center [477, 169] width 45 height 45
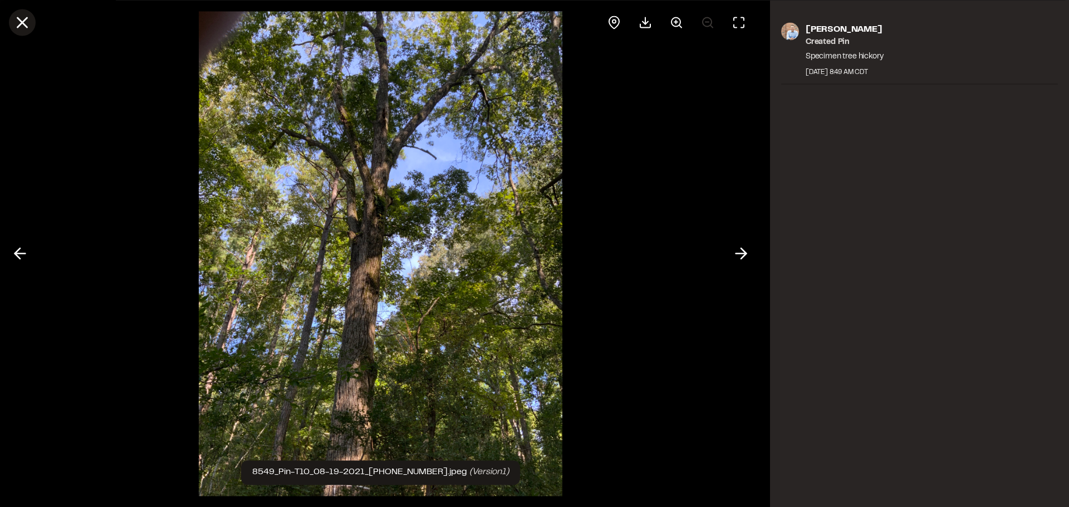
click at [19, 25] on line at bounding box center [22, 22] width 9 height 9
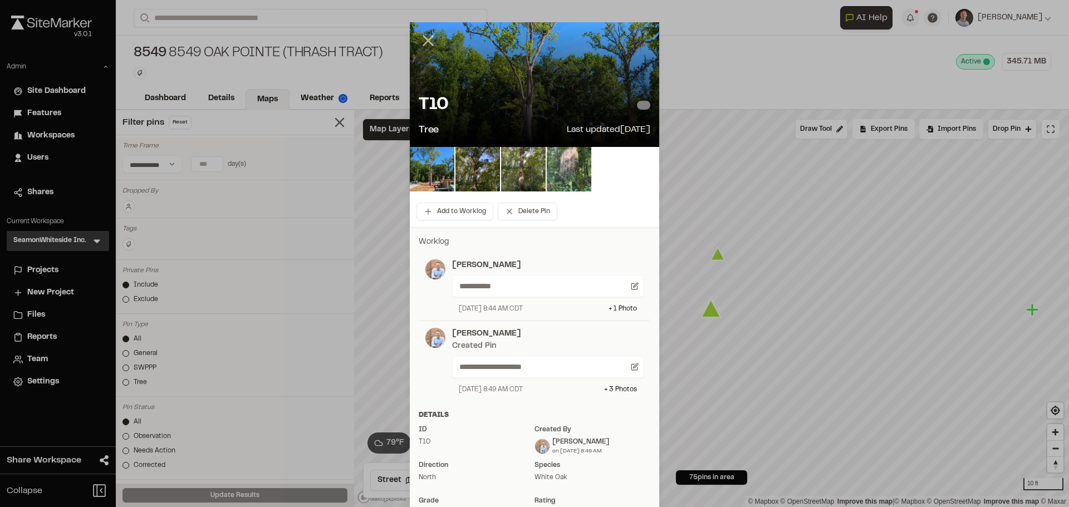
drag, startPoint x: 429, startPoint y: 42, endPoint x: 451, endPoint y: 56, distance: 25.8
click at [428, 46] on icon at bounding box center [428, 40] width 19 height 19
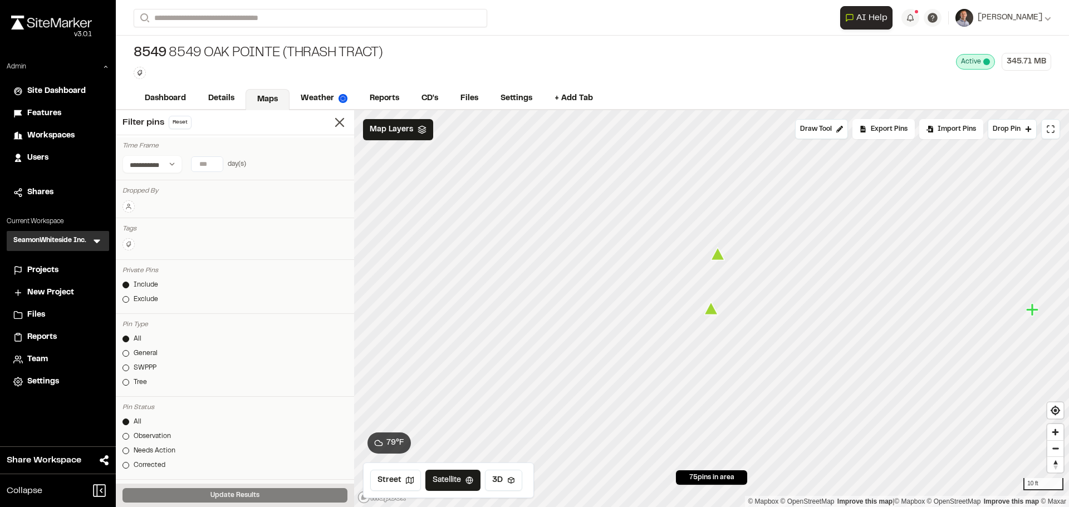
click at [713, 312] on icon "Map marker" at bounding box center [711, 308] width 14 height 13
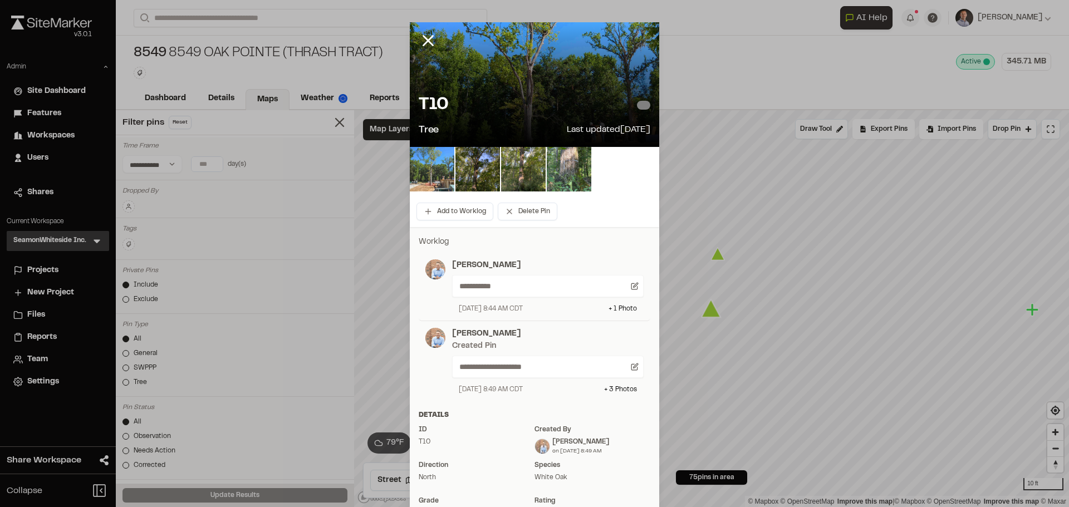
click at [427, 170] on img at bounding box center [432, 169] width 45 height 45
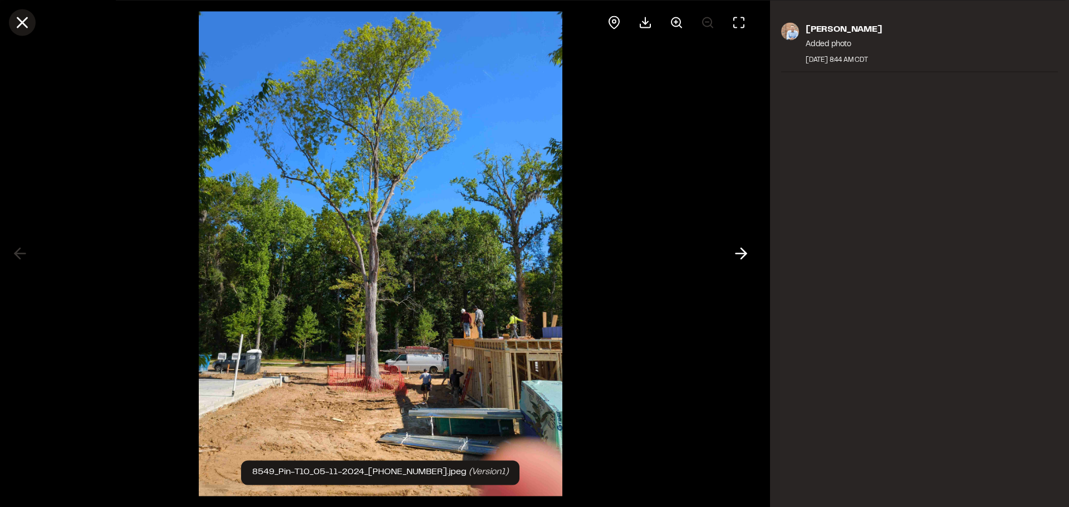
click at [16, 24] on icon at bounding box center [22, 22] width 19 height 19
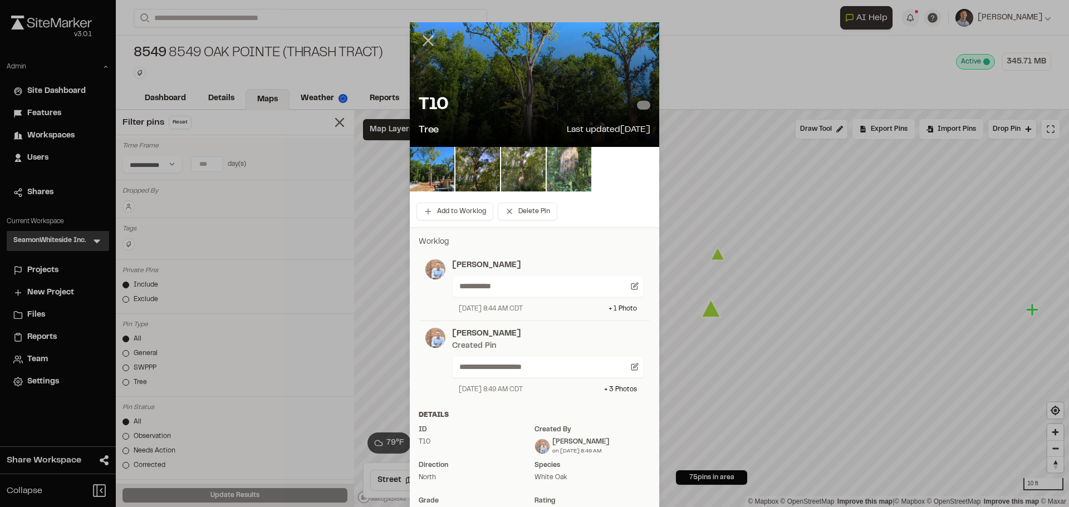
click at [421, 42] on icon at bounding box center [428, 40] width 19 height 19
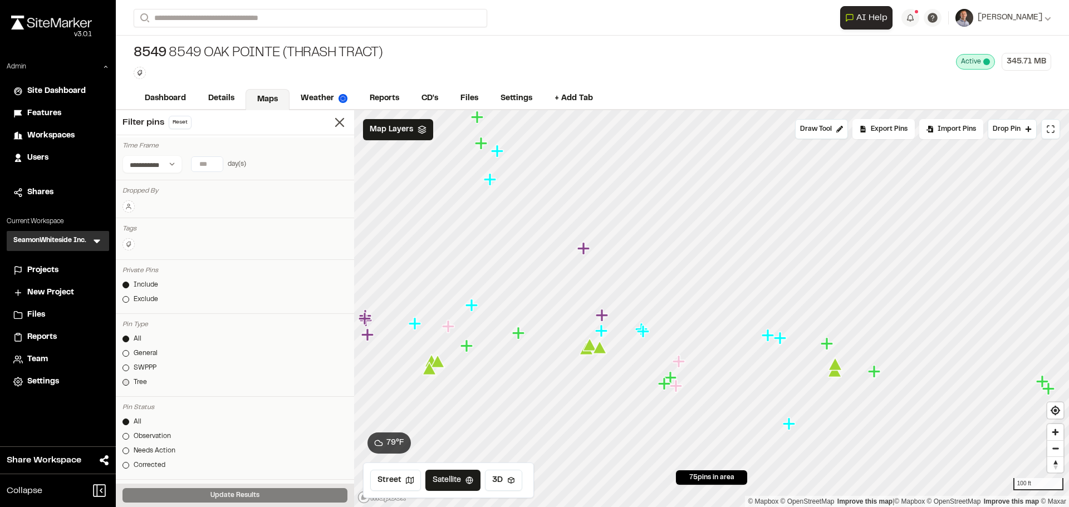
click at [142, 384] on div "Tree" at bounding box center [140, 382] width 13 height 10
click at [264, 499] on button "Update Results" at bounding box center [234, 495] width 225 height 14
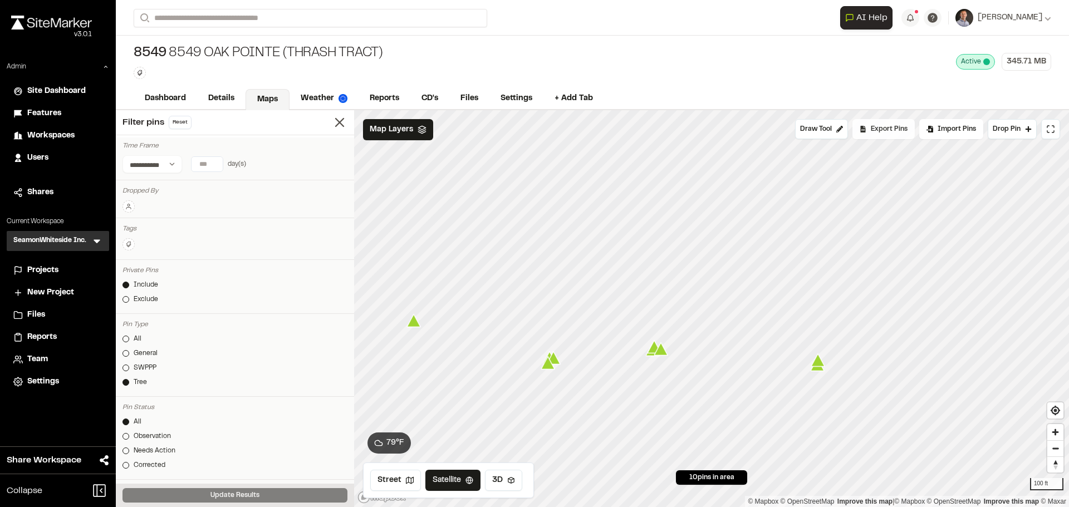
click at [882, 126] on span "Export Pins" at bounding box center [889, 129] width 37 height 10
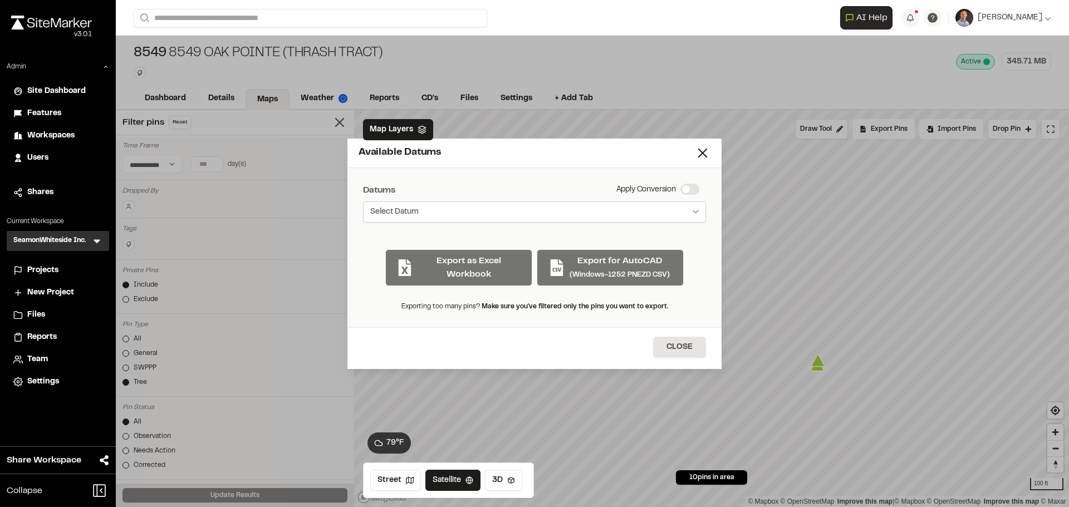
click at [547, 212] on button "Select Datum" at bounding box center [534, 212] width 343 height 21
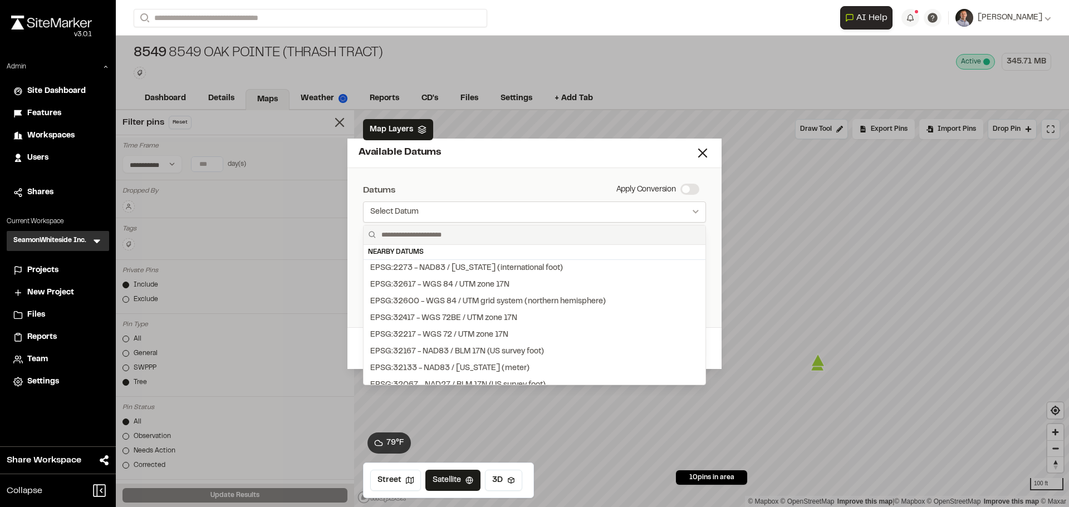
click at [547, 212] on div at bounding box center [534, 253] width 1069 height 507
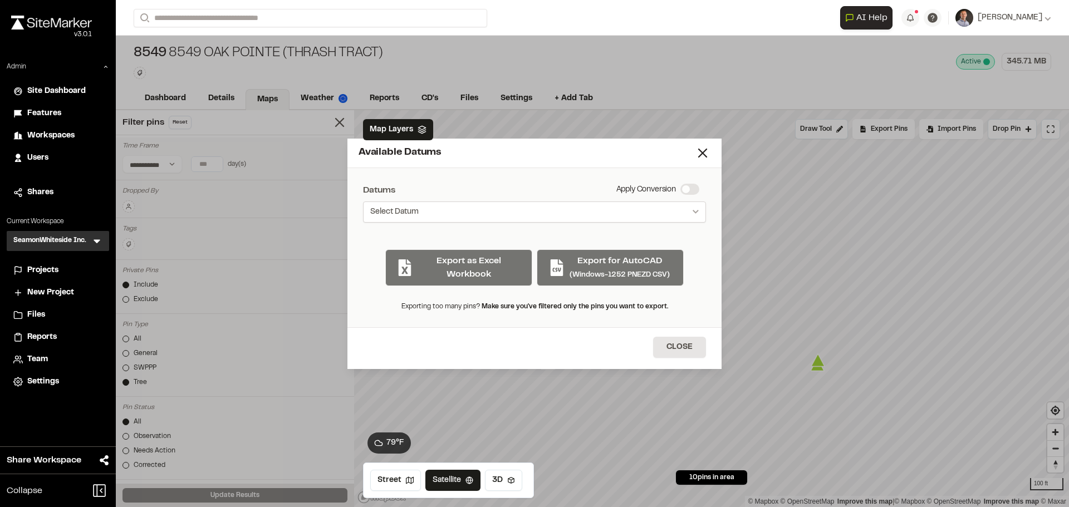
click at [547, 212] on button "Select Datum" at bounding box center [534, 212] width 343 height 21
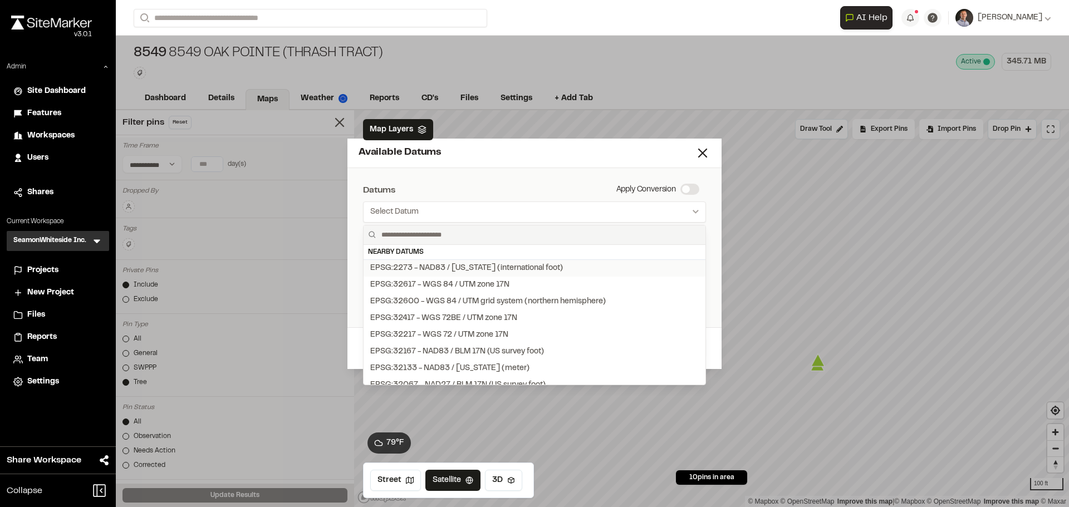
click at [548, 263] on div "EPSG:2273 - NAD83 / South Carolina (international foot)" at bounding box center [466, 268] width 193 height 12
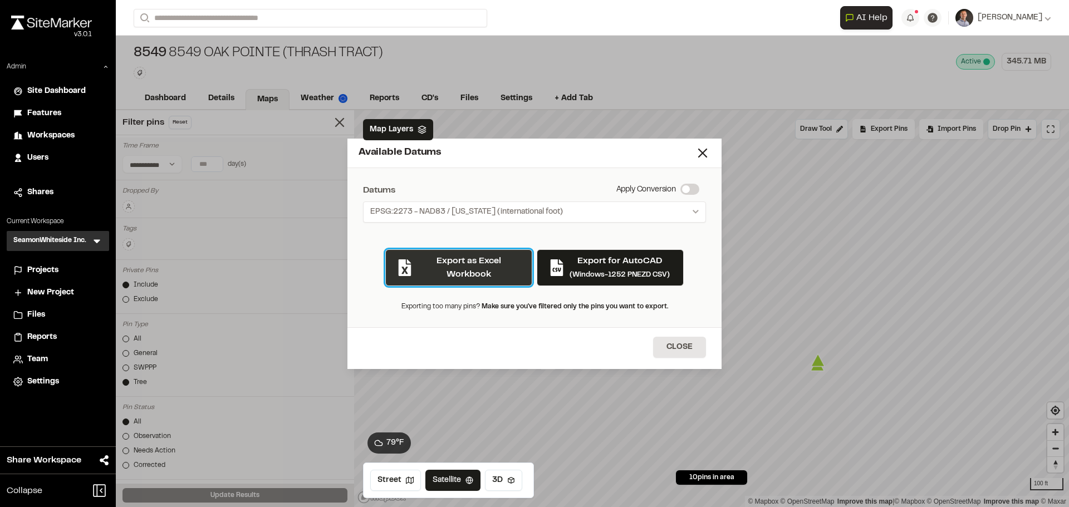
click at [454, 261] on button "Export as Excel Workbook" at bounding box center [458, 267] width 147 height 37
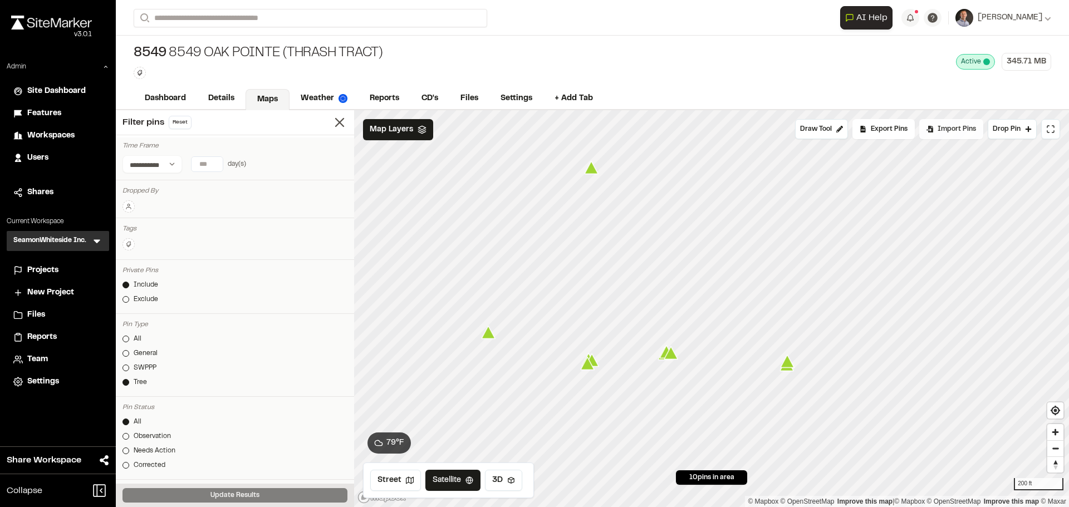
click at [954, 135] on div "Import Pins" at bounding box center [951, 129] width 64 height 20
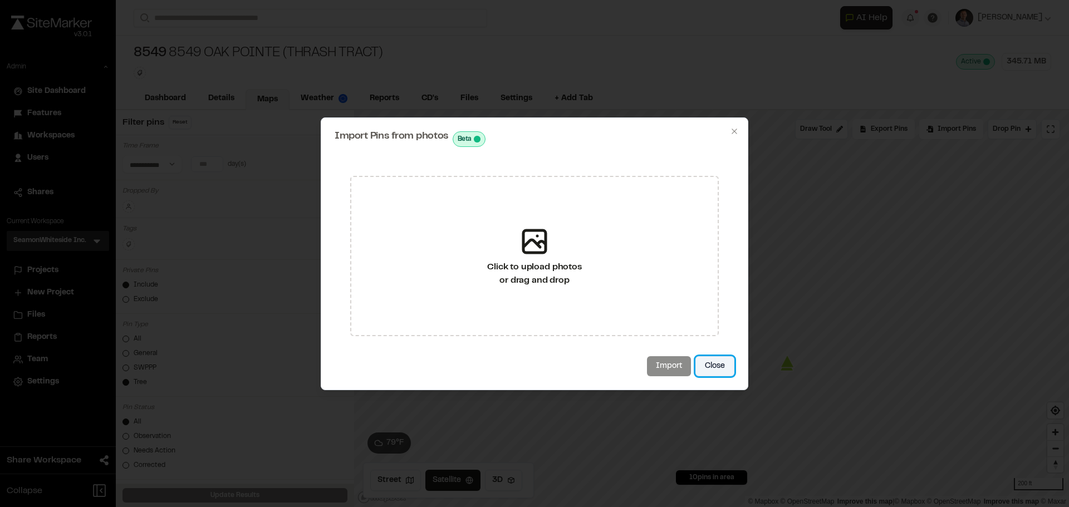
click at [725, 362] on button "Close" at bounding box center [714, 366] width 39 height 20
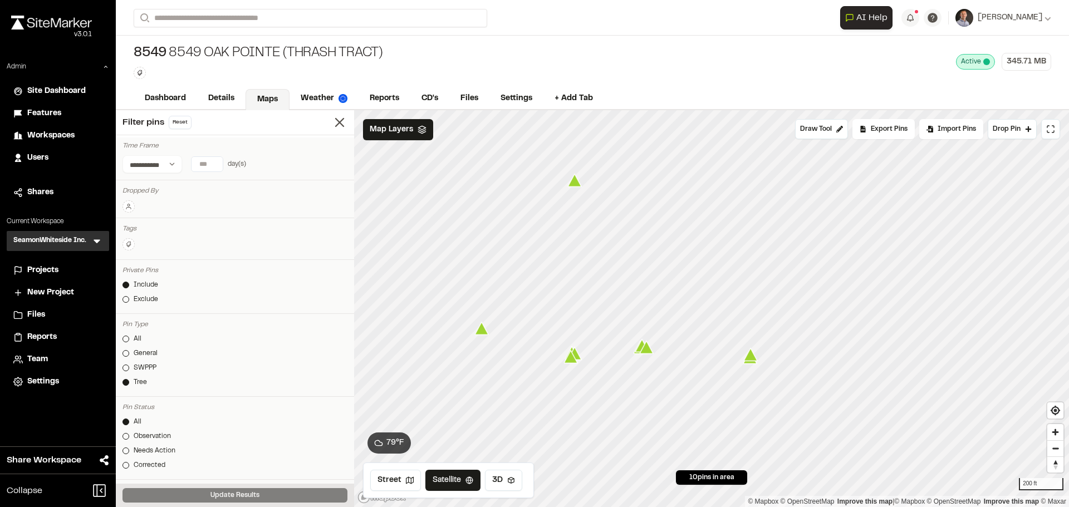
click at [96, 242] on icon at bounding box center [97, 242] width 7 height 4
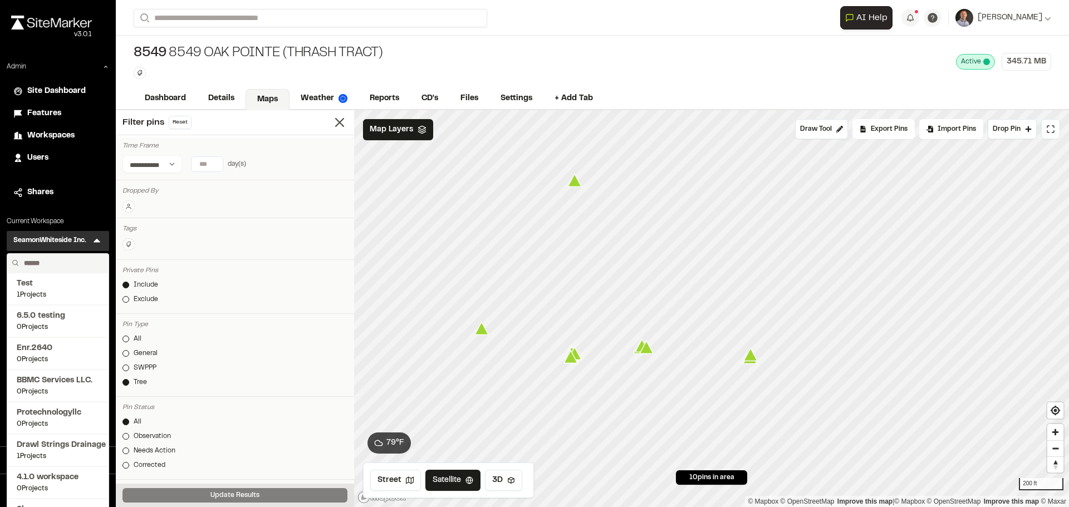
click at [41, 266] on input "text" at bounding box center [61, 263] width 85 height 19
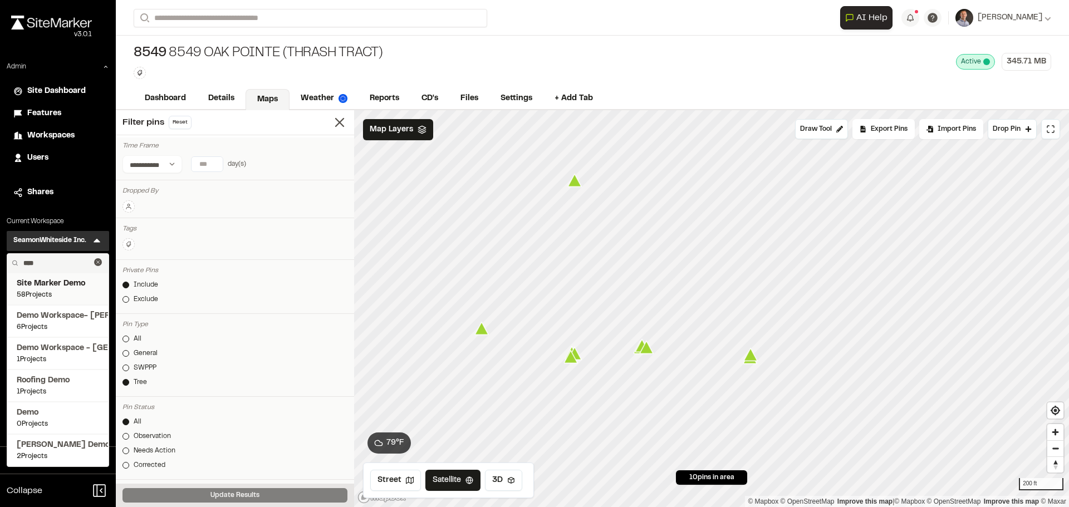
type input "****"
click at [68, 288] on span "Site Marker Demo" at bounding box center [58, 284] width 82 height 12
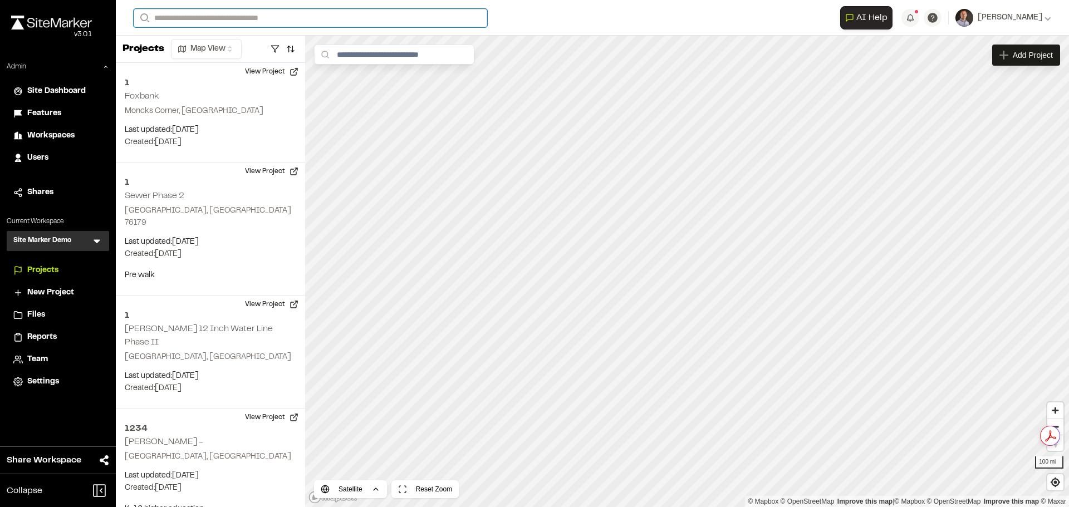
click at [373, 21] on input "Search" at bounding box center [310, 18] width 353 height 18
type input "***"
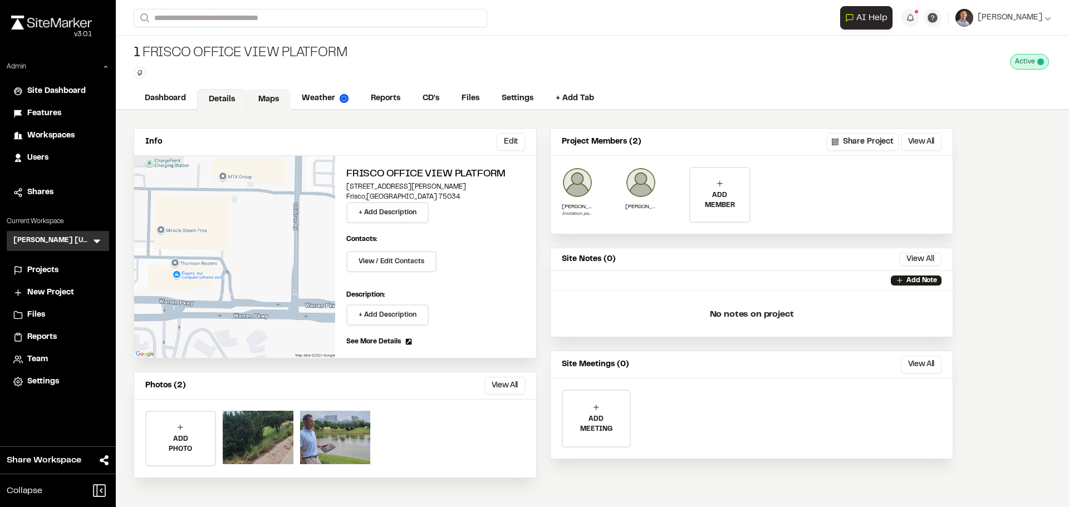
click at [270, 104] on link "Maps" at bounding box center [269, 99] width 44 height 21
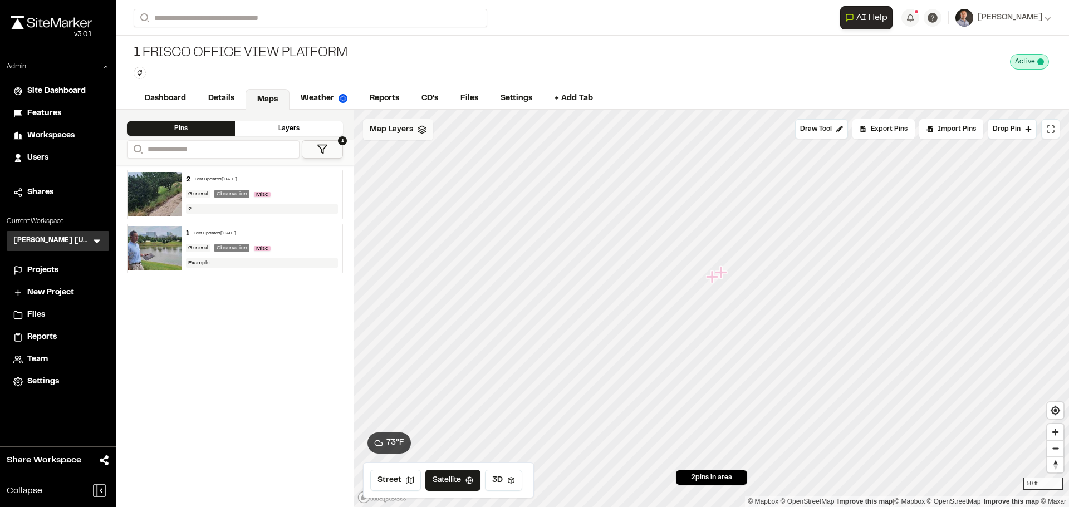
click at [409, 134] on span "Map Layers" at bounding box center [391, 130] width 43 height 12
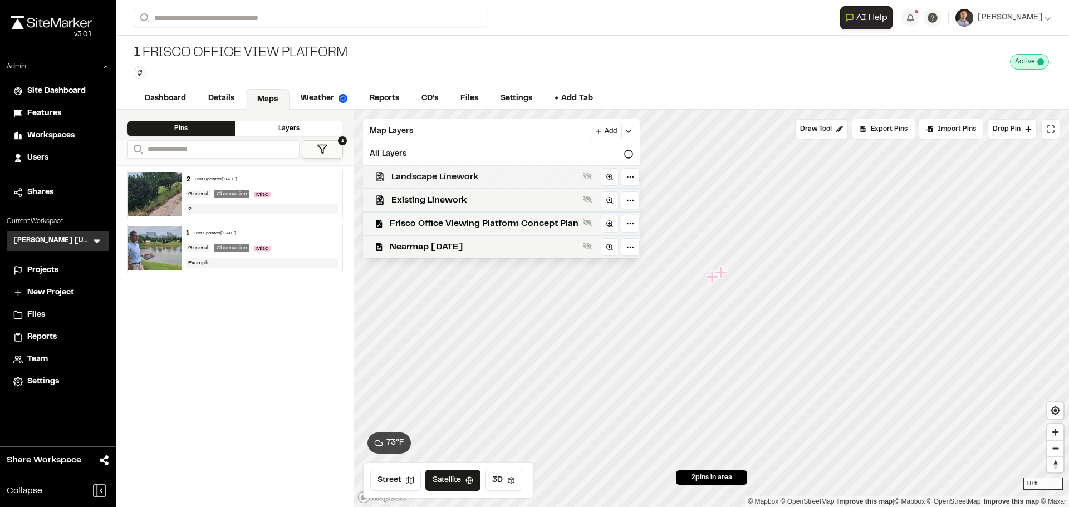
click at [428, 180] on span "Landscape Linework" at bounding box center [484, 176] width 187 height 13
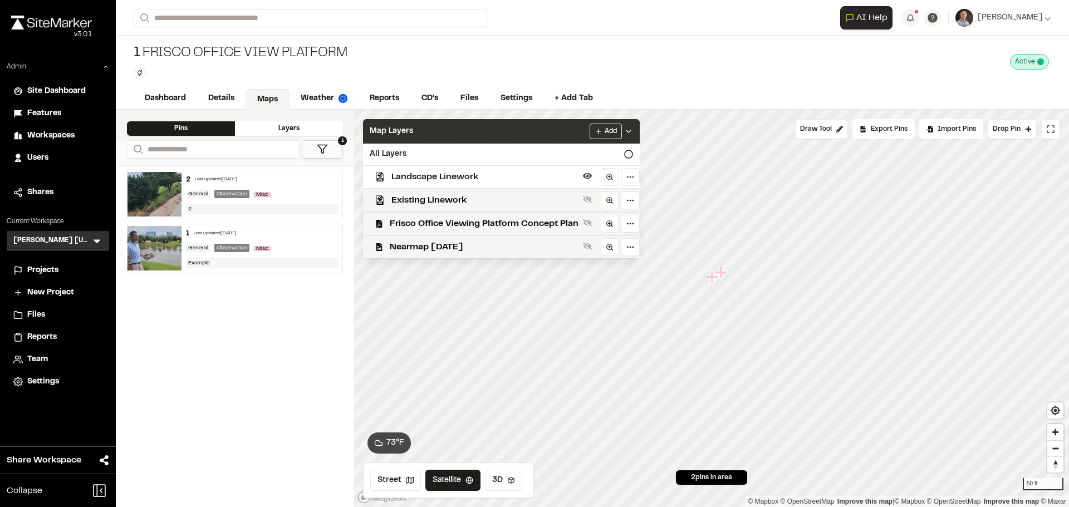
click at [467, 132] on div "Map Layers Add" at bounding box center [501, 131] width 277 height 24
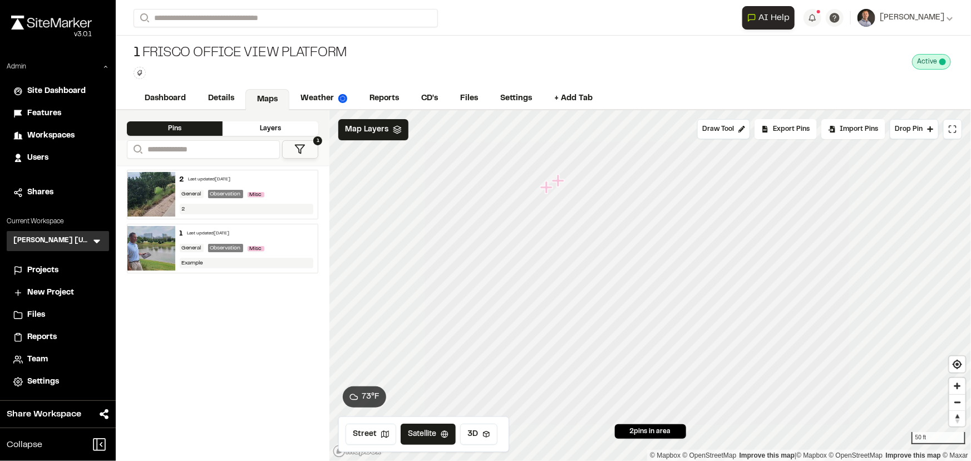
click at [50, 269] on span "Projects" at bounding box center [42, 270] width 31 height 12
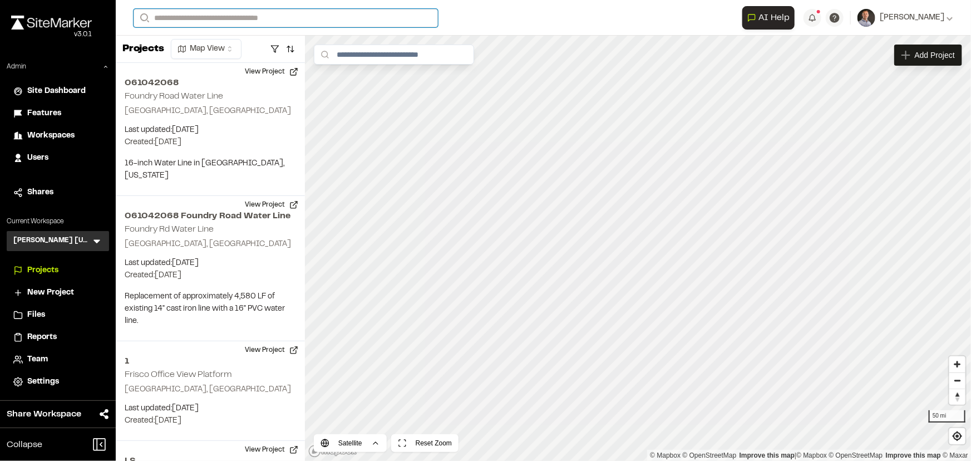
click at [200, 21] on input "Search" at bounding box center [286, 18] width 304 height 18
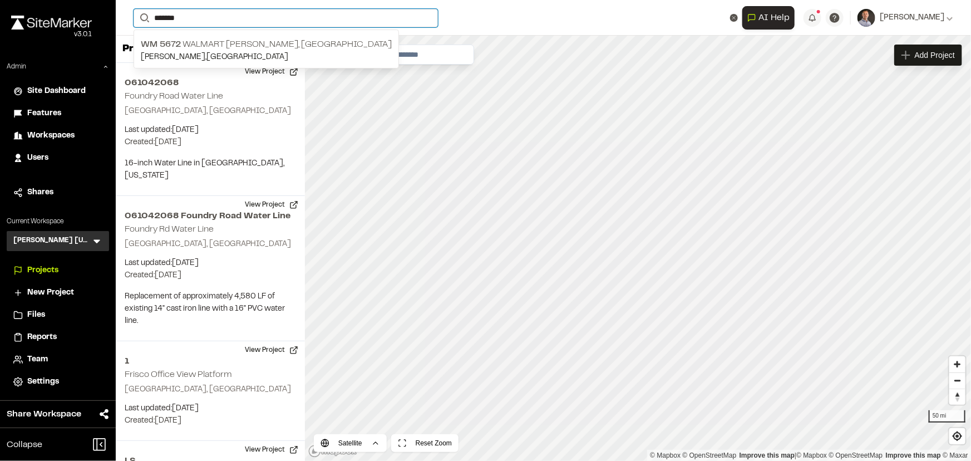
drag, startPoint x: 197, startPoint y: 19, endPoint x: 148, endPoint y: 18, distance: 49.6
click at [148, 18] on form "Search *******" at bounding box center [438, 18] width 609 height 18
type input "*********"
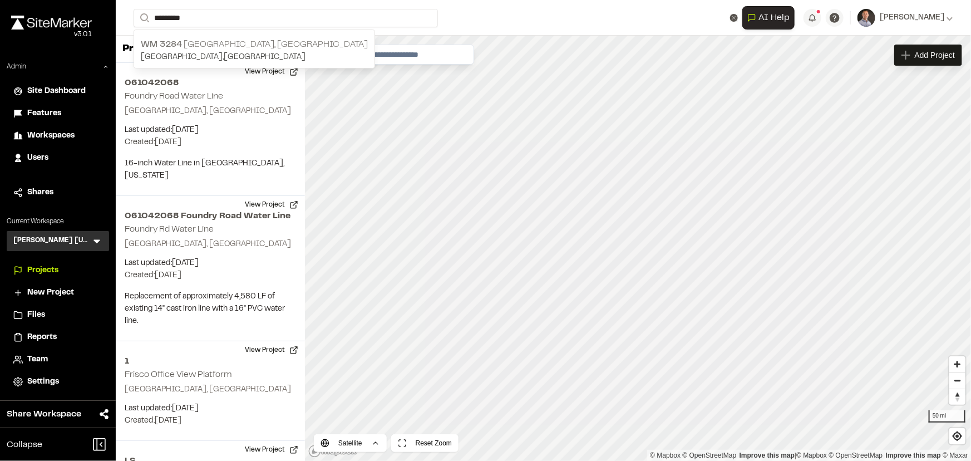
click at [194, 45] on p "WM [STREET_ADDRESS]" at bounding box center [254, 44] width 227 height 13
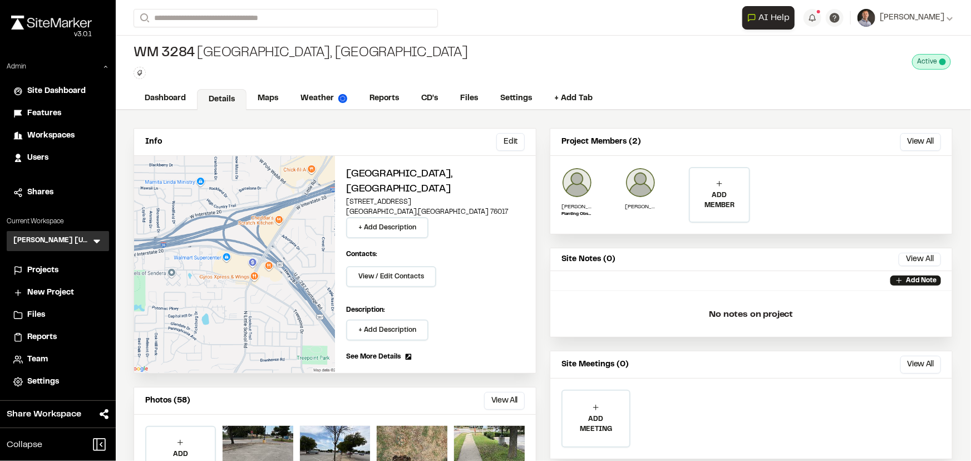
click at [496, 392] on button "View All" at bounding box center [504, 401] width 41 height 18
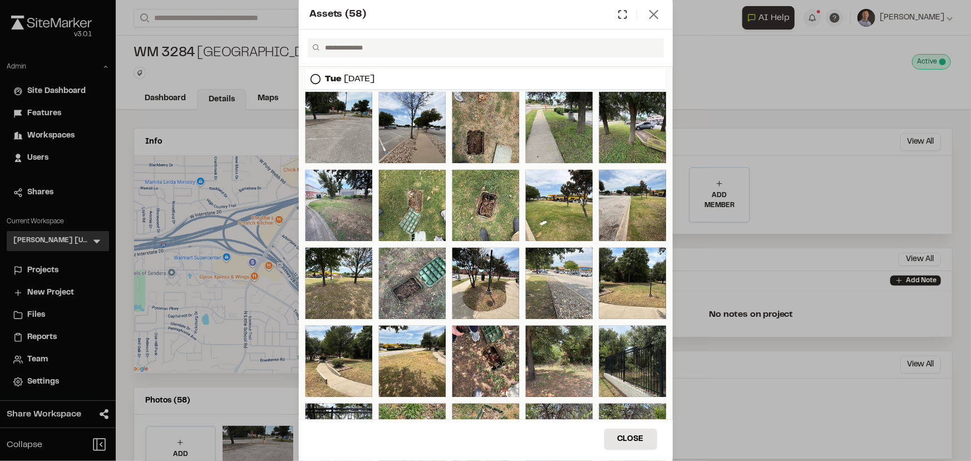
click at [651, 16] on icon at bounding box center [654, 15] width 16 height 16
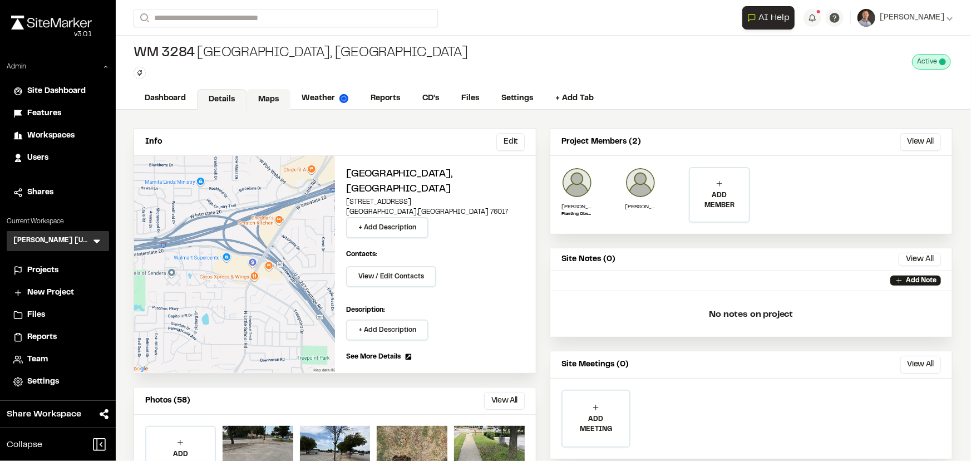
click at [256, 101] on link "Maps" at bounding box center [269, 99] width 44 height 21
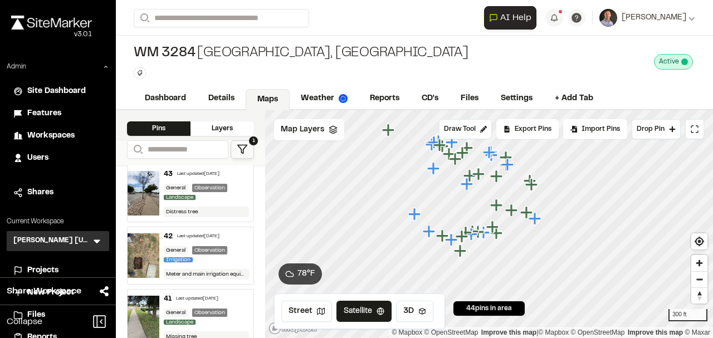
scroll to position [185, 0]
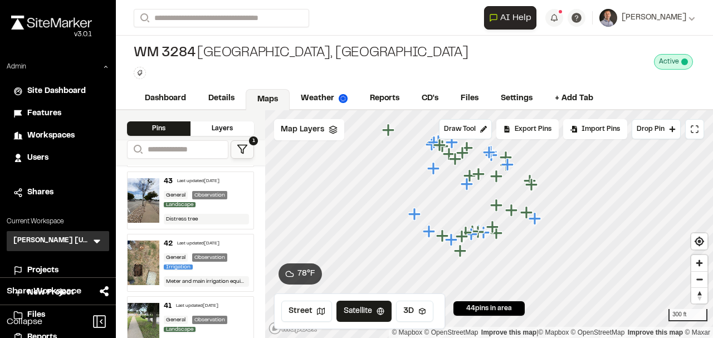
click at [186, 214] on div "Distress tree" at bounding box center [207, 219] width 86 height 11
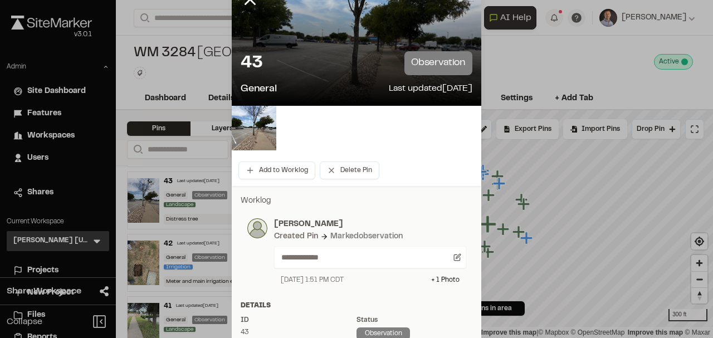
scroll to position [74, 0]
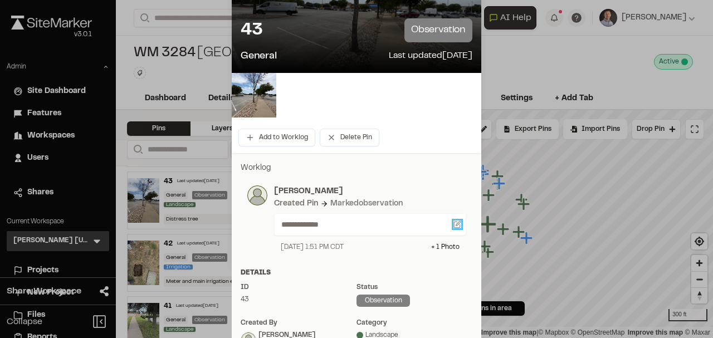
click at [455, 225] on icon at bounding box center [457, 223] width 4 height 4
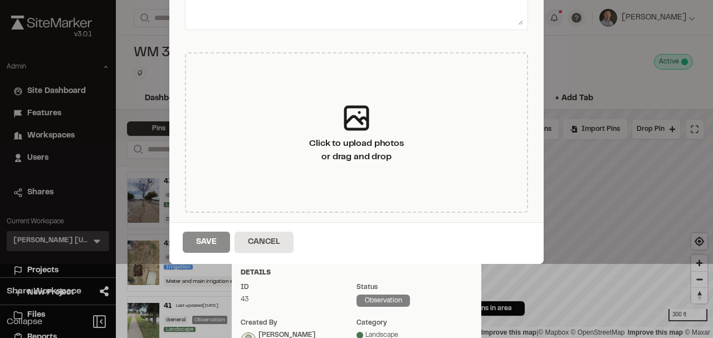
type textarea "**********"
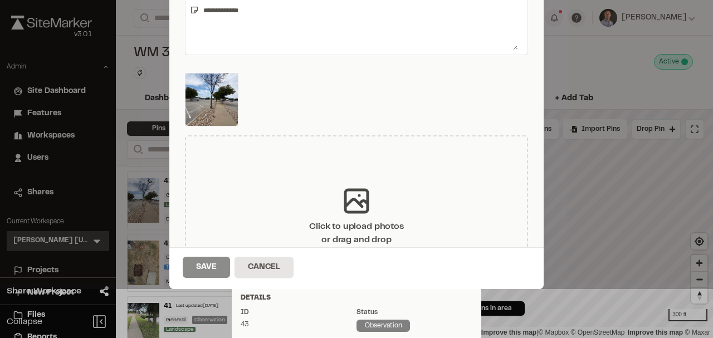
scroll to position [0, 0]
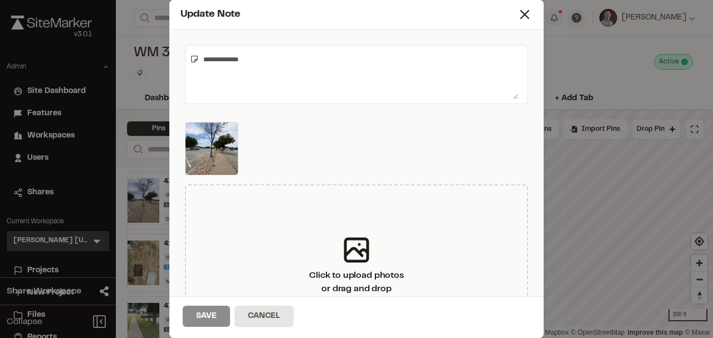
click at [224, 61] on textarea "**********" at bounding box center [358, 74] width 319 height 49
click at [521, 14] on icon at bounding box center [525, 15] width 16 height 16
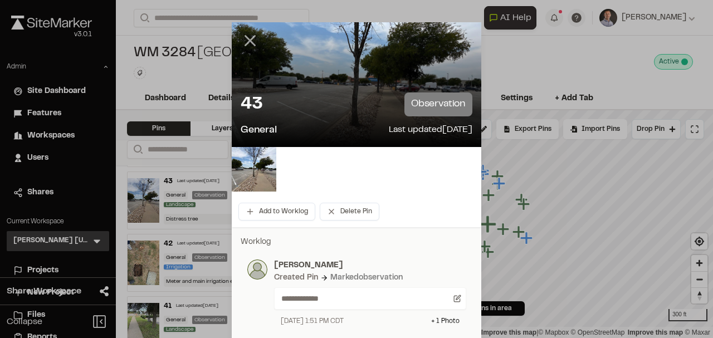
click at [250, 40] on icon at bounding box center [249, 40] width 19 height 19
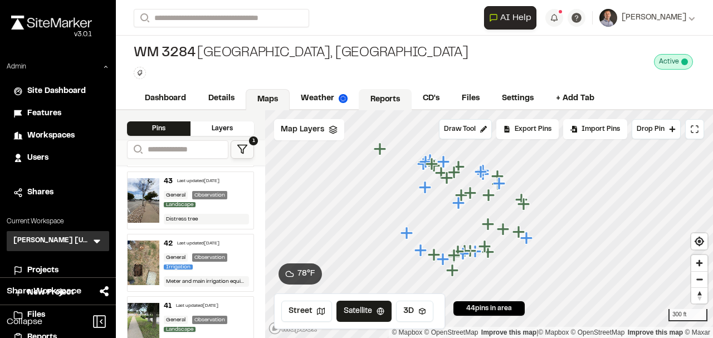
click at [374, 94] on link "Reports" at bounding box center [384, 99] width 53 height 21
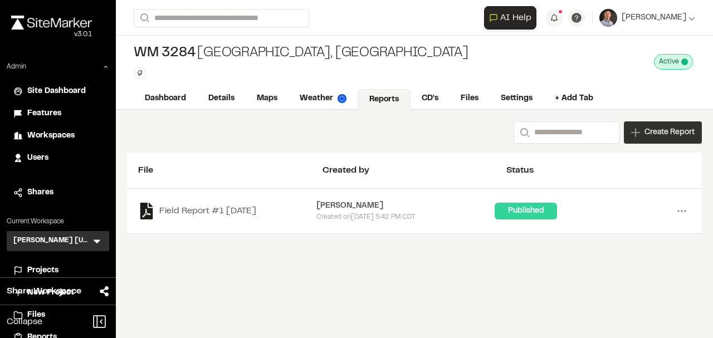
click at [641, 134] on div "Create Report" at bounding box center [662, 132] width 78 height 22
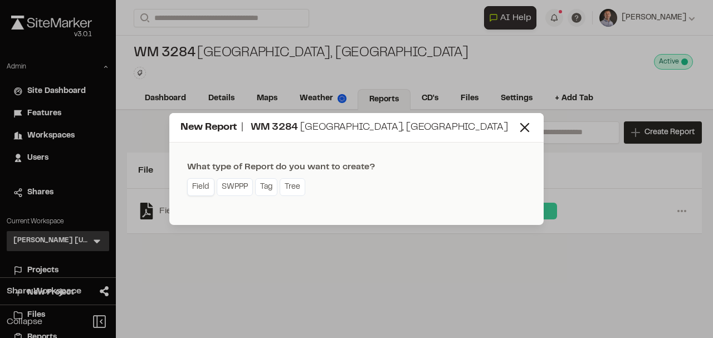
click at [188, 193] on link "Field" at bounding box center [200, 187] width 27 height 18
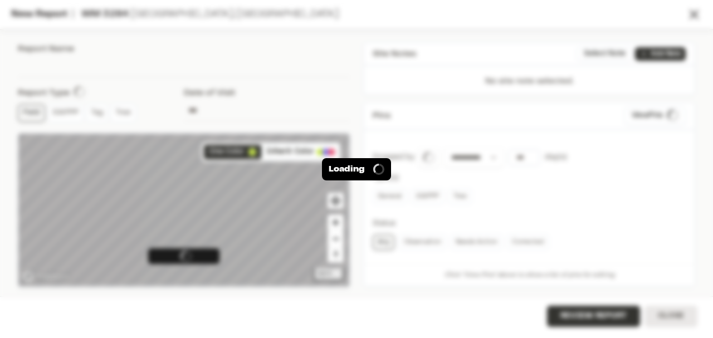
type input "**********"
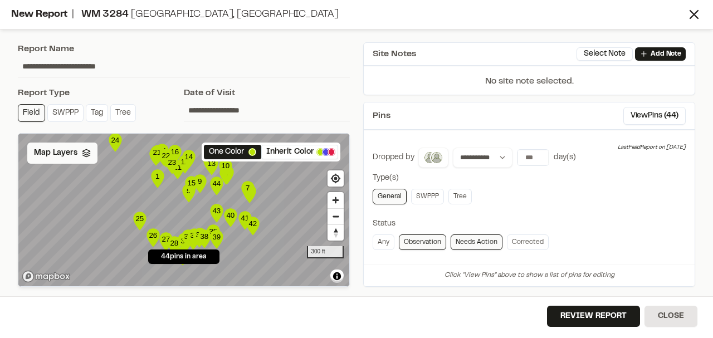
click at [66, 157] on span "Map Layers" at bounding box center [55, 153] width 43 height 12
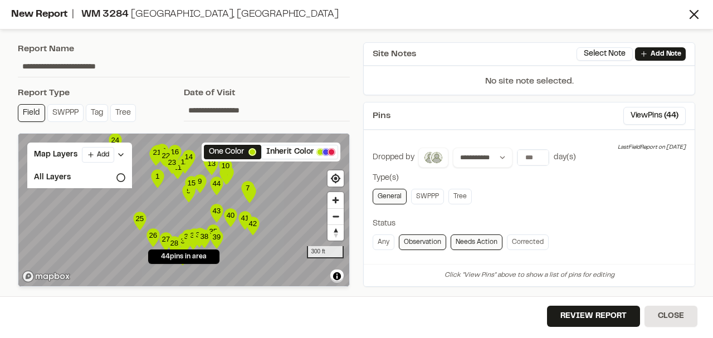
click at [402, 107] on div "Pins View Pins ( 44 )" at bounding box center [528, 115] width 331 height 27
click at [599, 308] on button "Review Report" at bounding box center [593, 316] width 93 height 21
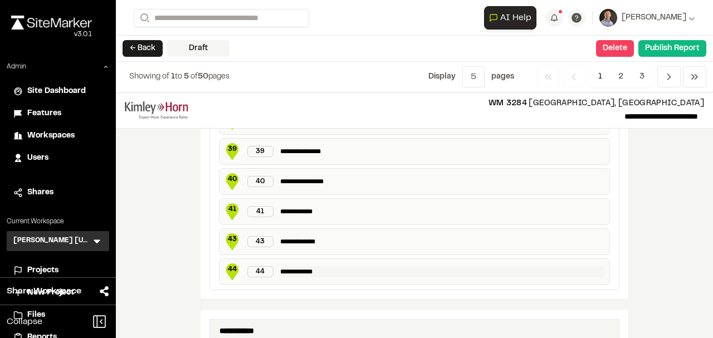
scroll to position [1743, 0]
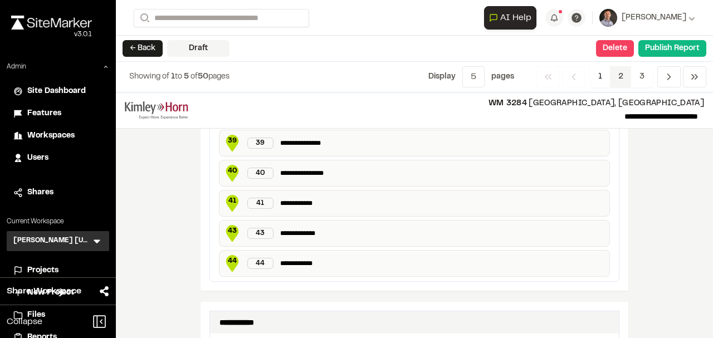
click at [623, 77] on span "2" at bounding box center [621, 76] width 22 height 21
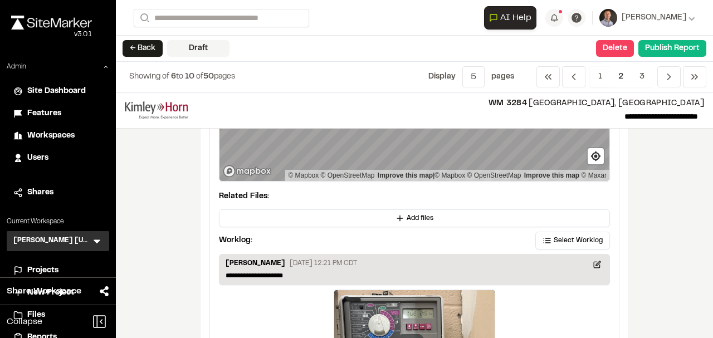
scroll to position [740, 0]
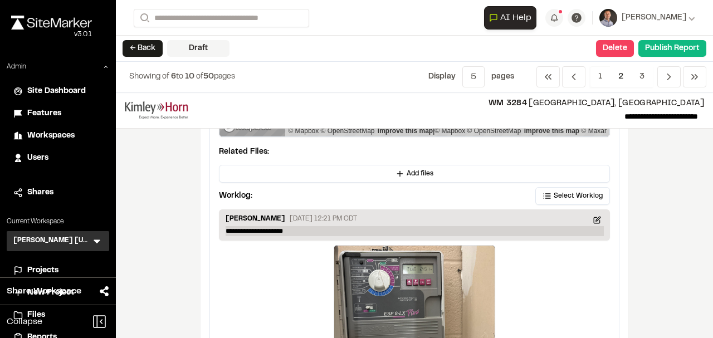
click at [308, 229] on p "**********" at bounding box center [414, 231] width 378 height 10
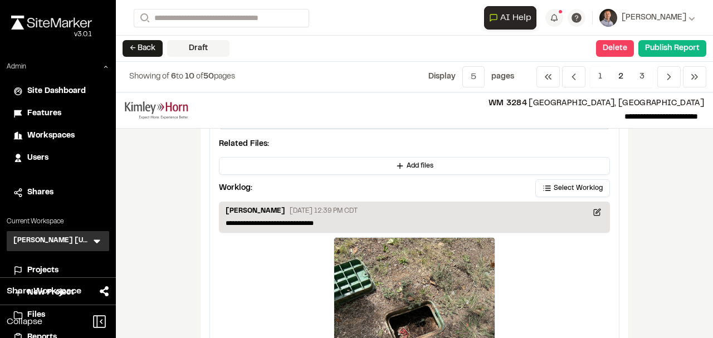
scroll to position [2473, 0]
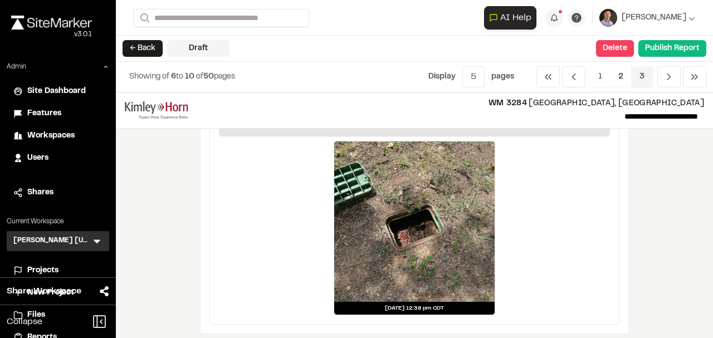
click at [641, 71] on span "3" at bounding box center [642, 76] width 22 height 21
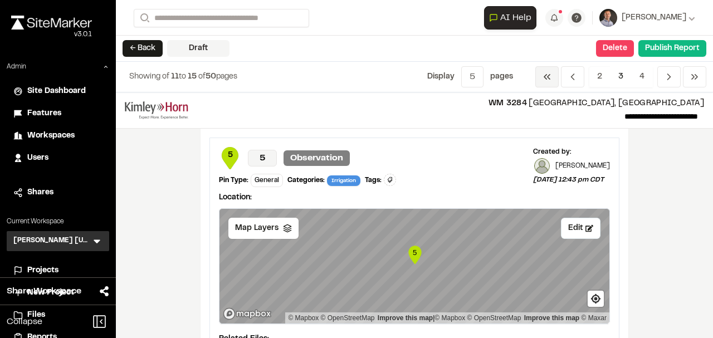
click at [552, 77] on icon "Navigation" at bounding box center [546, 76] width 11 height 11
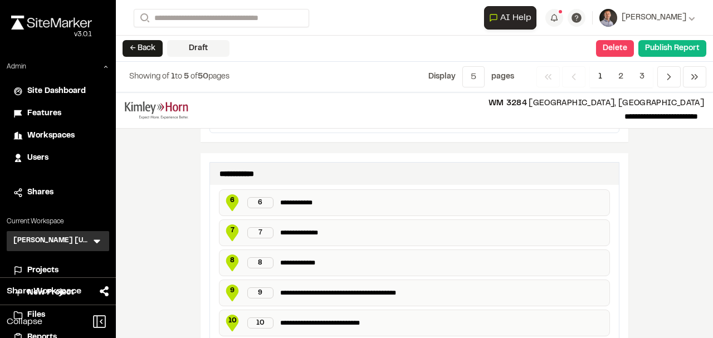
scroll to position [965, 0]
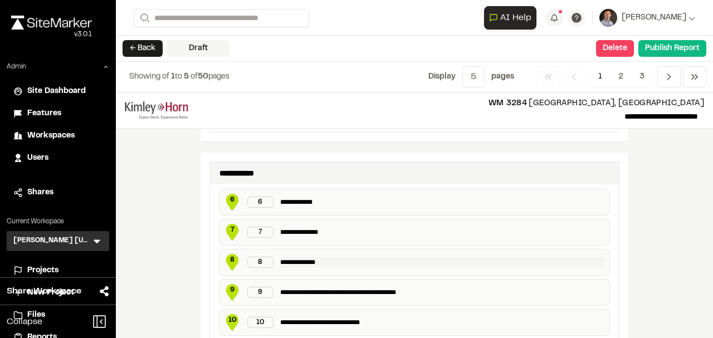
click at [300, 257] on p "**********" at bounding box center [442, 262] width 325 height 11
click at [136, 56] on button "← Back" at bounding box center [142, 48] width 40 height 17
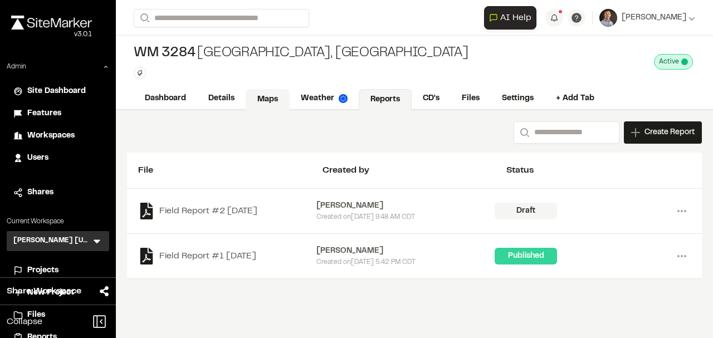
click at [273, 101] on link "Maps" at bounding box center [267, 99] width 44 height 21
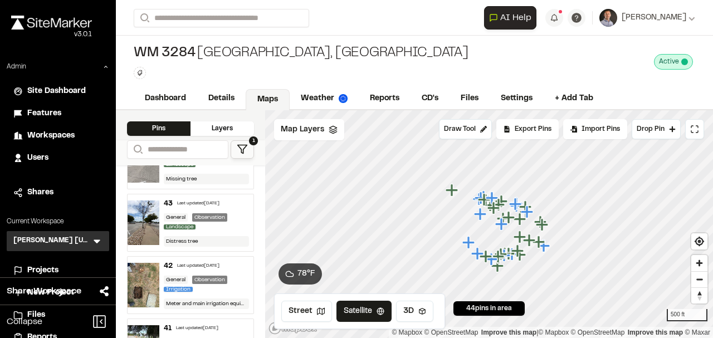
scroll to position [259, 0]
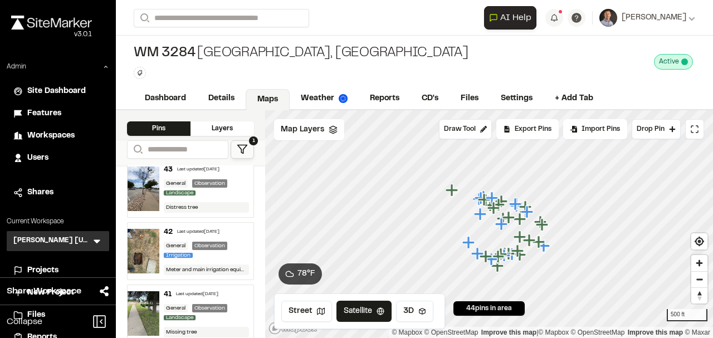
click at [232, 188] on div "General Observation Landscape" at bounding box center [207, 188] width 86 height 18
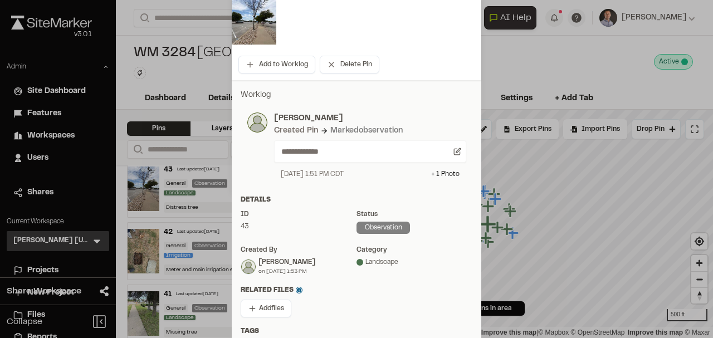
scroll to position [148, 0]
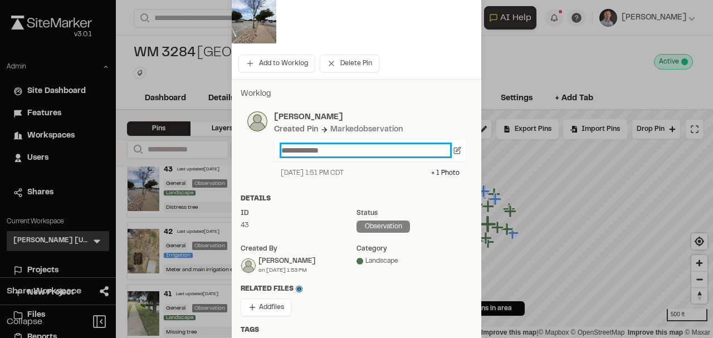
click at [305, 149] on p "**********" at bounding box center [365, 150] width 169 height 12
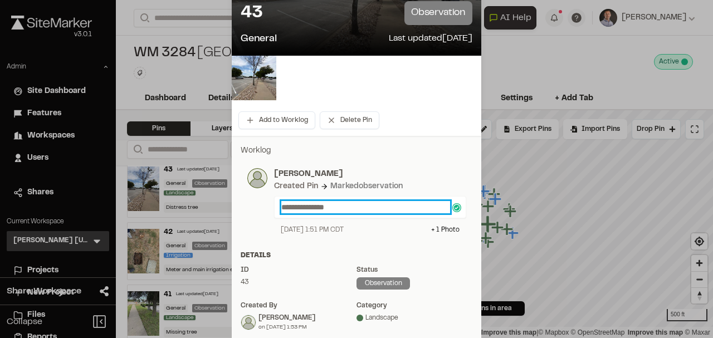
scroll to position [0, 0]
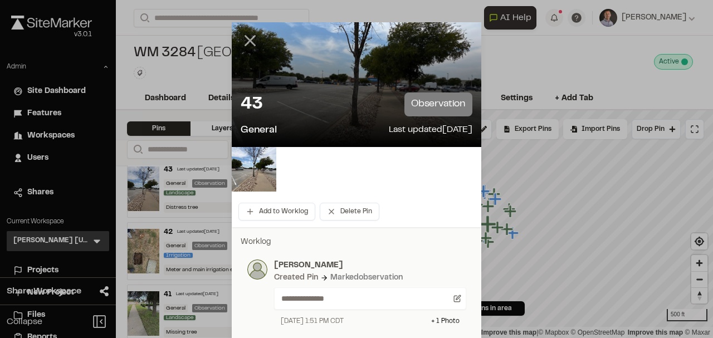
click at [246, 41] on line at bounding box center [249, 40] width 9 height 9
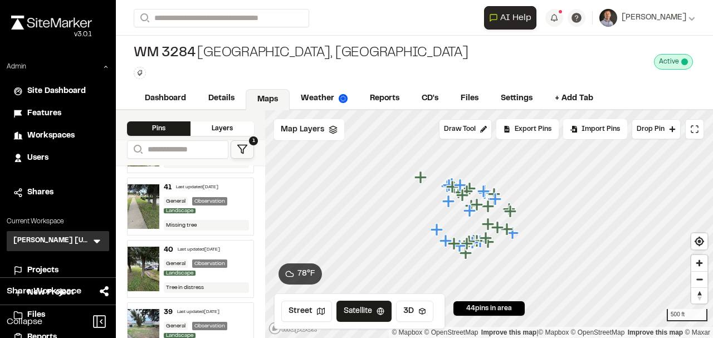
scroll to position [371, 0]
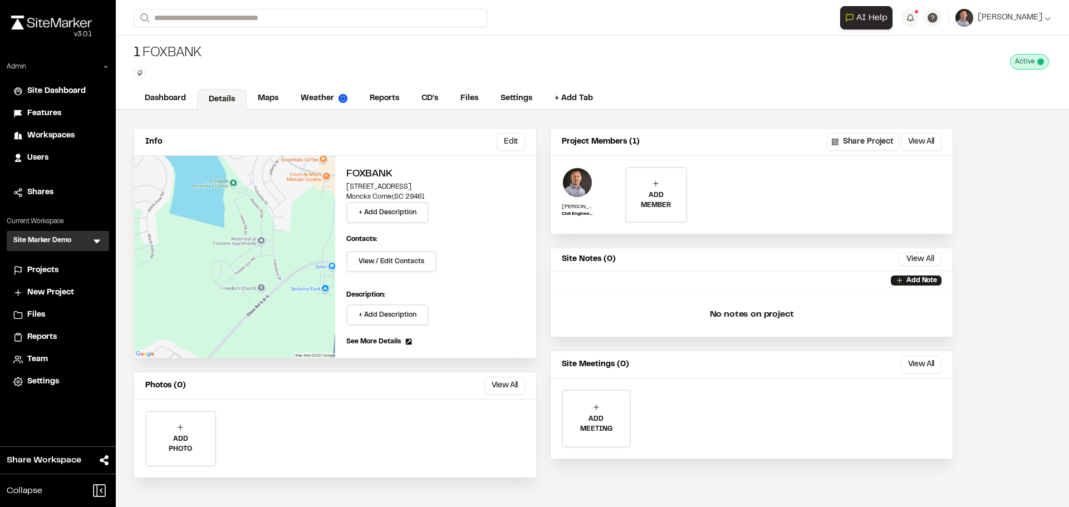
click at [140, 76] on icon at bounding box center [139, 73] width 7 height 7
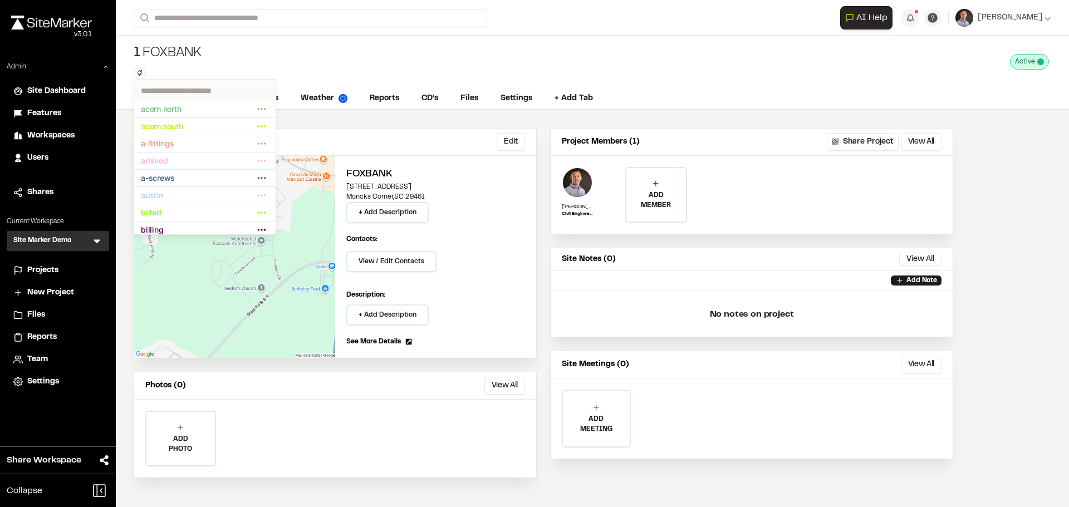
click at [193, 61] on div at bounding box center [534, 253] width 1069 height 507
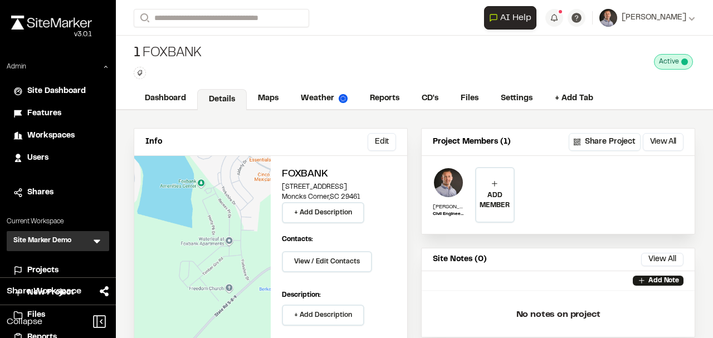
click at [139, 75] on icon at bounding box center [139, 73] width 5 height 6
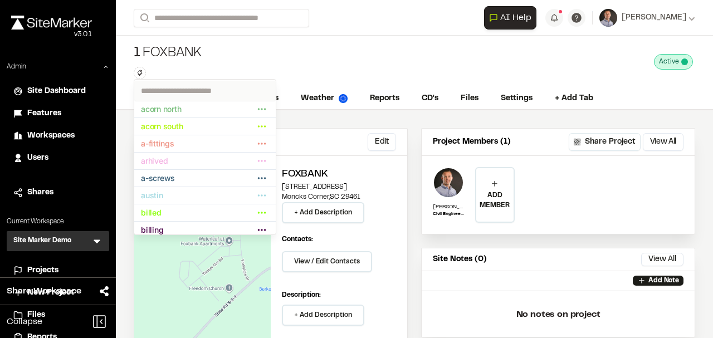
click at [186, 87] on input "text" at bounding box center [204, 91] width 141 height 20
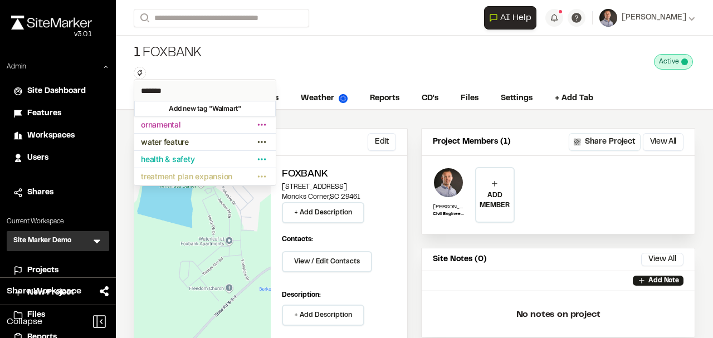
type input "*******"
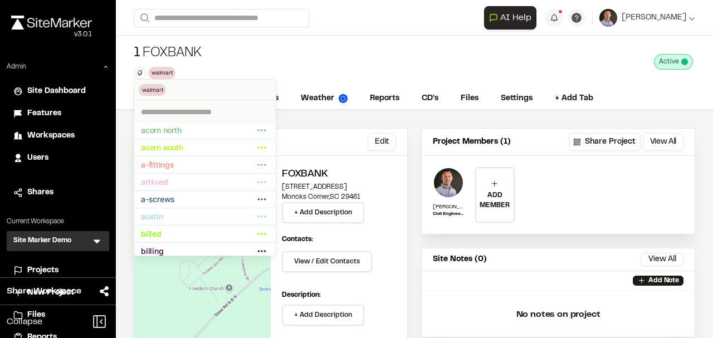
click at [240, 62] on div at bounding box center [356, 169] width 713 height 338
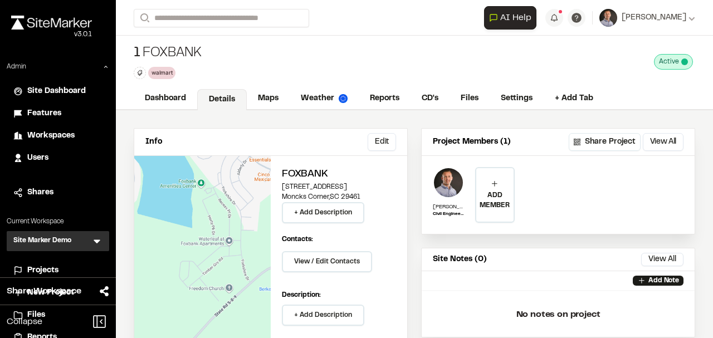
click at [42, 272] on span "Projects" at bounding box center [42, 270] width 31 height 12
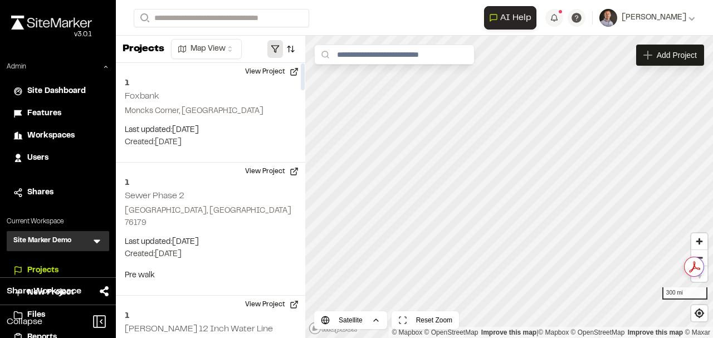
click at [270, 53] on button "button" at bounding box center [275, 49] width 16 height 18
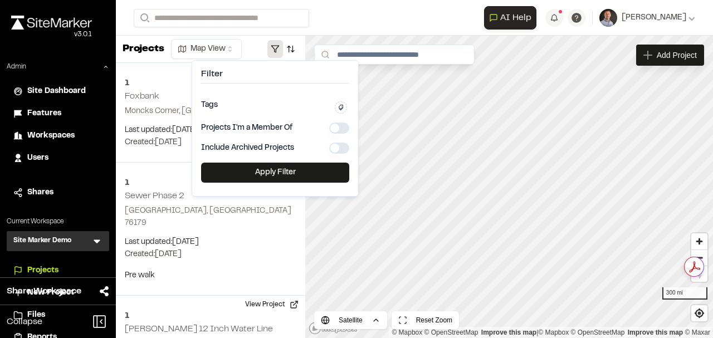
click at [343, 105] on icon at bounding box center [340, 108] width 5 height 6
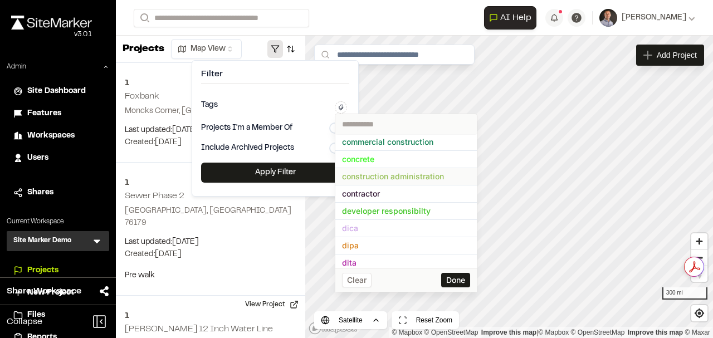
scroll to position [148, 0]
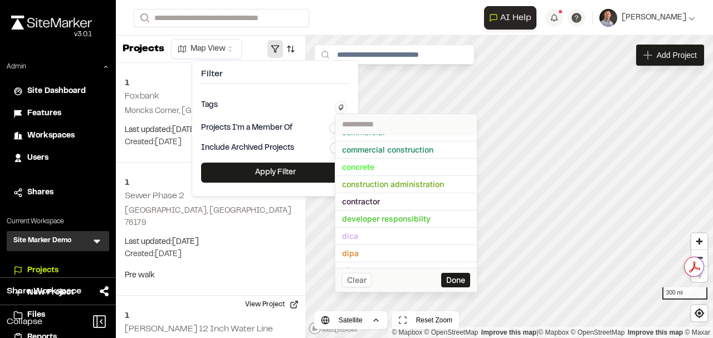
click at [389, 126] on input "text" at bounding box center [405, 124] width 141 height 20
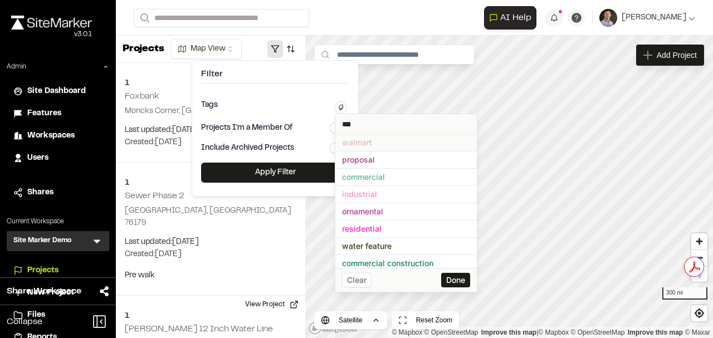
type input "***"
click at [384, 139] on span "walmart" at bounding box center [406, 142] width 128 height 12
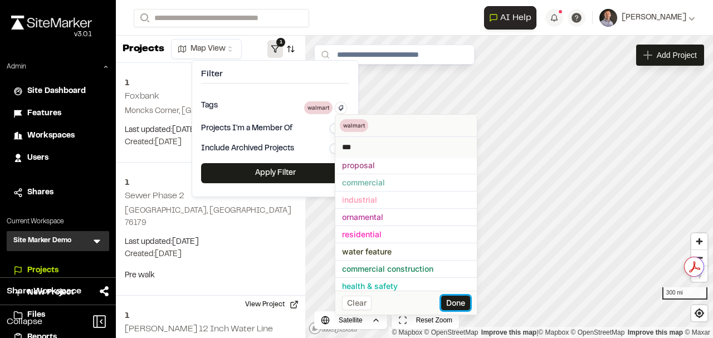
click at [456, 303] on button "Done" at bounding box center [455, 303] width 29 height 14
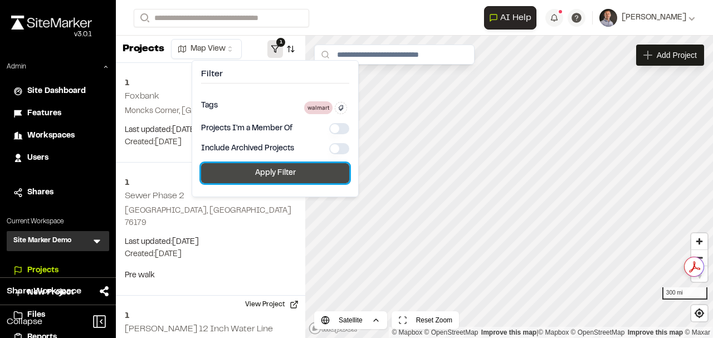
click at [320, 176] on button "Apply Filter" at bounding box center [275, 173] width 148 height 20
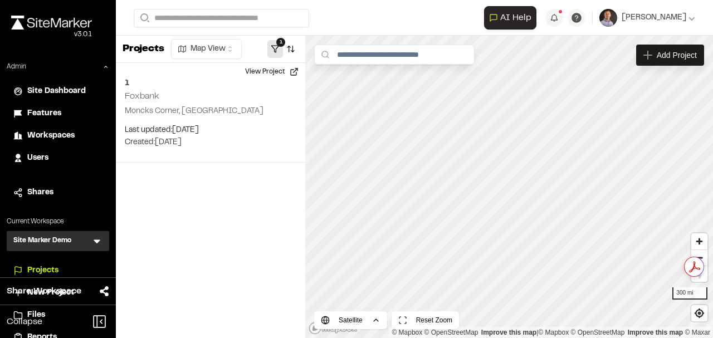
click at [273, 50] on button "1" at bounding box center [275, 49] width 16 height 18
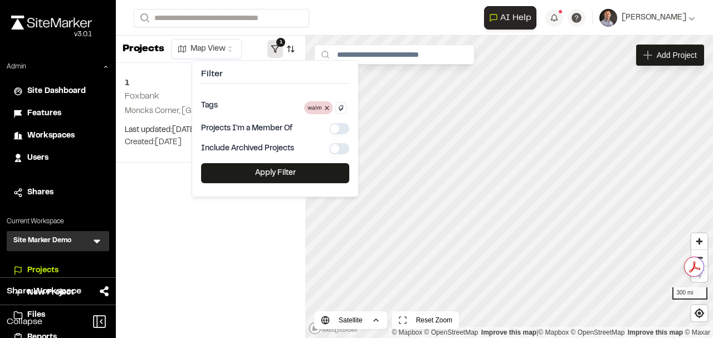
click at [328, 107] on icon at bounding box center [327, 108] width 4 height 4
click at [332, 124] on button "button" at bounding box center [339, 127] width 20 height 11
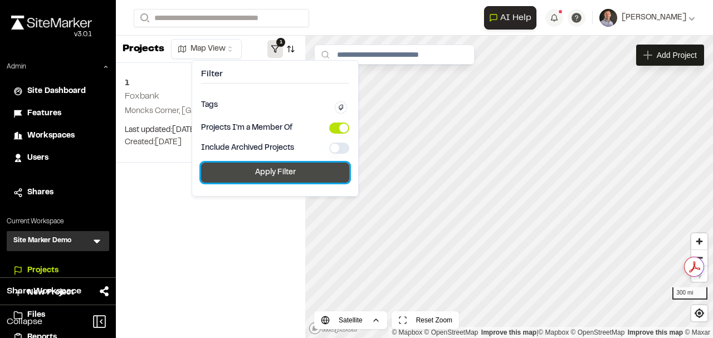
click at [301, 167] on button "Apply Filter" at bounding box center [275, 173] width 148 height 20
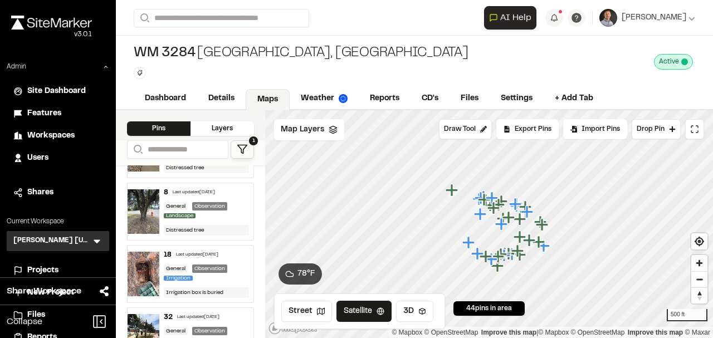
scroll to position [74, 0]
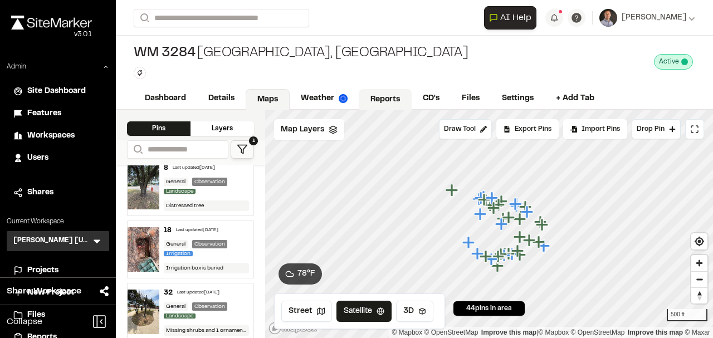
click at [395, 94] on link "Reports" at bounding box center [384, 99] width 53 height 21
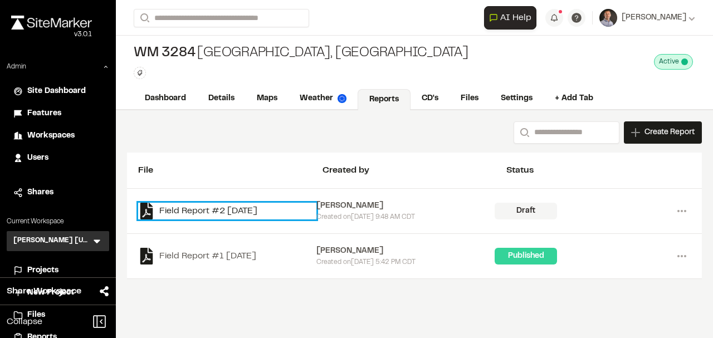
click at [214, 208] on link "Field Report #2 [DATE]" at bounding box center [227, 211] width 178 height 17
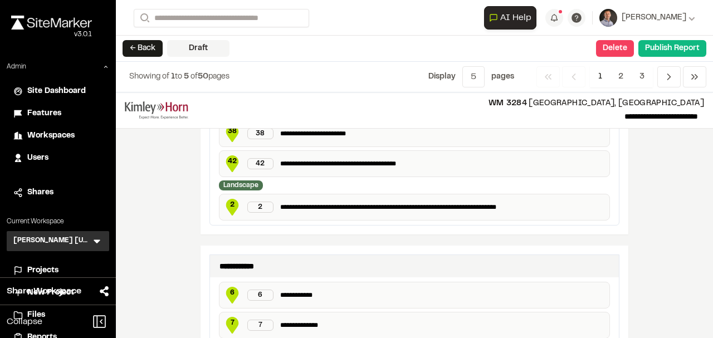
scroll to position [891, 0]
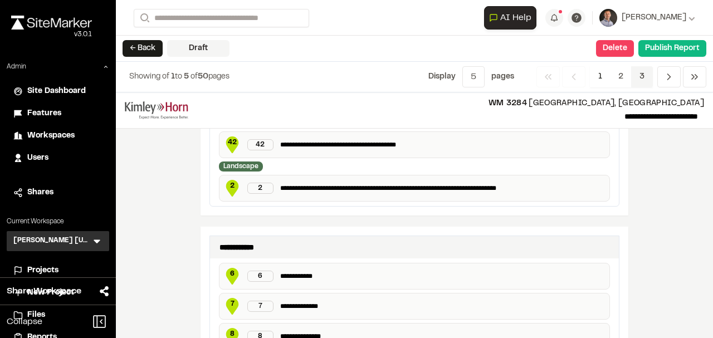
click at [641, 77] on span "3" at bounding box center [642, 76] width 22 height 21
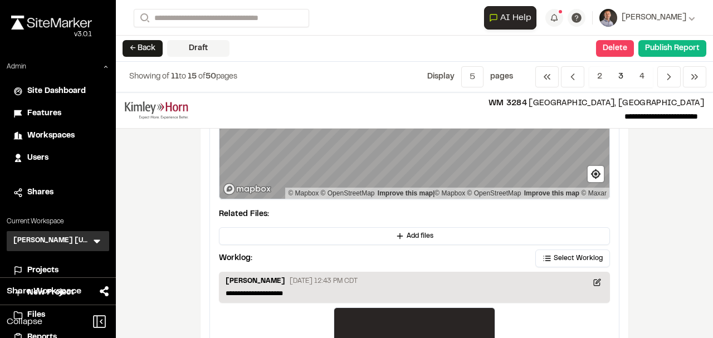
scroll to position [111, 0]
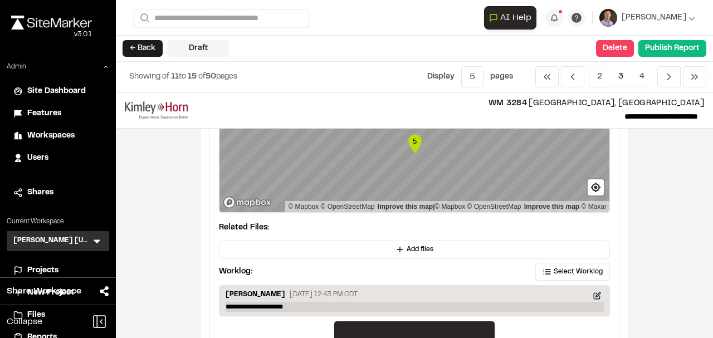
click at [294, 305] on p "**********" at bounding box center [414, 307] width 378 height 10
drag, startPoint x: 261, startPoint y: 311, endPoint x: 254, endPoint y: 303, distance: 10.3
click at [254, 303] on p "**********" at bounding box center [414, 307] width 378 height 10
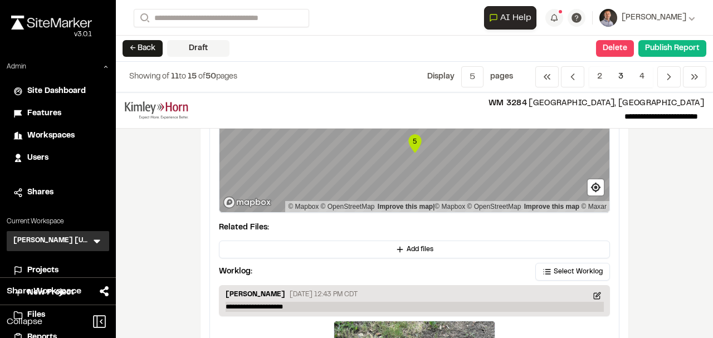
click at [259, 305] on p "**********" at bounding box center [414, 307] width 378 height 10
click at [264, 305] on p "**********" at bounding box center [414, 307] width 378 height 10
click at [288, 306] on p "**********" at bounding box center [414, 307] width 378 height 10
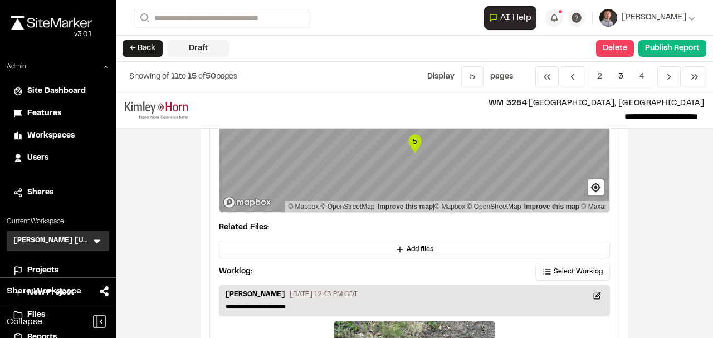
drag, startPoint x: 213, startPoint y: 278, endPoint x: 223, endPoint y: 274, distance: 11.0
click at [213, 279] on div "**********" at bounding box center [414, 265] width 409 height 477
drag, startPoint x: 148, startPoint y: 52, endPoint x: 153, endPoint y: 129, distance: 77.0
click at [148, 52] on button "← Back" at bounding box center [142, 48] width 40 height 17
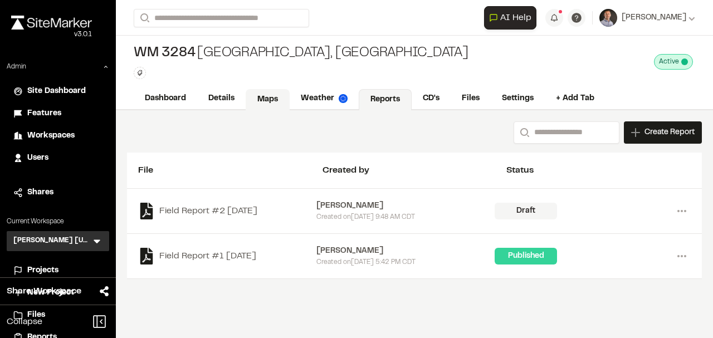
click at [273, 105] on link "Maps" at bounding box center [267, 99] width 44 height 21
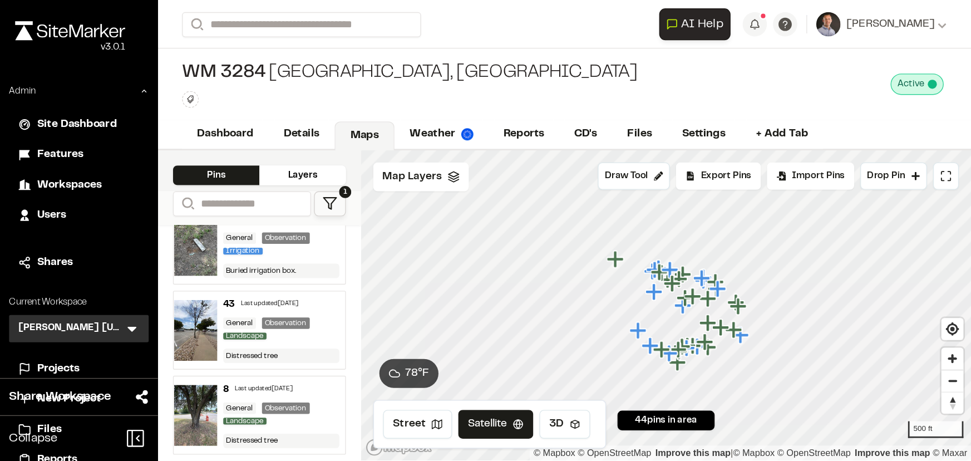
scroll to position [37, 0]
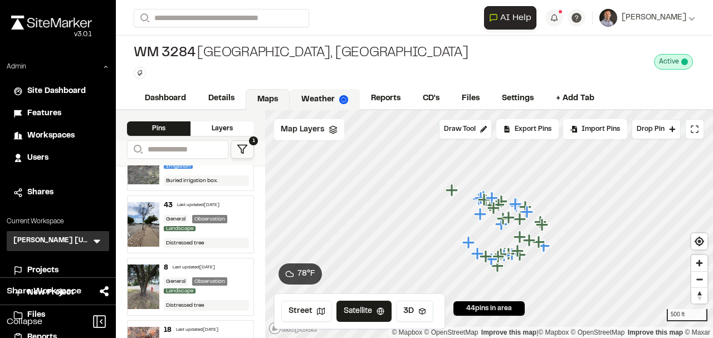
click at [321, 89] on link "Weather" at bounding box center [324, 99] width 70 height 21
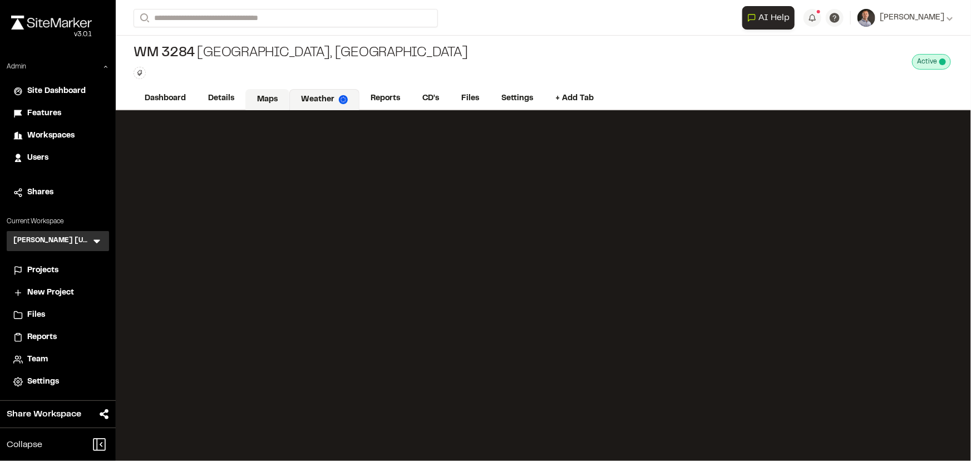
click at [263, 96] on link "Maps" at bounding box center [267, 99] width 44 height 21
